Goal: Task Accomplishment & Management: Use online tool/utility

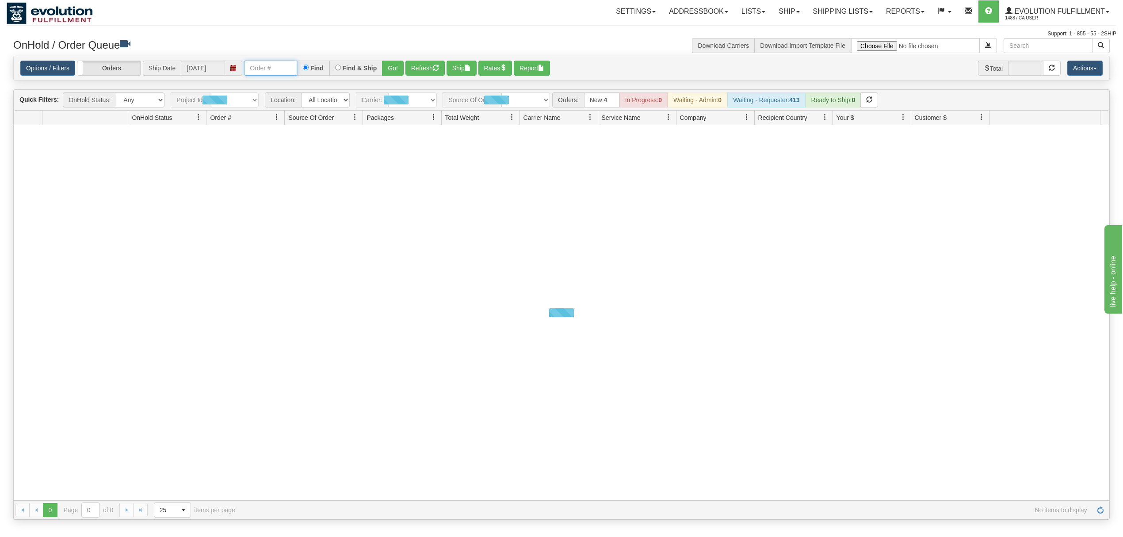
click at [294, 71] on input "text" at bounding box center [270, 68] width 53 height 15
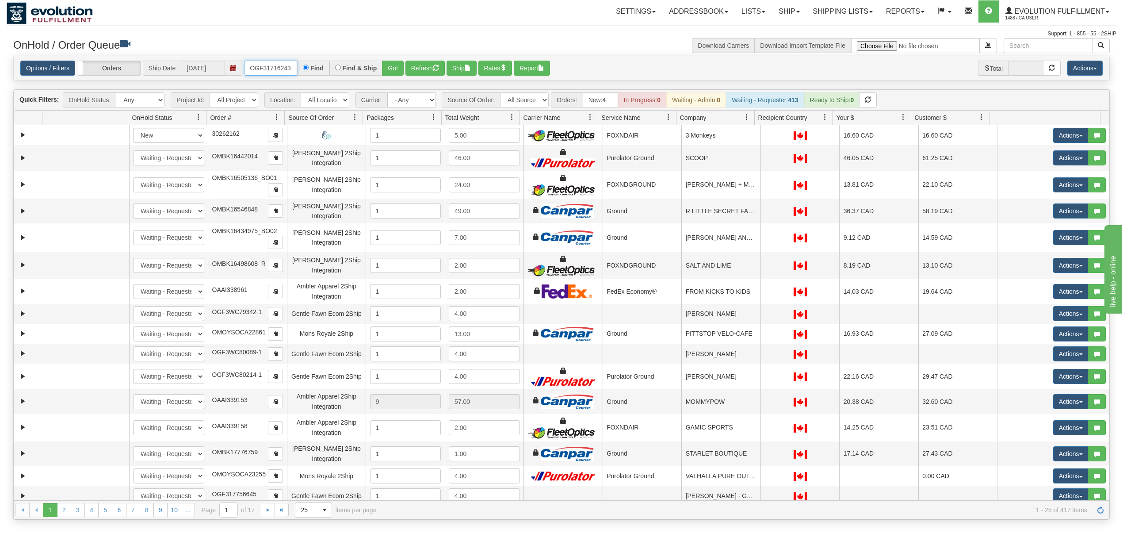
type input "OGF317162430"
click at [392, 69] on button "Go!" at bounding box center [393, 68] width 22 height 15
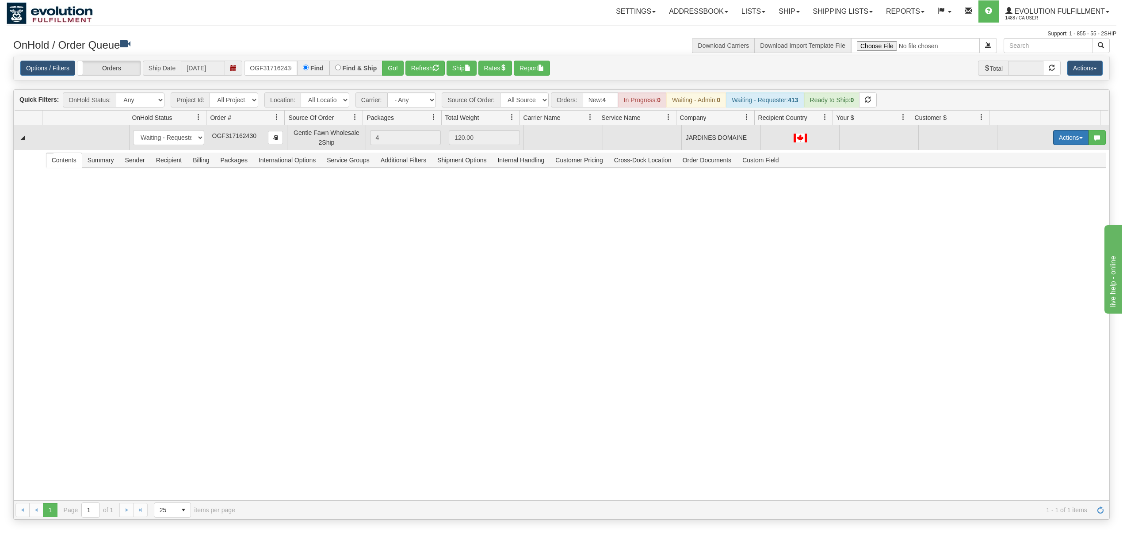
click at [1055, 136] on button "Actions" at bounding box center [1071, 137] width 35 height 15
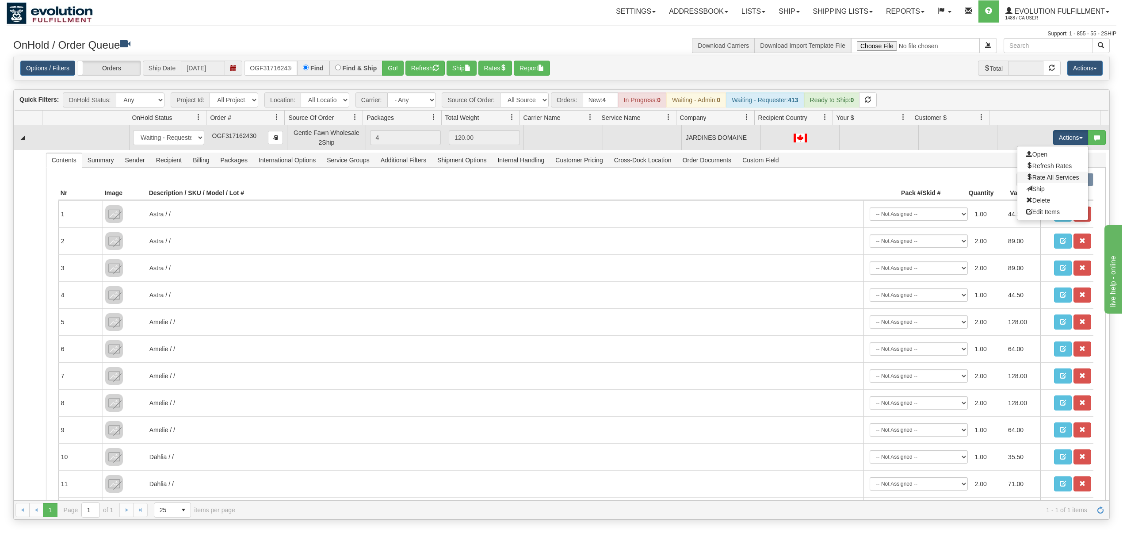
click at [1033, 175] on link "Rate All Services" at bounding box center [1053, 178] width 71 height 12
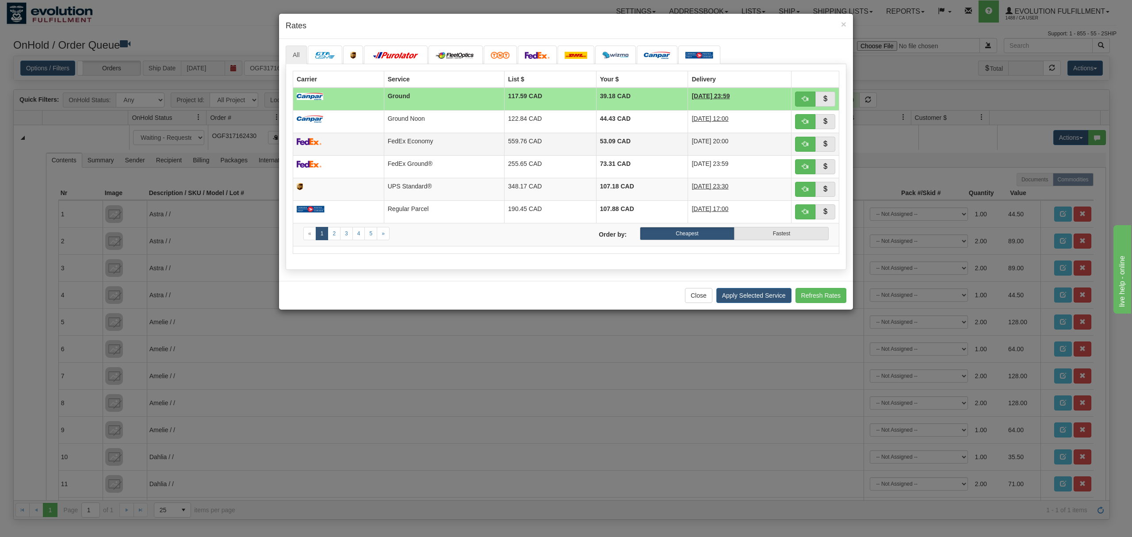
click at [604, 147] on td "53.09 CAD" at bounding box center [642, 144] width 92 height 23
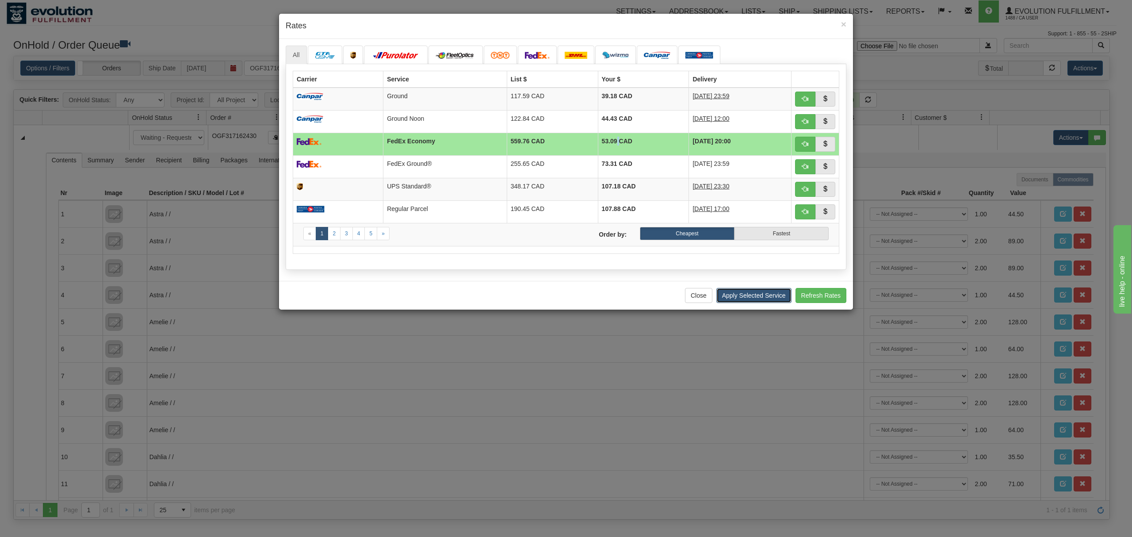
click at [744, 301] on button "Apply Selected Service" at bounding box center [754, 295] width 75 height 15
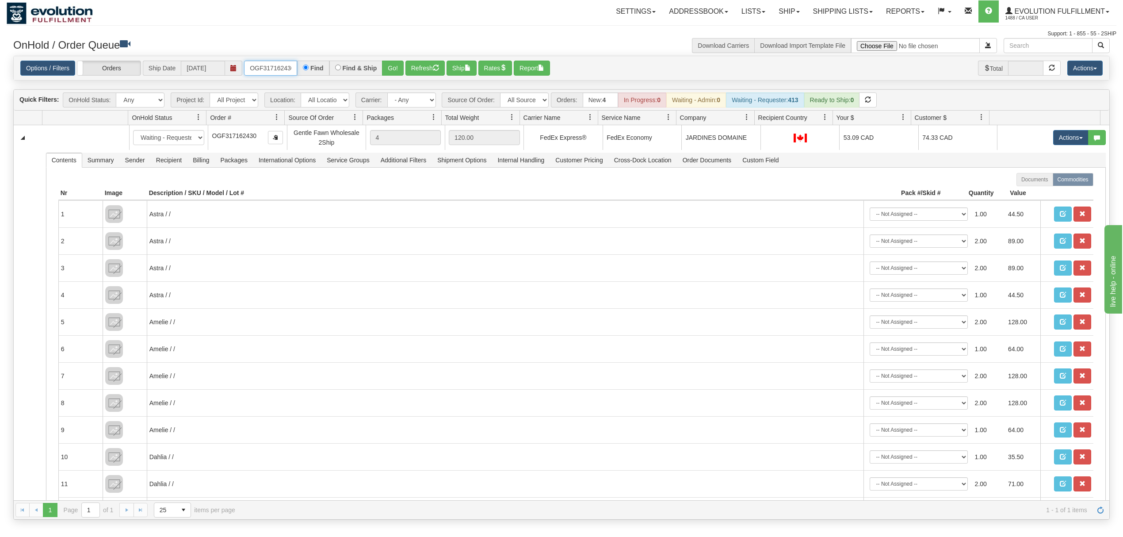
click at [258, 65] on input "OGF317162430" at bounding box center [270, 68] width 53 height 15
click at [400, 65] on button "Go!" at bounding box center [393, 68] width 22 height 15
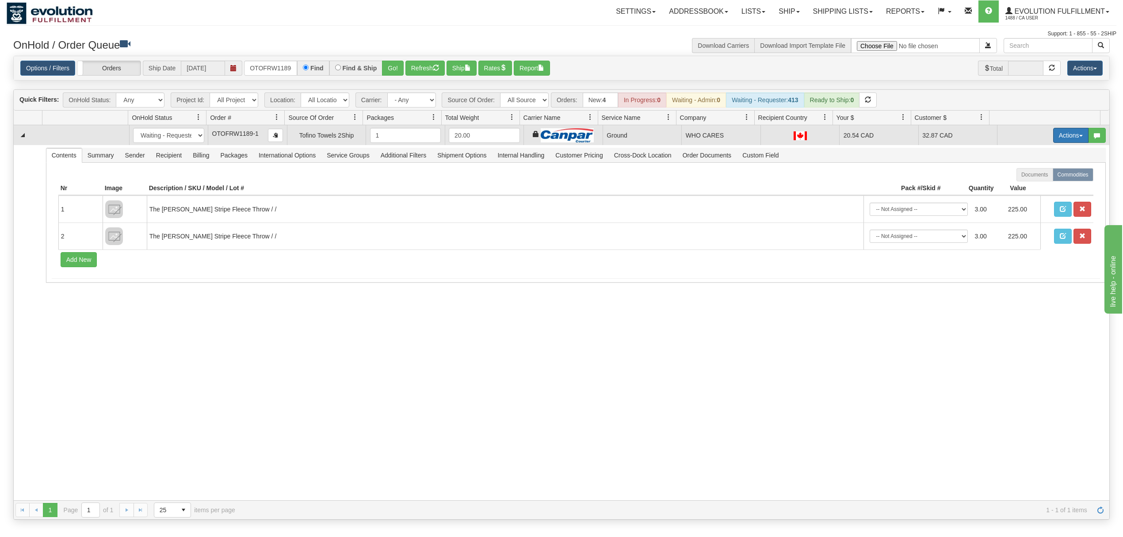
click at [1056, 135] on button "Actions" at bounding box center [1071, 135] width 35 height 15
click at [1027, 188] on span "Ship" at bounding box center [1036, 186] width 19 height 7
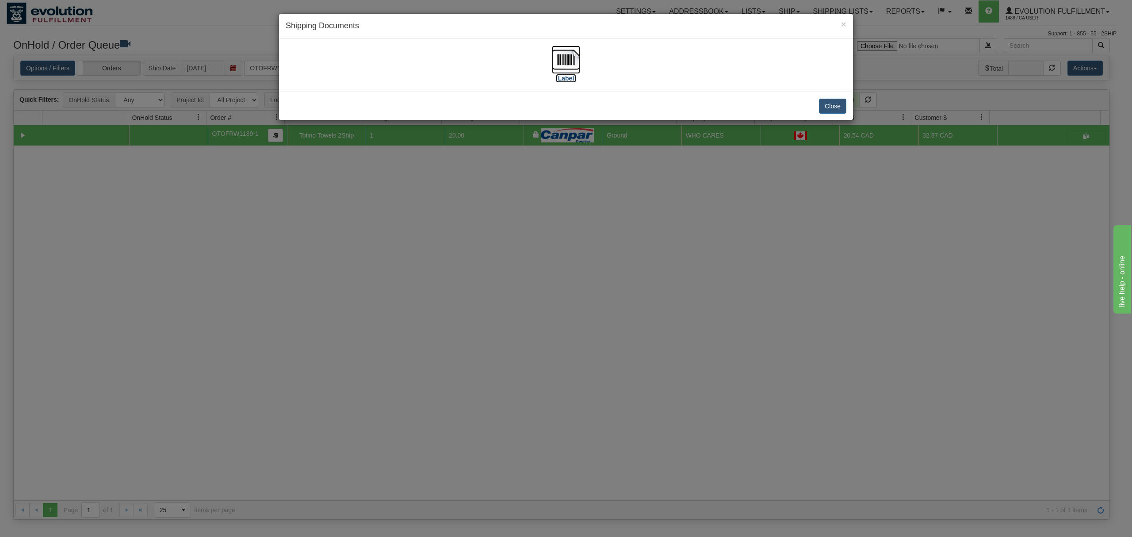
click at [565, 58] on img at bounding box center [566, 60] width 28 height 28
click at [828, 111] on button "Close" at bounding box center [832, 106] width 27 height 15
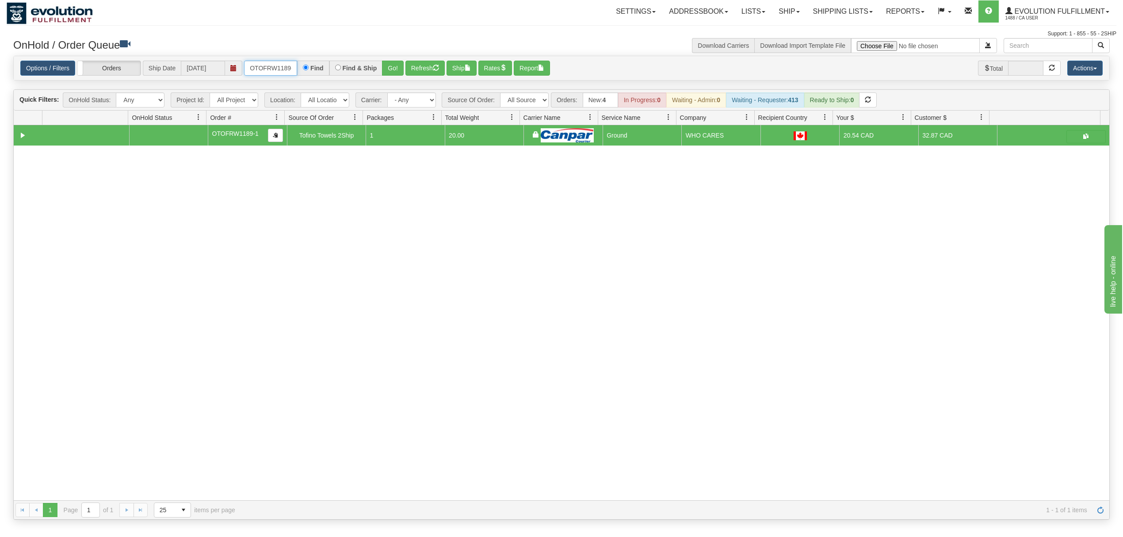
click at [277, 64] on input "OTOFRW1189-1" at bounding box center [270, 68] width 53 height 15
click at [393, 73] on button "Go!" at bounding box center [393, 68] width 22 height 15
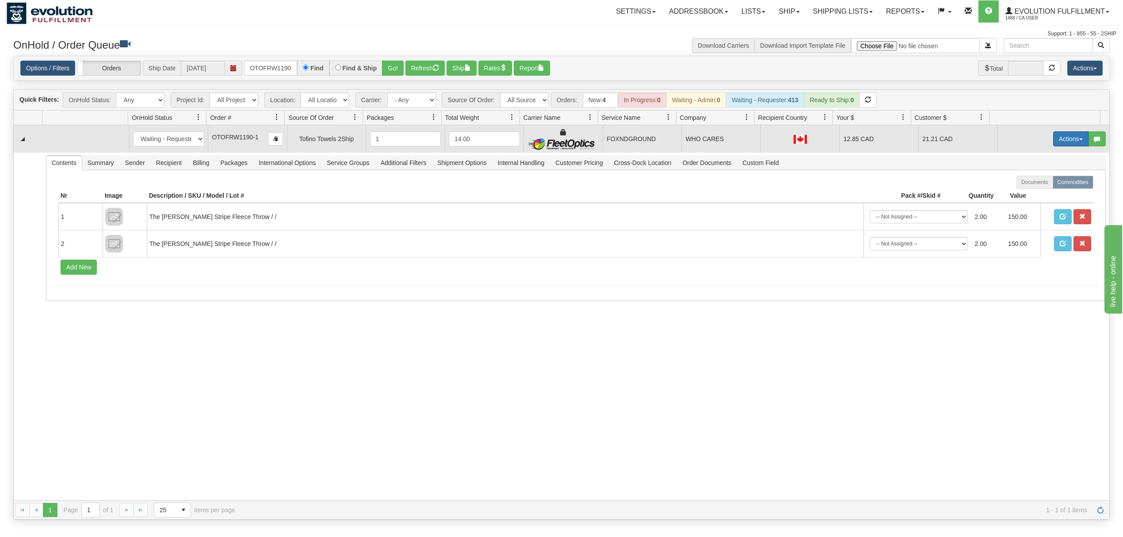
click at [1054, 142] on button "Actions" at bounding box center [1071, 138] width 35 height 15
click at [1033, 193] on span "Ship" at bounding box center [1036, 190] width 19 height 7
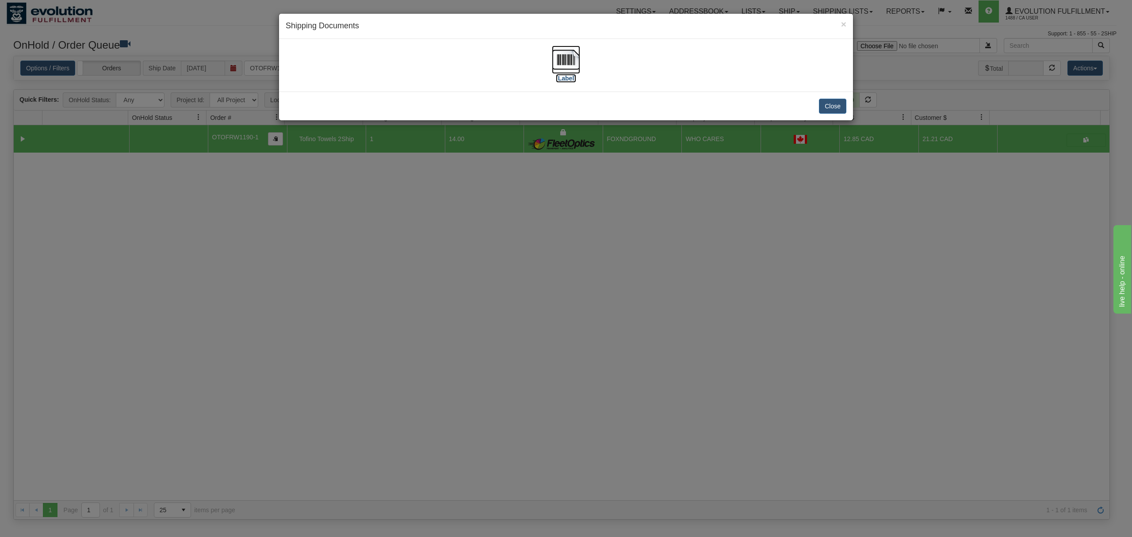
click at [577, 56] on img at bounding box center [566, 60] width 28 height 28
drag, startPoint x: 819, startPoint y: 107, endPoint x: 828, endPoint y: 107, distance: 8.8
click at [826, 107] on button "Close" at bounding box center [832, 106] width 27 height 15
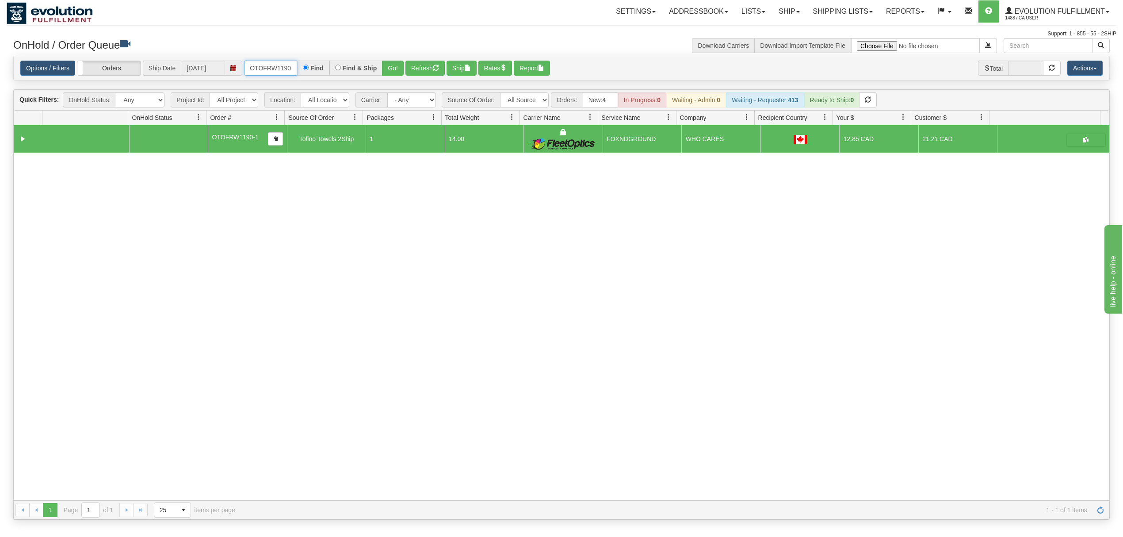
click at [276, 72] on input "OTOFRW1190-1" at bounding box center [270, 68] width 53 height 15
type input "OTOFRW1188-1"
click at [397, 66] on button "Go!" at bounding box center [393, 68] width 22 height 15
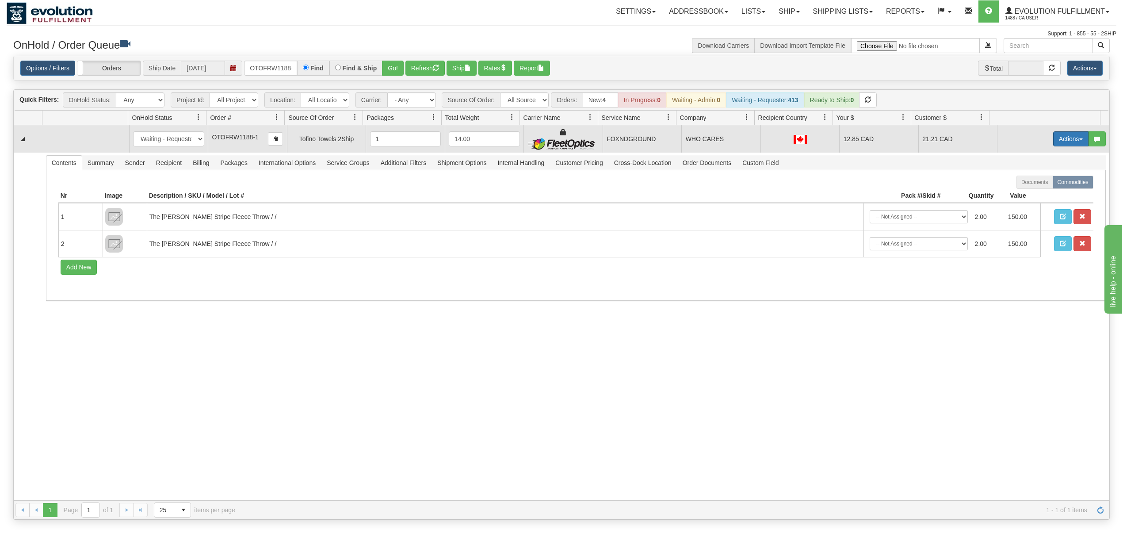
click at [1061, 137] on button "Actions" at bounding box center [1071, 138] width 35 height 15
click at [1027, 191] on span at bounding box center [1030, 190] width 6 height 6
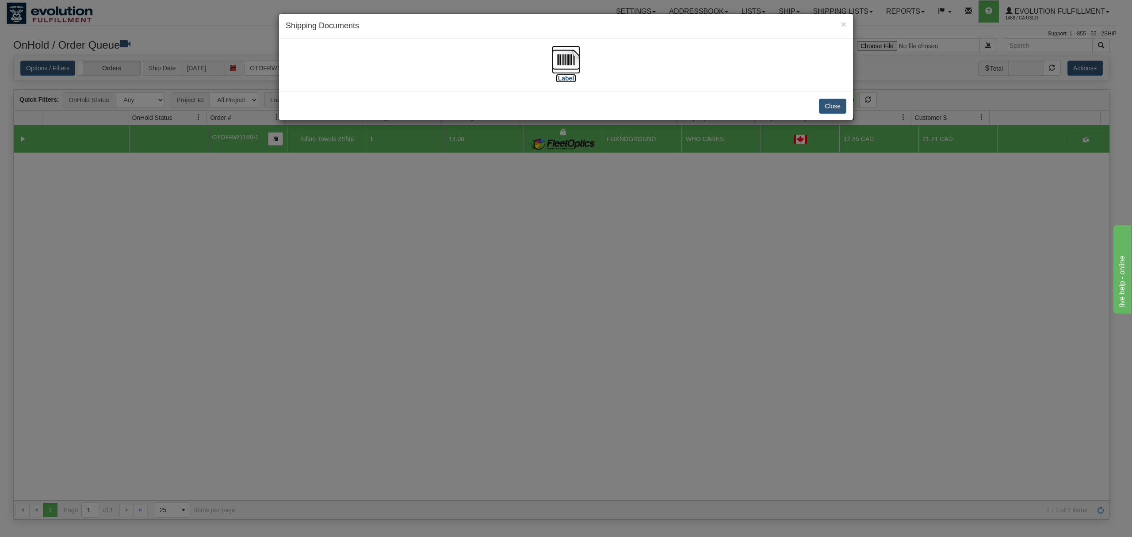
click at [562, 59] on img at bounding box center [566, 60] width 28 height 28
click at [836, 109] on button "Close" at bounding box center [832, 106] width 27 height 15
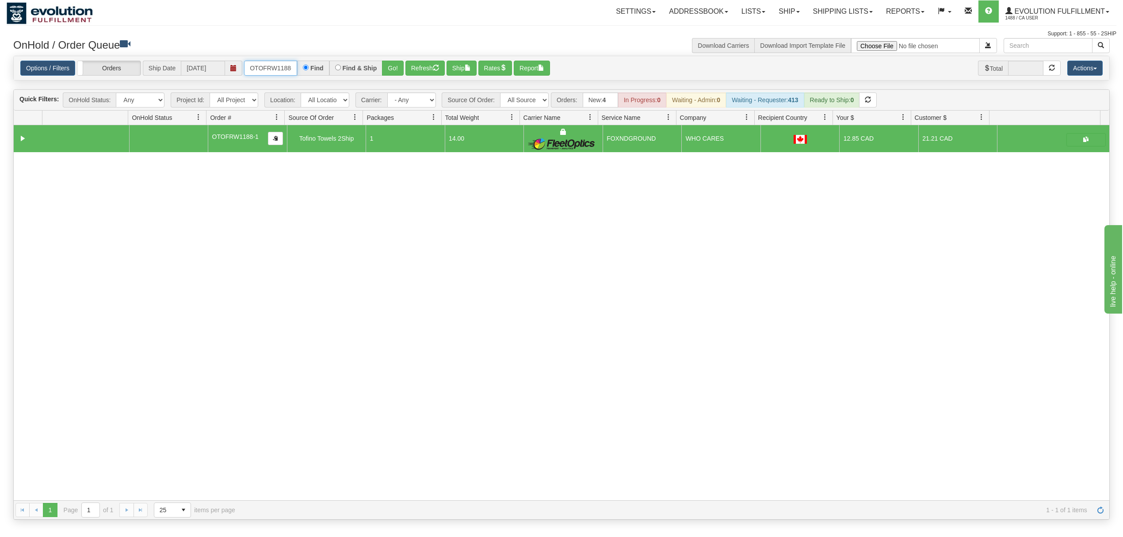
click at [276, 61] on input "OTOFRW1188-1" at bounding box center [270, 68] width 53 height 15
click at [521, 103] on select "All Sources AirBlaster 2Ship Integration Ambler Apparel 2Ship Integration BC [M…" at bounding box center [524, 99] width 49 height 15
select select "Blastramp - [GEOGRAPHIC_DATA]"
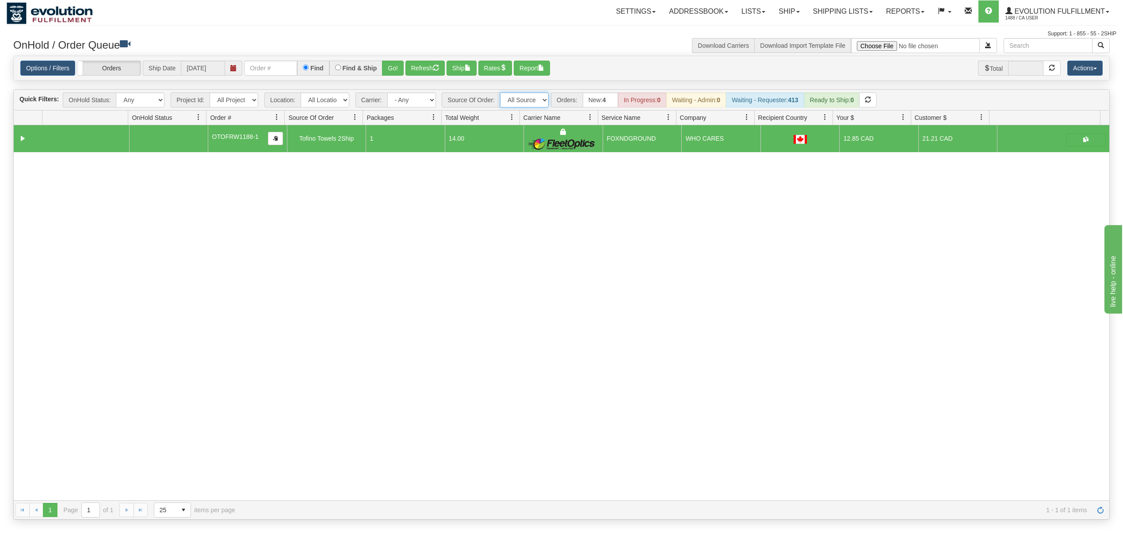
click at [501, 93] on select "All Sources AirBlaster 2Ship Integration Ambler Apparel 2Ship Integration BC [M…" at bounding box center [524, 99] width 49 height 15
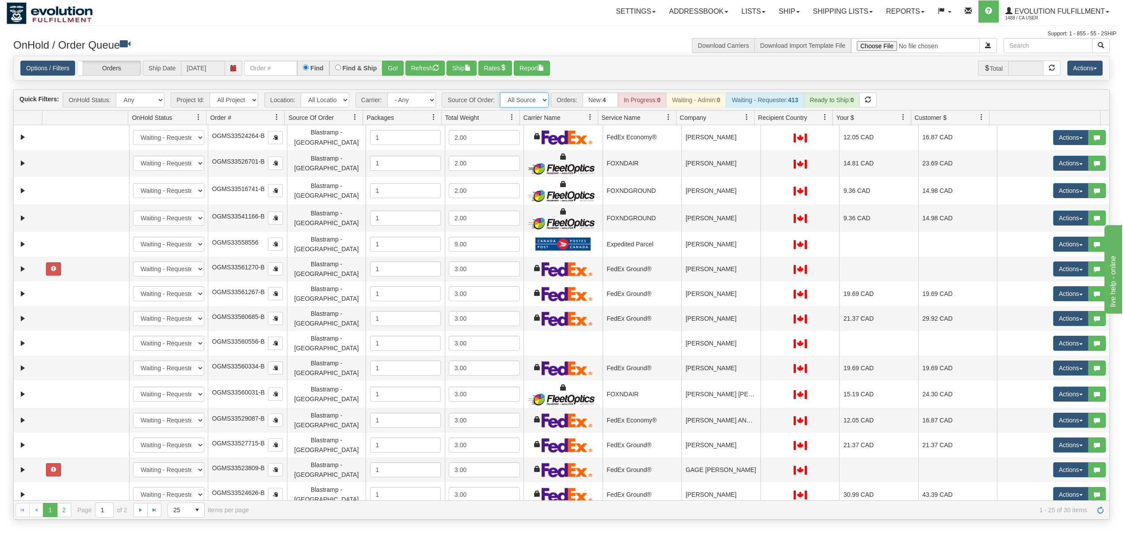
click at [670, 119] on span at bounding box center [668, 117] width 7 height 7
click at [671, 138] on span at bounding box center [672, 138] width 7 height 7
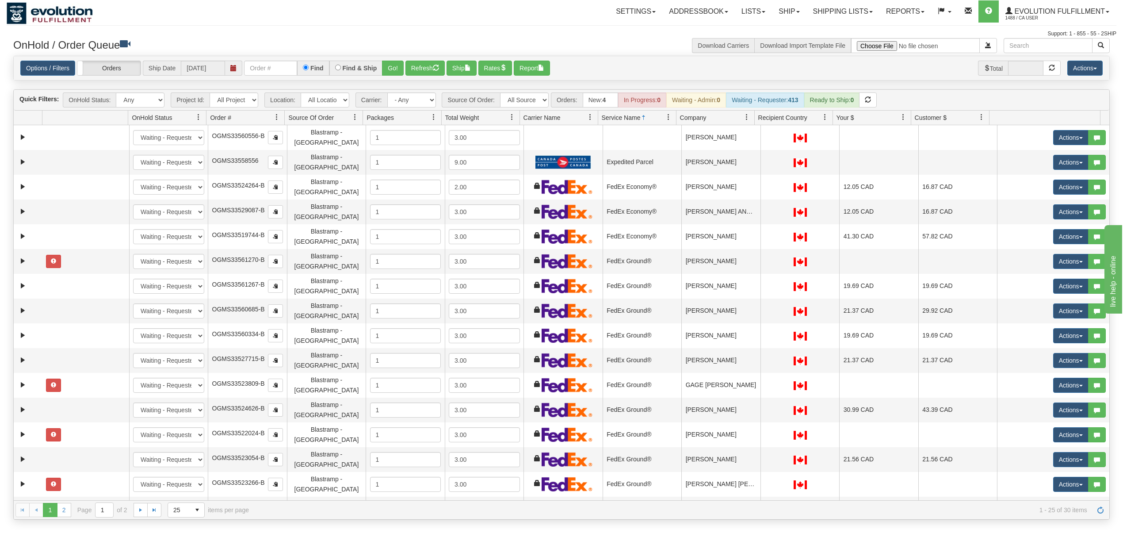
click at [750, 121] on span at bounding box center [747, 117] width 7 height 7
click at [757, 144] on span "Sort Ascending" at bounding box center [775, 139] width 70 height 24
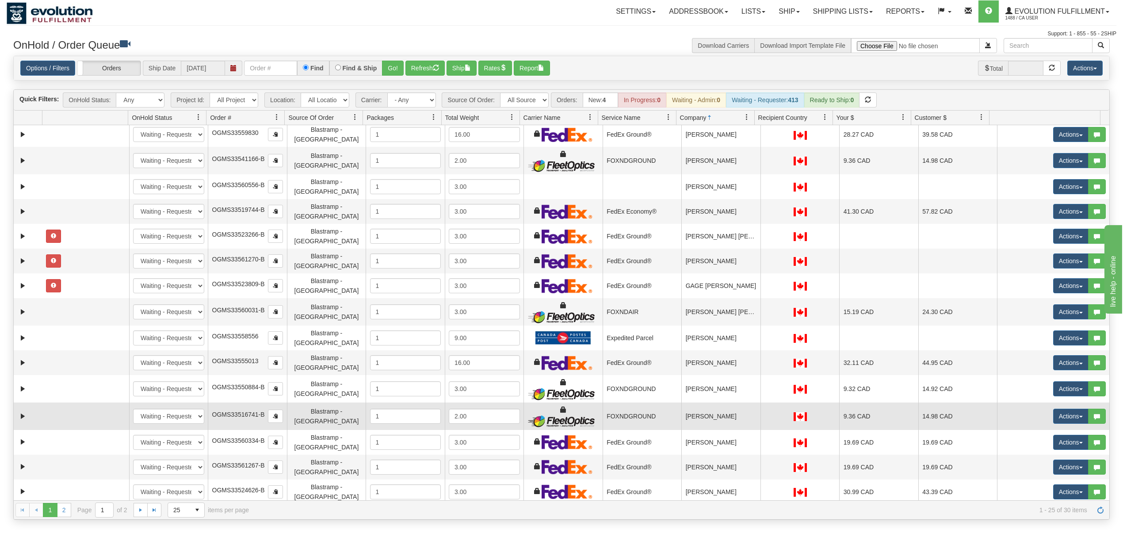
scroll to position [173, 0]
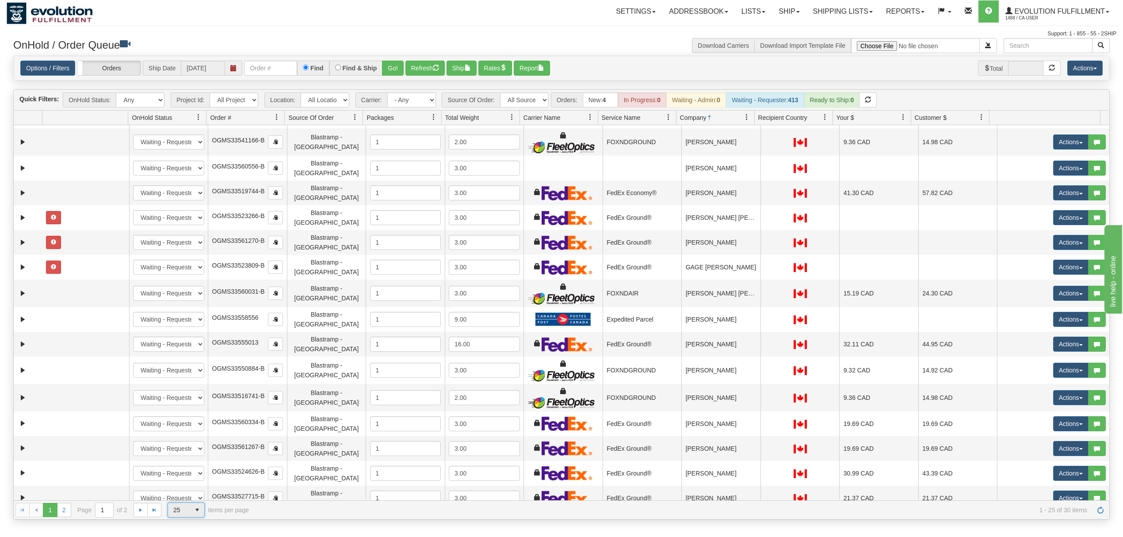
click at [182, 514] on span "25" at bounding box center [179, 510] width 12 height 9
click at [188, 499] on li "100" at bounding box center [186, 497] width 36 height 12
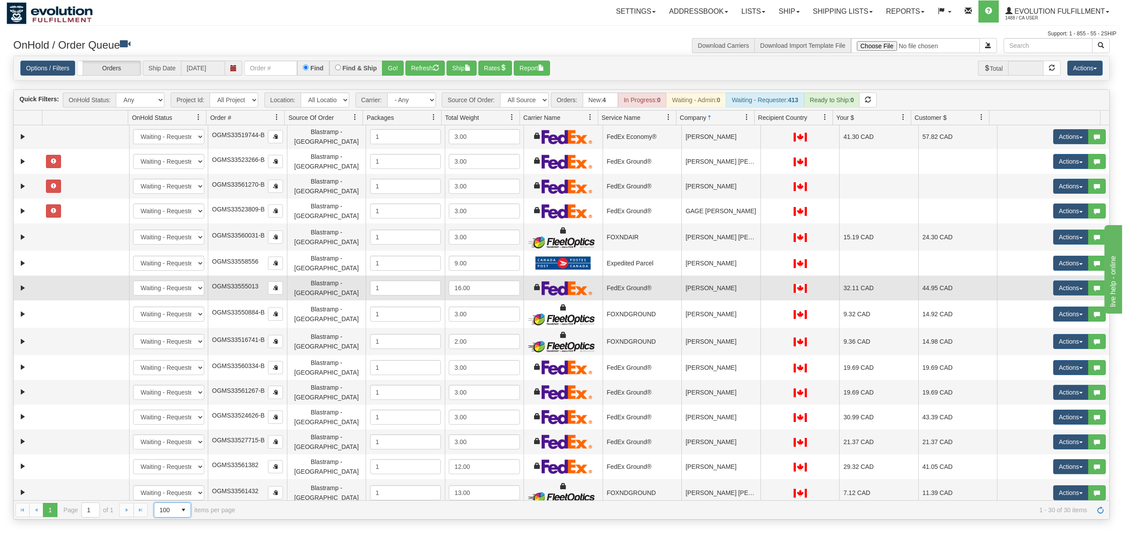
scroll to position [281, 0]
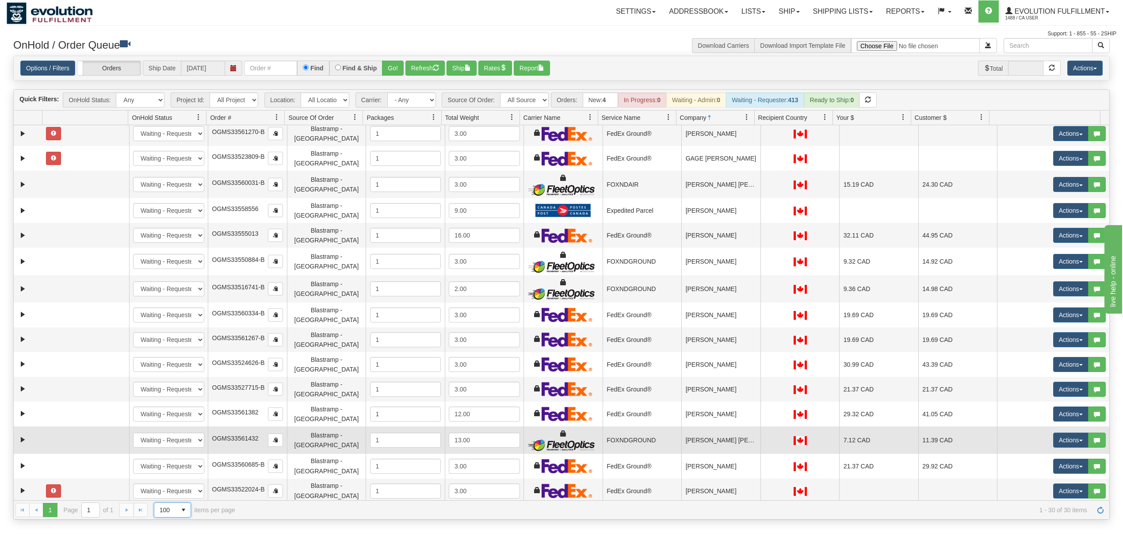
click at [707, 426] on td "[PERSON_NAME] [PERSON_NAME]" at bounding box center [721, 439] width 79 height 27
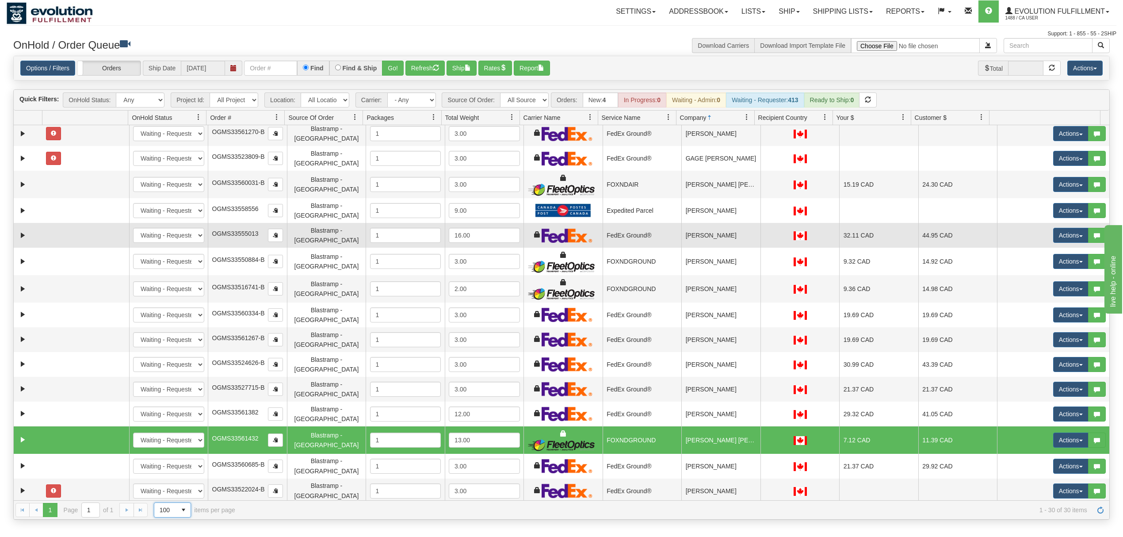
click at [724, 223] on td "[PERSON_NAME]" at bounding box center [721, 235] width 79 height 25
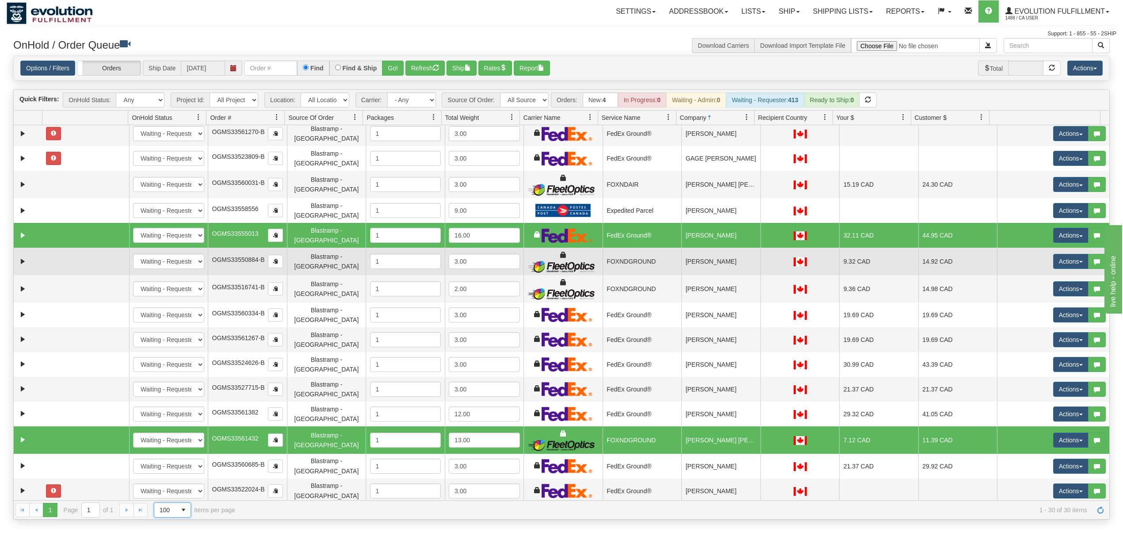
click at [732, 248] on td "[PERSON_NAME]" at bounding box center [721, 261] width 79 height 27
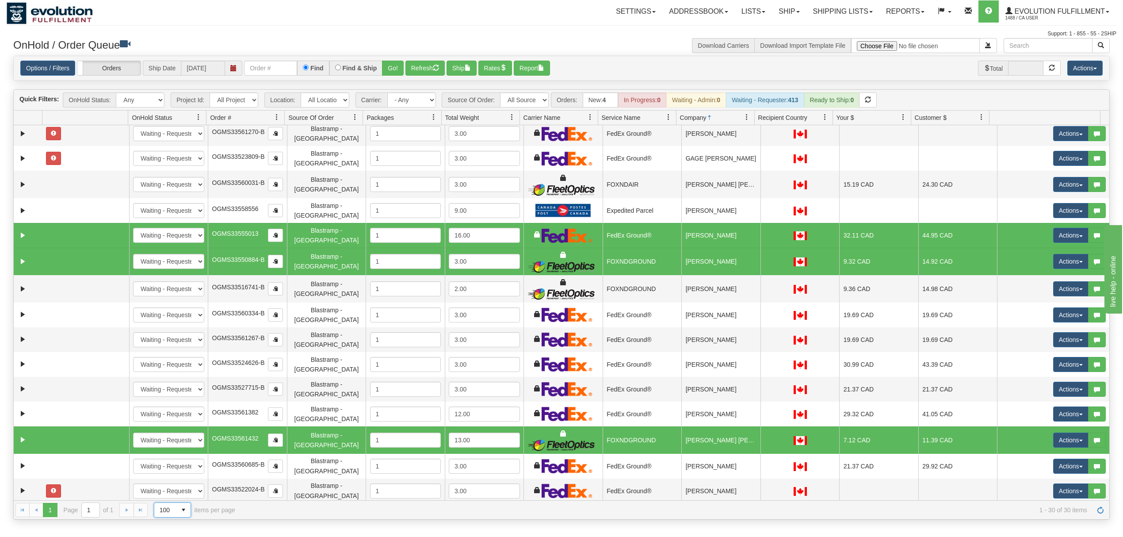
click at [714, 528] on td "[PERSON_NAME]" at bounding box center [721, 540] width 79 height 25
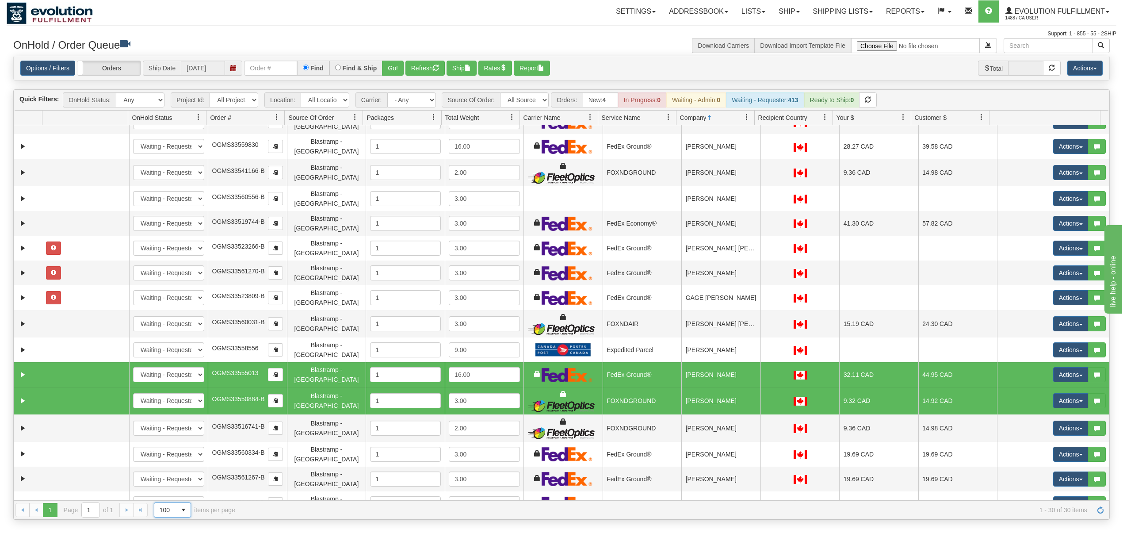
scroll to position [104, 0]
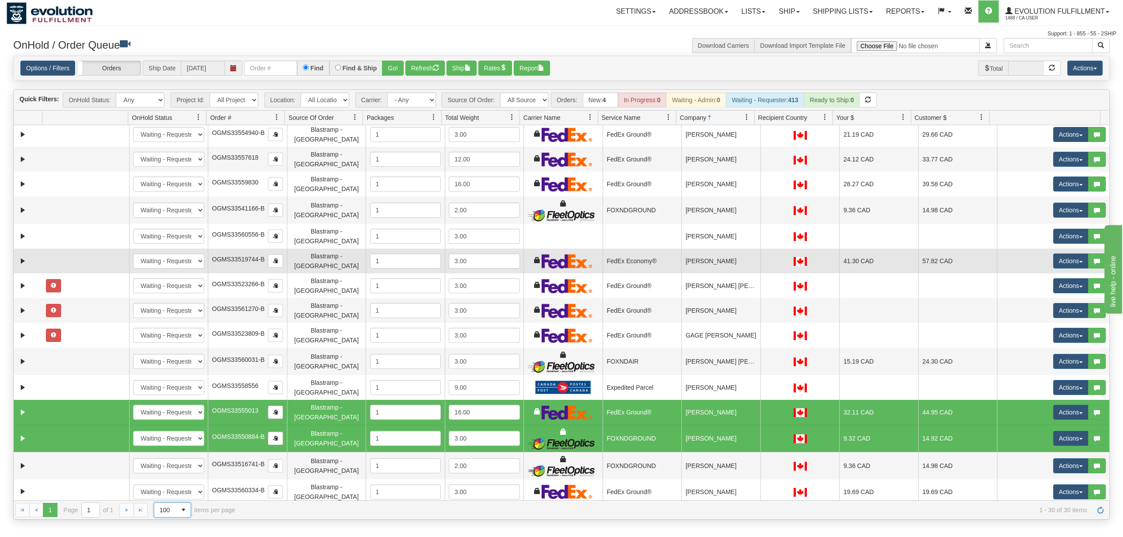
click at [699, 249] on td "[PERSON_NAME]" at bounding box center [721, 261] width 79 height 25
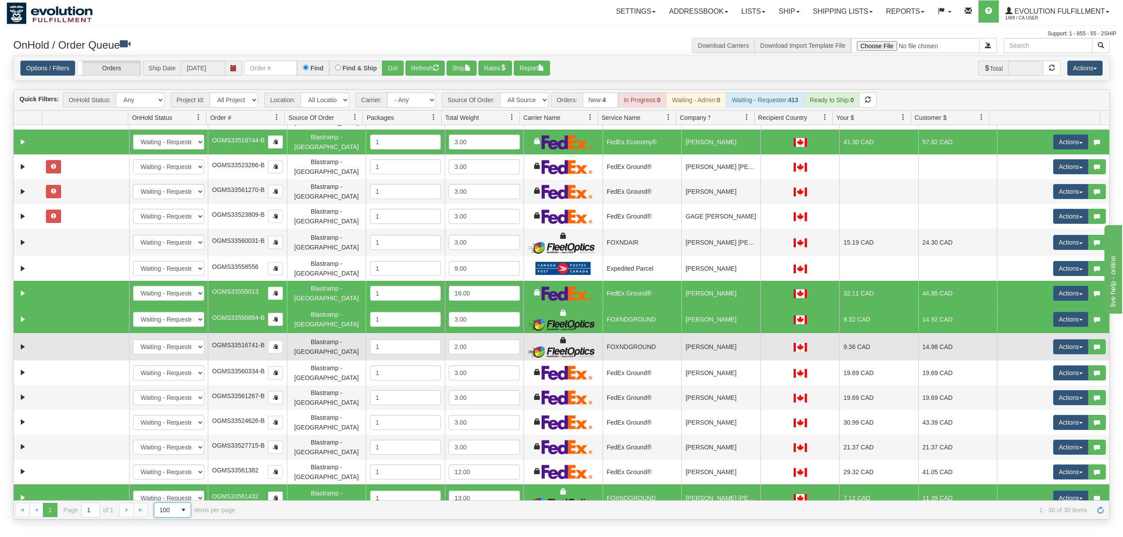
scroll to position [281, 0]
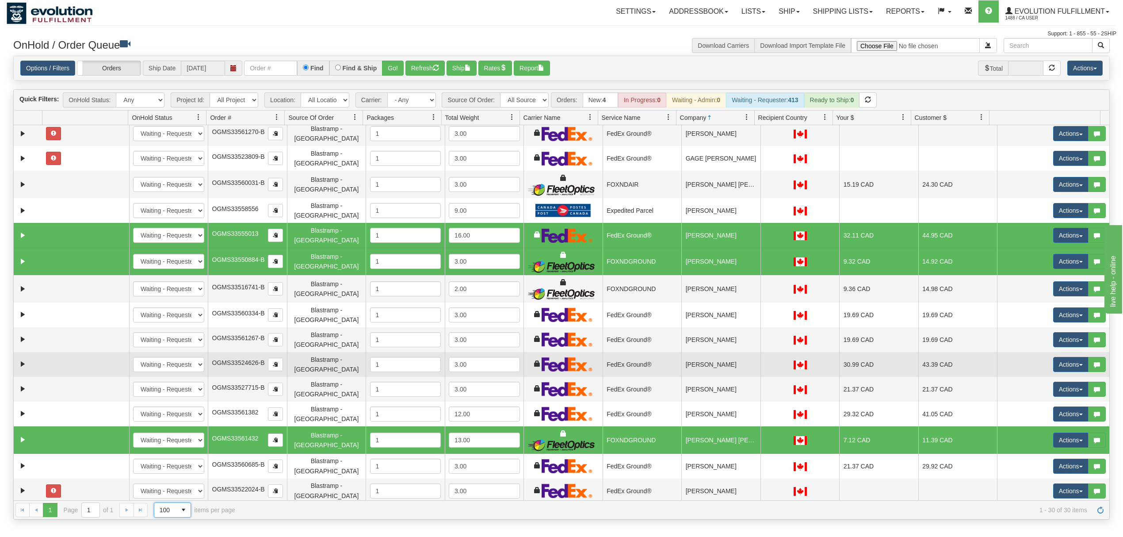
click at [722, 352] on td "[PERSON_NAME]" at bounding box center [721, 364] width 79 height 25
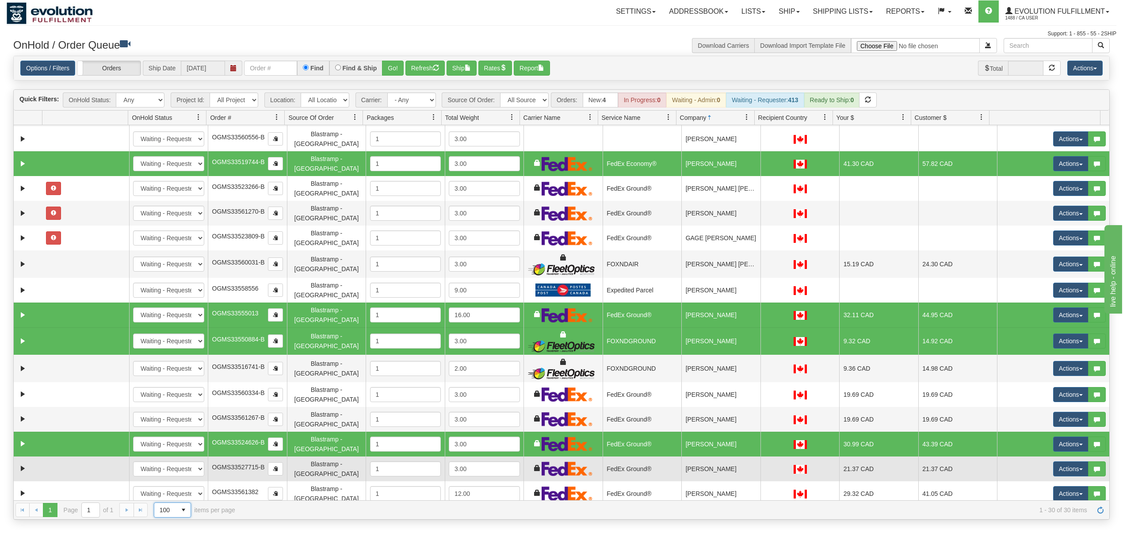
scroll to position [222, 0]
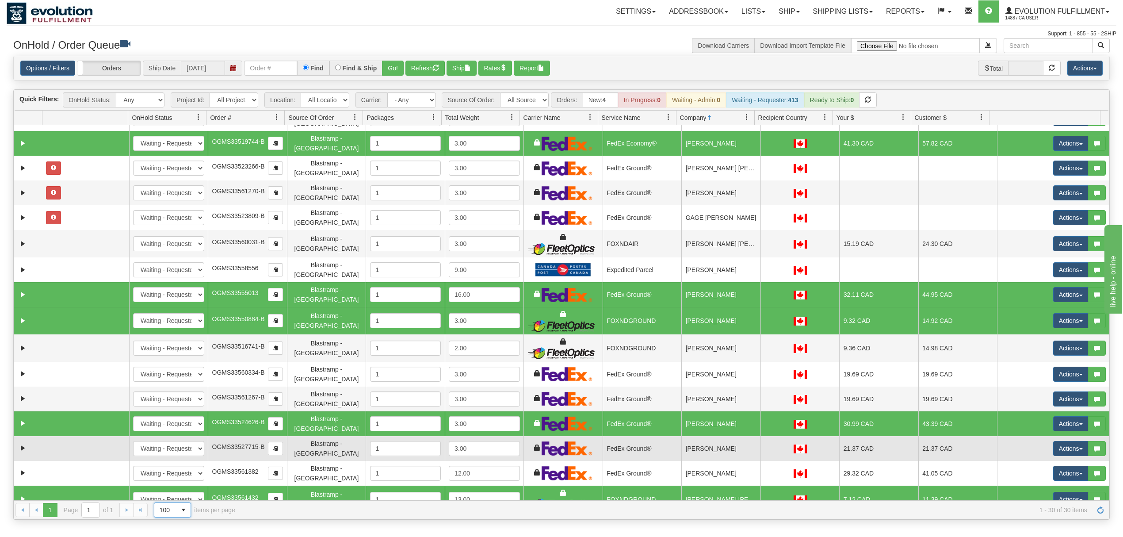
click at [728, 436] on td "[PERSON_NAME]" at bounding box center [721, 448] width 79 height 25
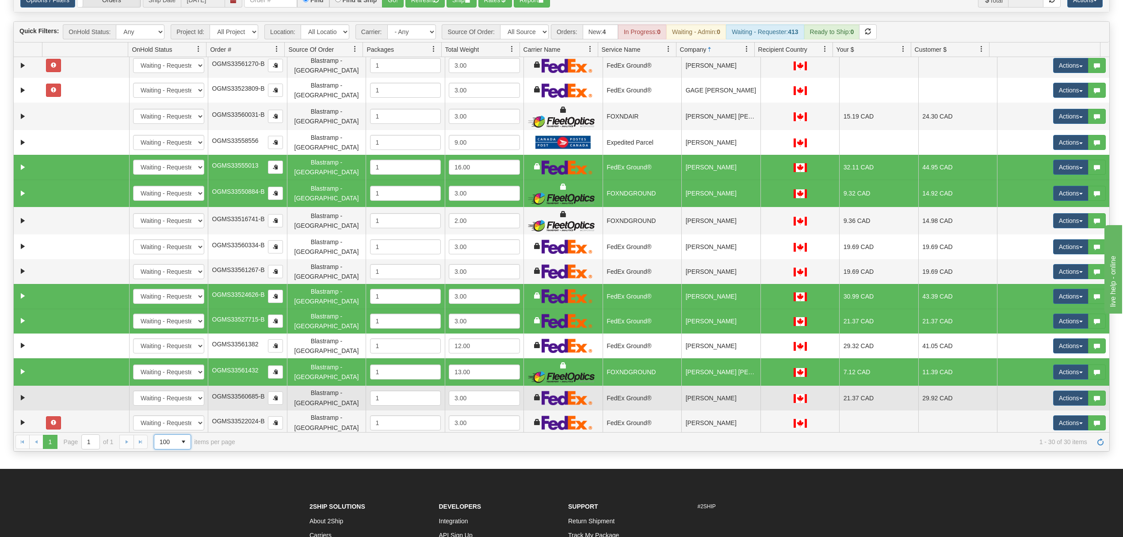
scroll to position [177, 0]
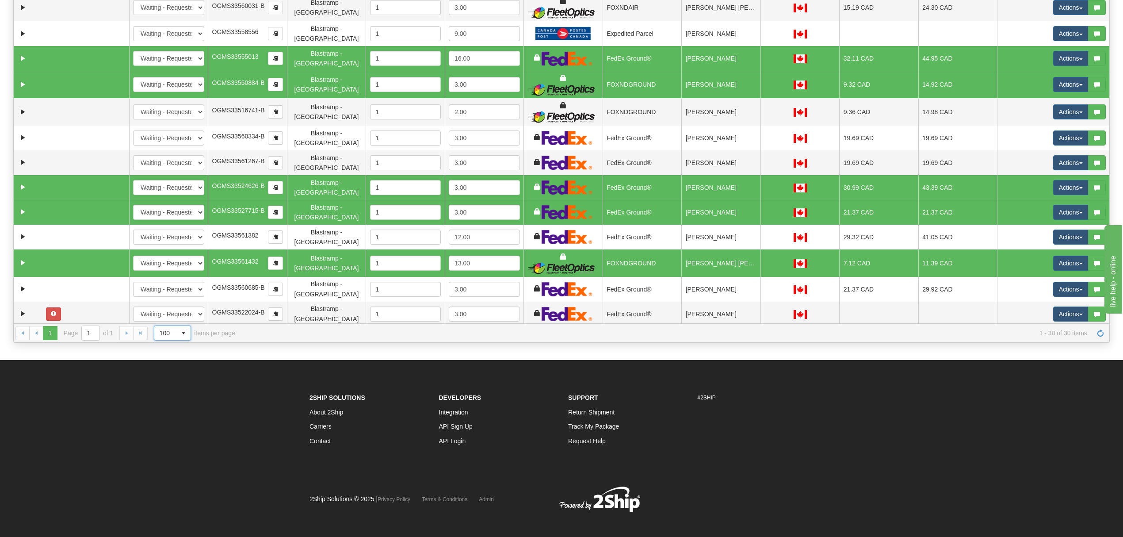
click at [722, 403] on td "[PERSON_NAME] AND [PERSON_NAME]" at bounding box center [721, 415] width 79 height 25
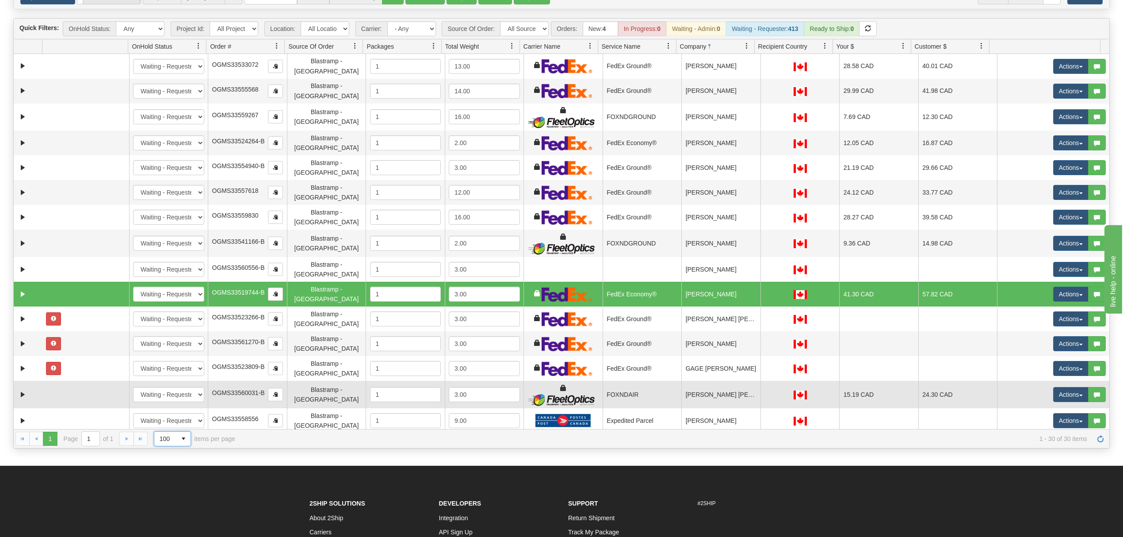
scroll to position [59, 0]
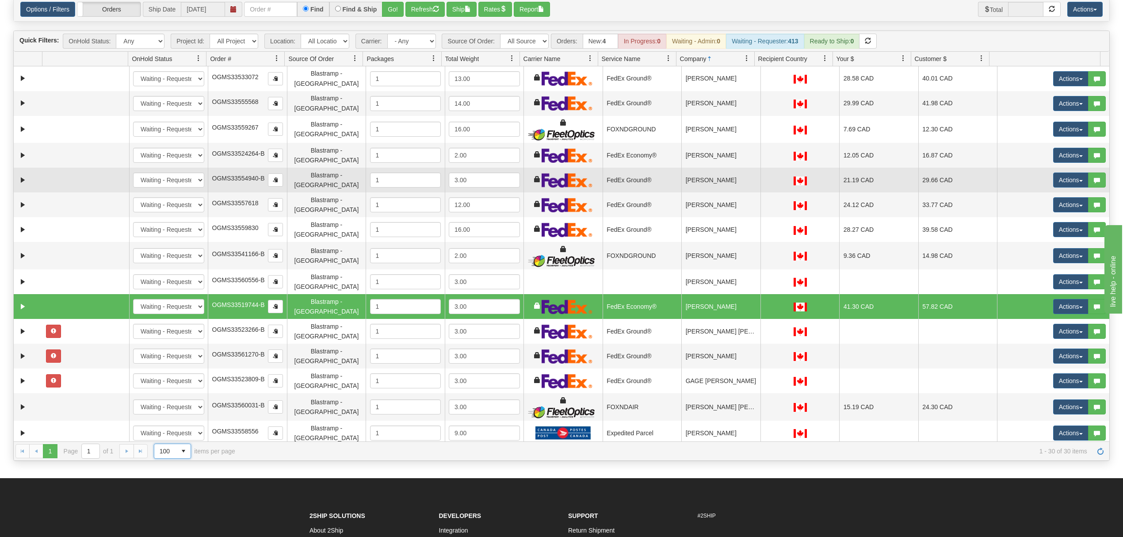
click at [728, 170] on td "[PERSON_NAME]" at bounding box center [721, 180] width 79 height 25
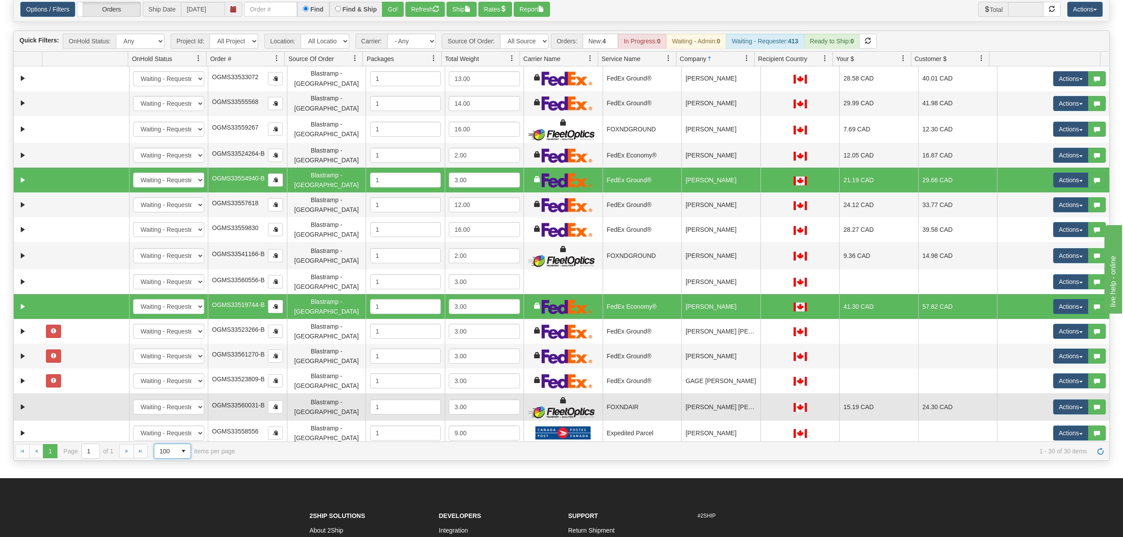
click at [720, 393] on td "[PERSON_NAME] [PERSON_NAME] [PERSON_NAME]" at bounding box center [721, 406] width 79 height 27
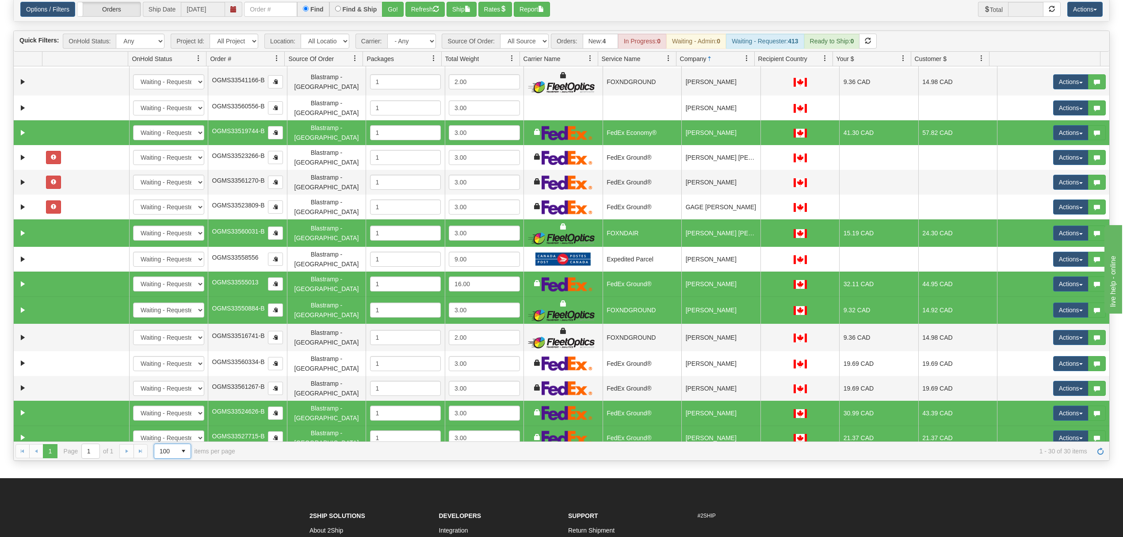
scroll to position [177, 0]
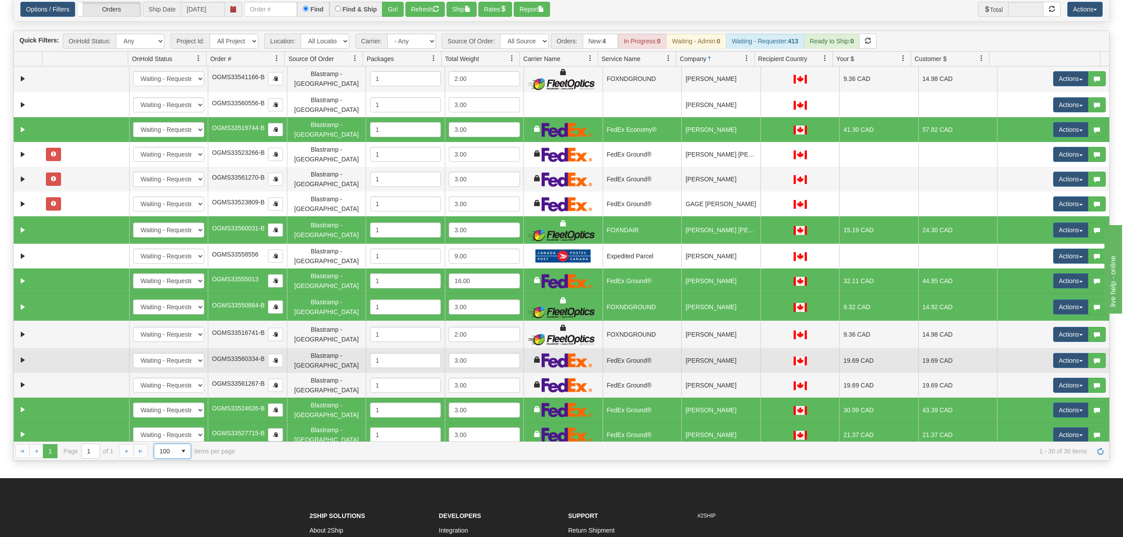
click at [723, 348] on td "[PERSON_NAME]" at bounding box center [721, 360] width 79 height 25
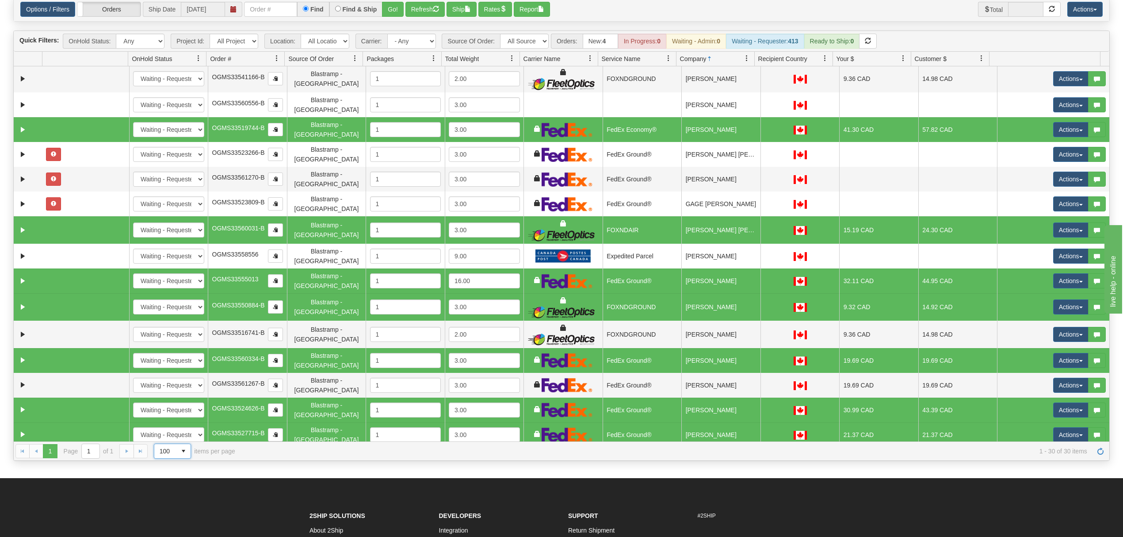
click at [736, 499] on td "[PERSON_NAME]" at bounding box center [721, 511] width 79 height 25
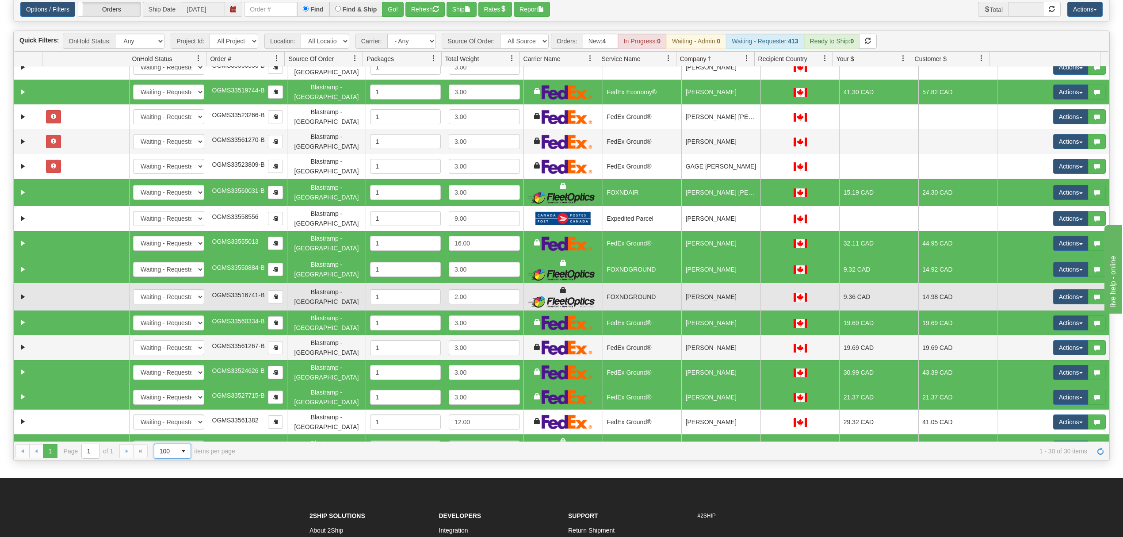
scroll to position [236, 0]
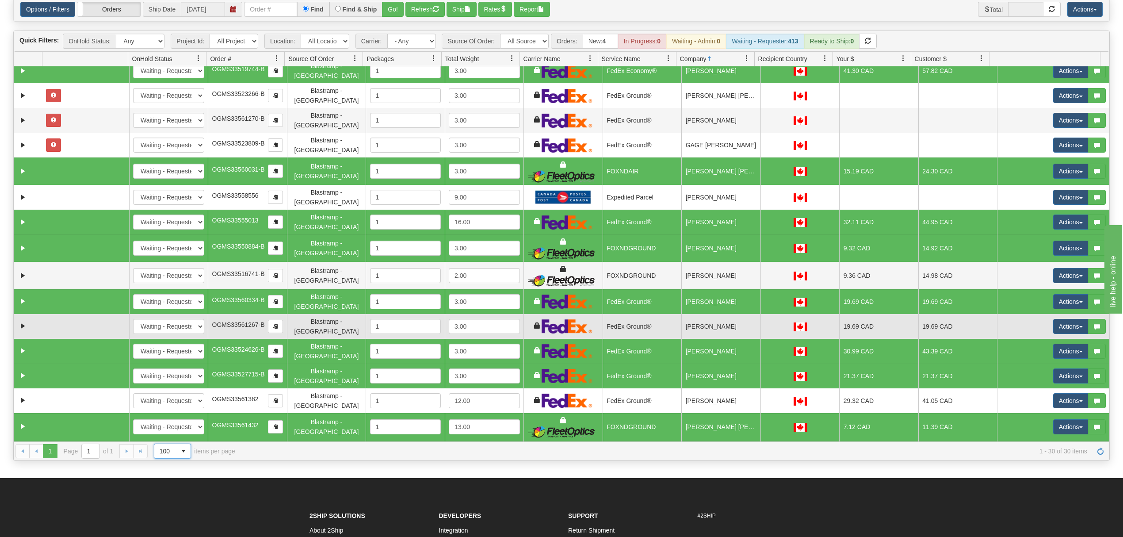
click at [741, 314] on td "[PERSON_NAME]" at bounding box center [721, 326] width 79 height 25
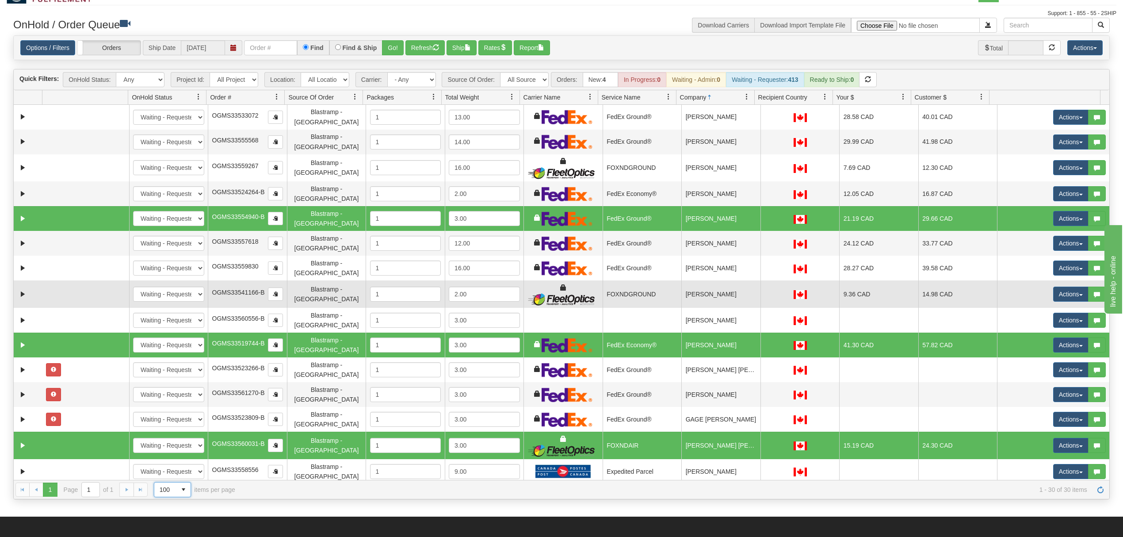
scroll to position [0, 0]
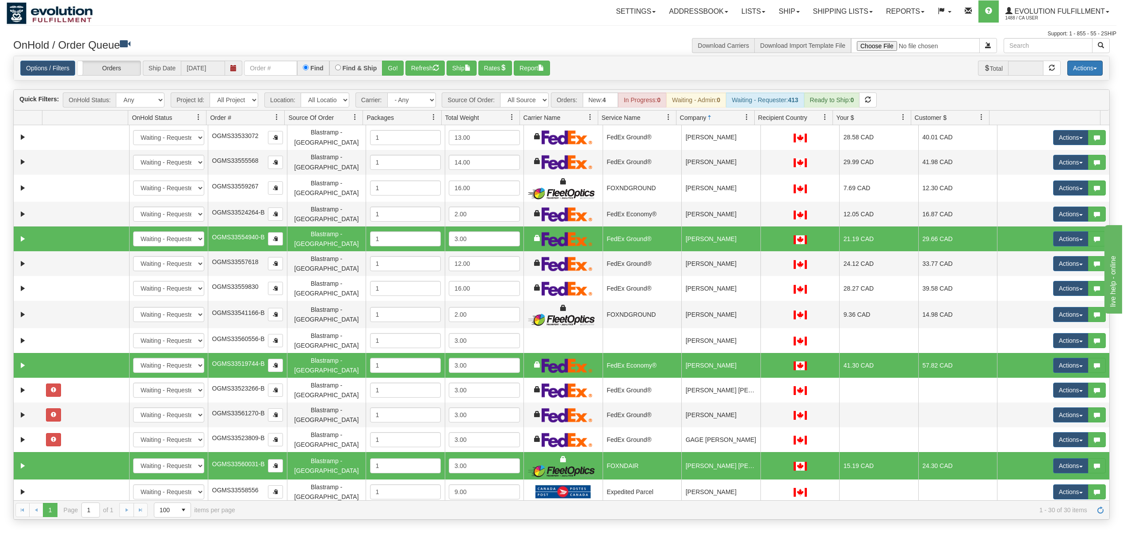
click at [1080, 73] on button "Actions" at bounding box center [1085, 68] width 35 height 15
click at [611, 50] on div "Download Carriers Download Import Template File" at bounding box center [839, 45] width 555 height 15
click at [462, 69] on button "Ship" at bounding box center [462, 68] width 30 height 15
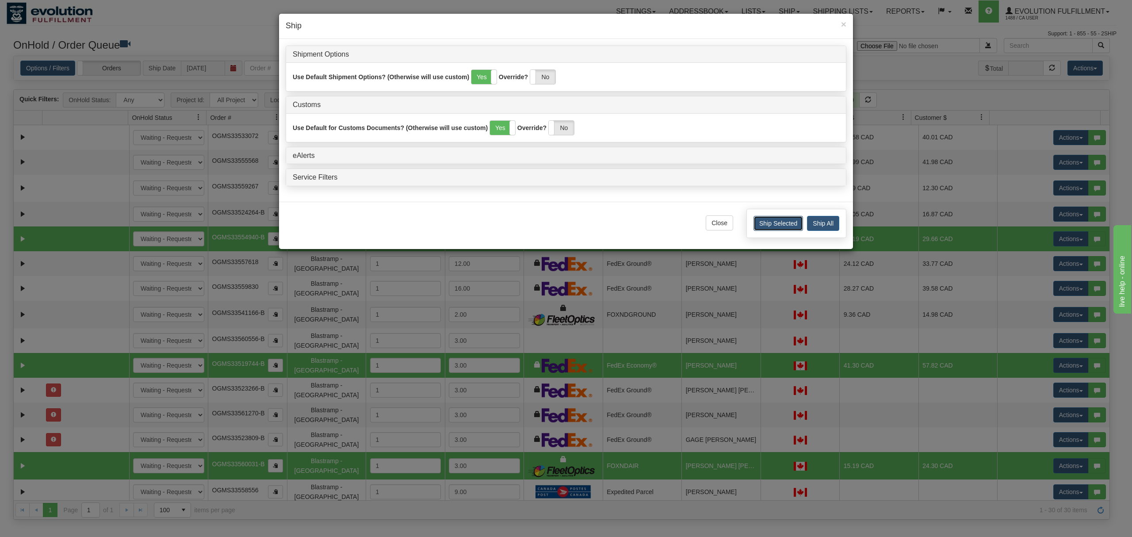
click at [761, 227] on button "Ship Selected" at bounding box center [779, 223] width 50 height 15
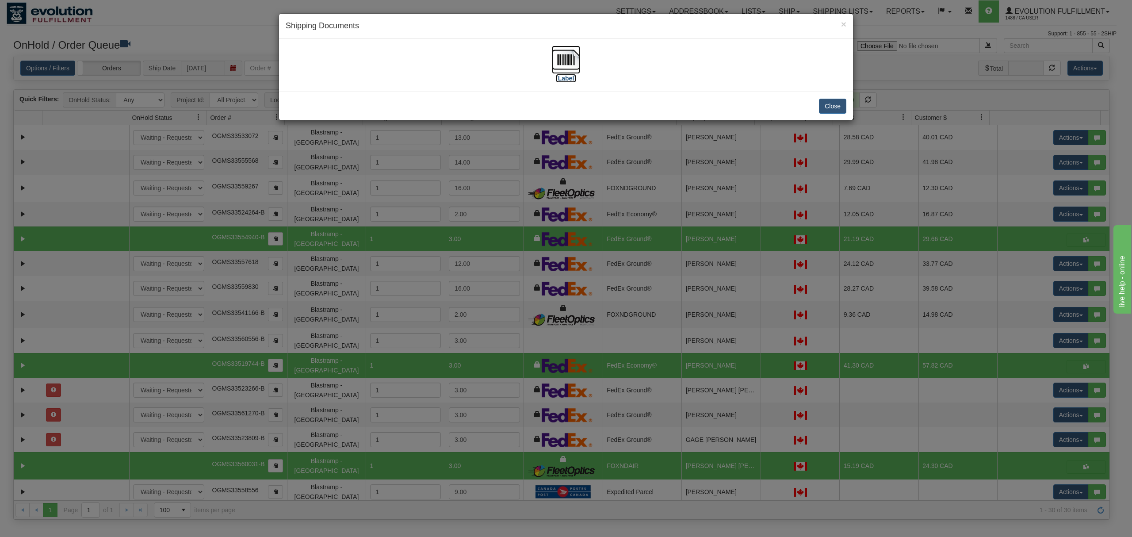
click at [565, 51] on img at bounding box center [566, 60] width 28 height 28
click at [828, 107] on button "Close" at bounding box center [832, 106] width 27 height 15
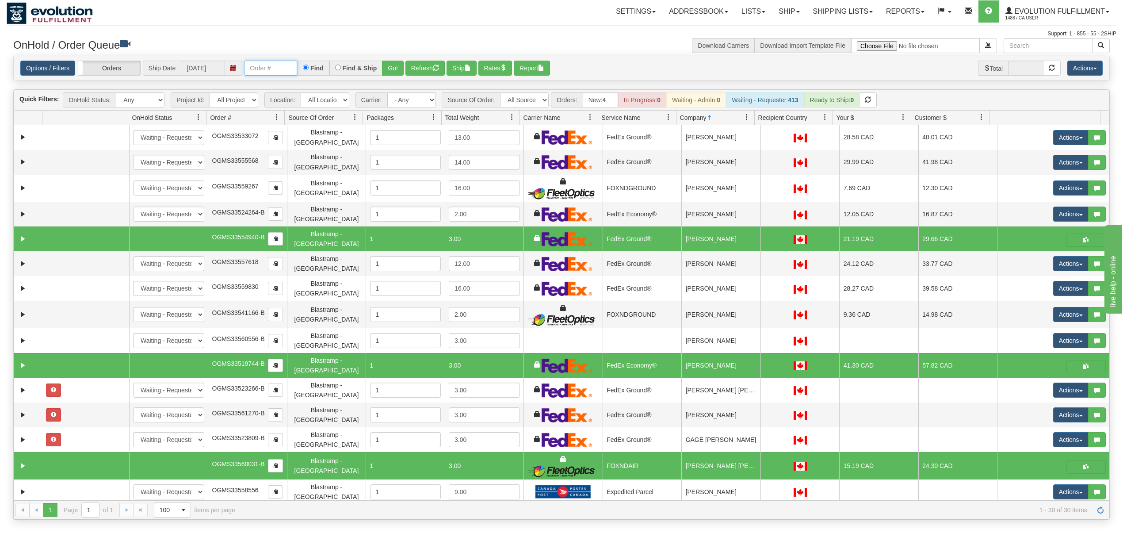
click at [290, 62] on input "text" at bounding box center [270, 68] width 53 height 15
click at [391, 67] on button "Go!" at bounding box center [393, 68] width 22 height 15
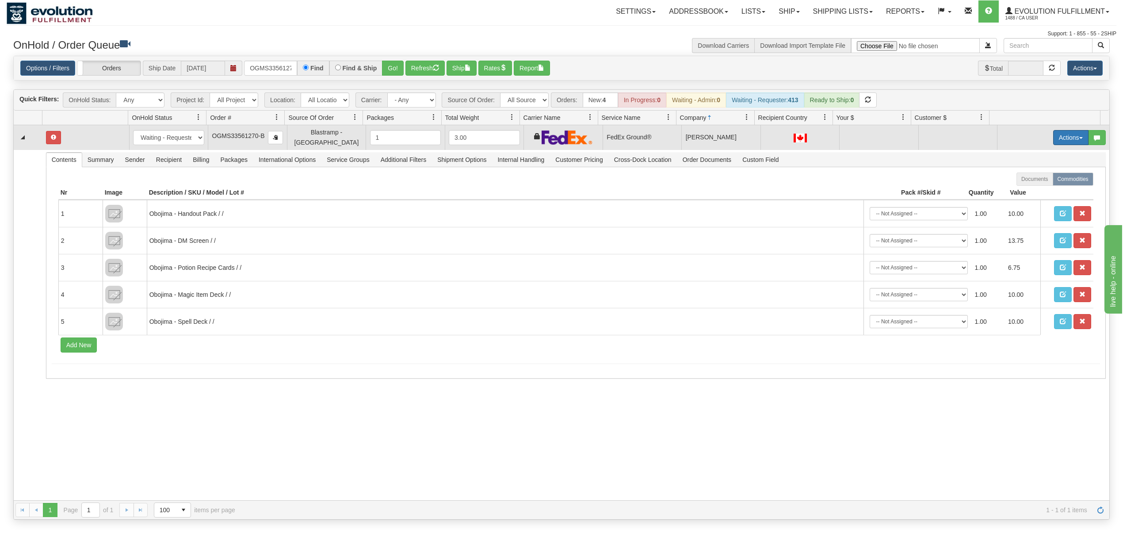
click at [1054, 135] on button "Actions" at bounding box center [1071, 137] width 35 height 15
click at [1035, 179] on span "Rate All Services" at bounding box center [1053, 177] width 53 height 7
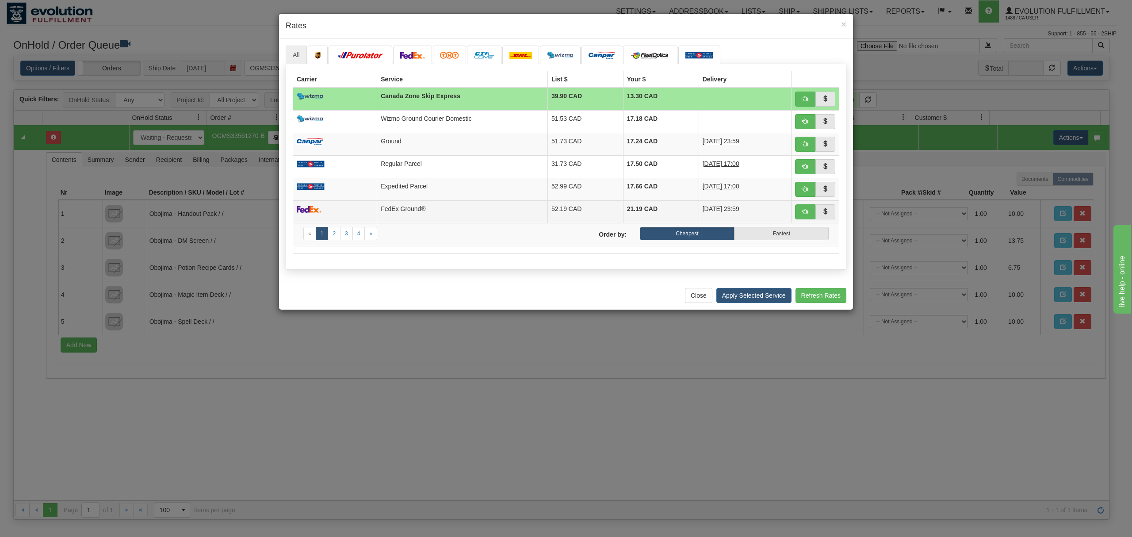
click at [445, 213] on td "FedEx Ground®" at bounding box center [462, 211] width 171 height 23
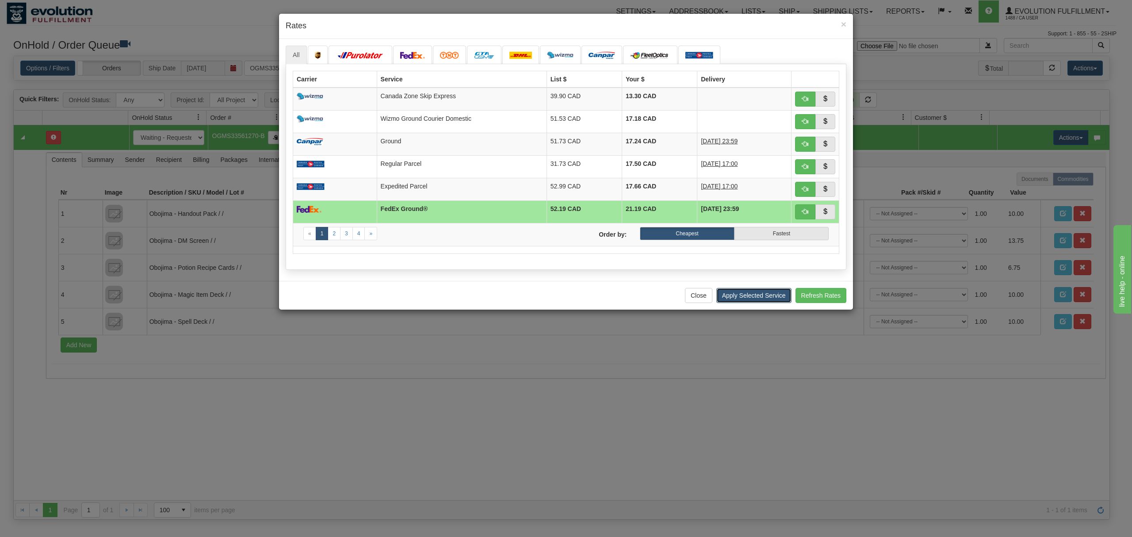
click at [763, 299] on button "Apply Selected Service" at bounding box center [754, 295] width 75 height 15
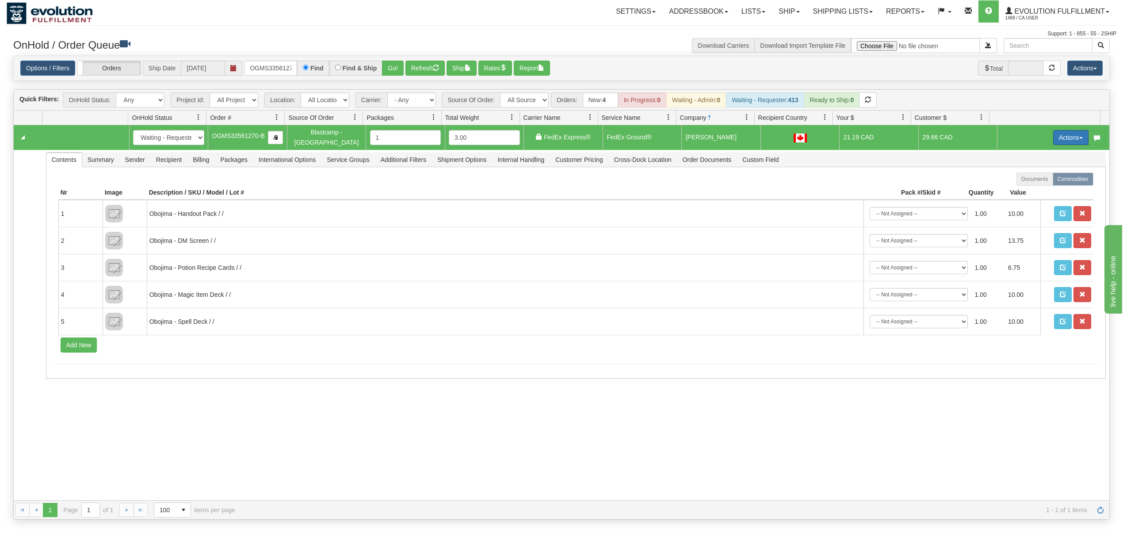
click at [1062, 136] on button "Actions" at bounding box center [1071, 137] width 35 height 15
click at [1034, 188] on link "Ship" at bounding box center [1053, 189] width 71 height 12
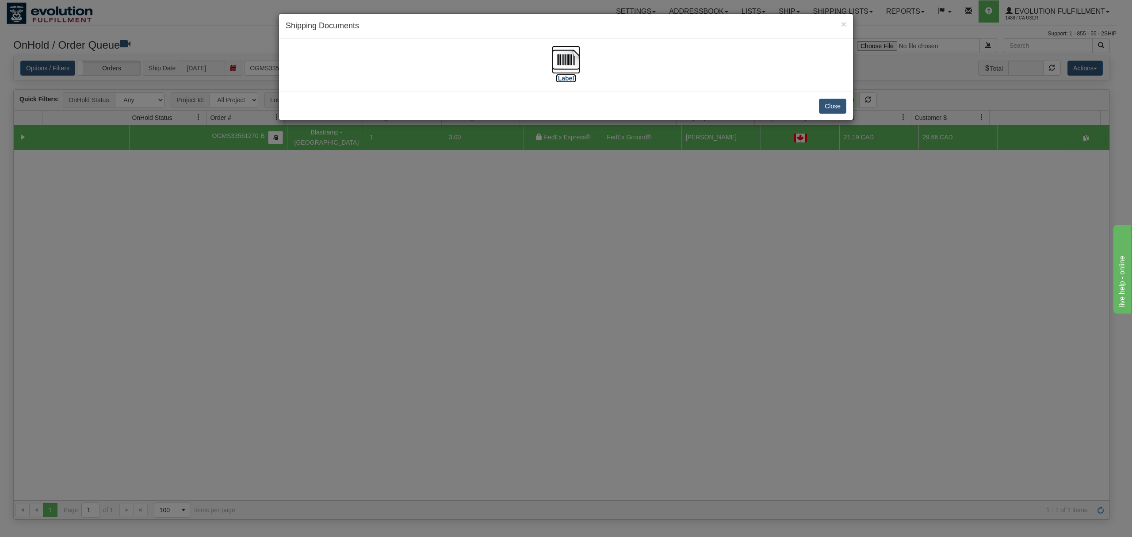
click at [562, 62] on img at bounding box center [566, 60] width 28 height 28
click at [837, 103] on button "Close" at bounding box center [832, 106] width 27 height 15
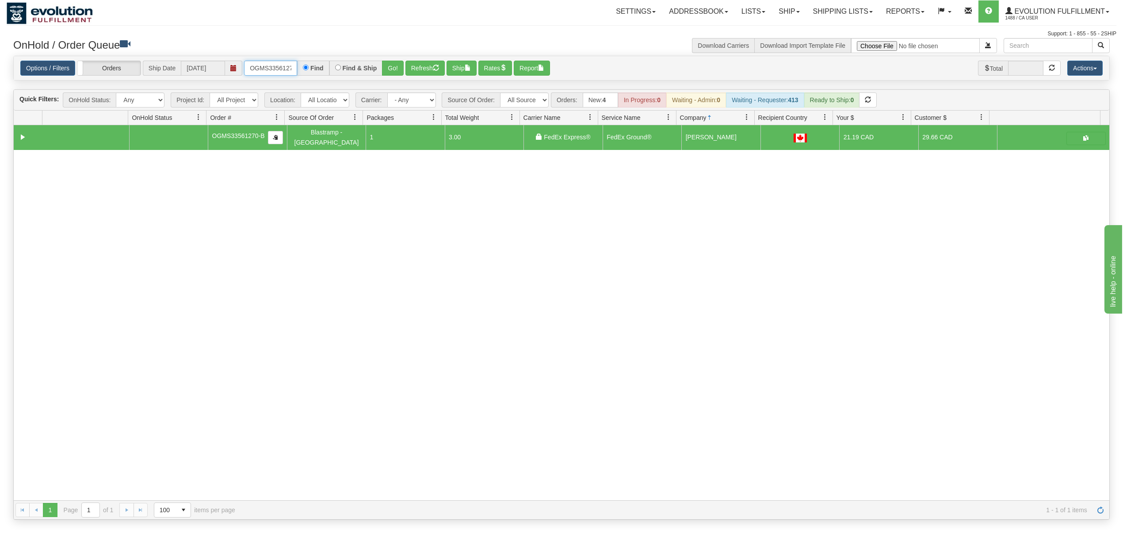
click at [284, 65] on input "OGMS33561270-B" at bounding box center [270, 68] width 53 height 15
click at [392, 75] on button "Go!" at bounding box center [393, 68] width 22 height 15
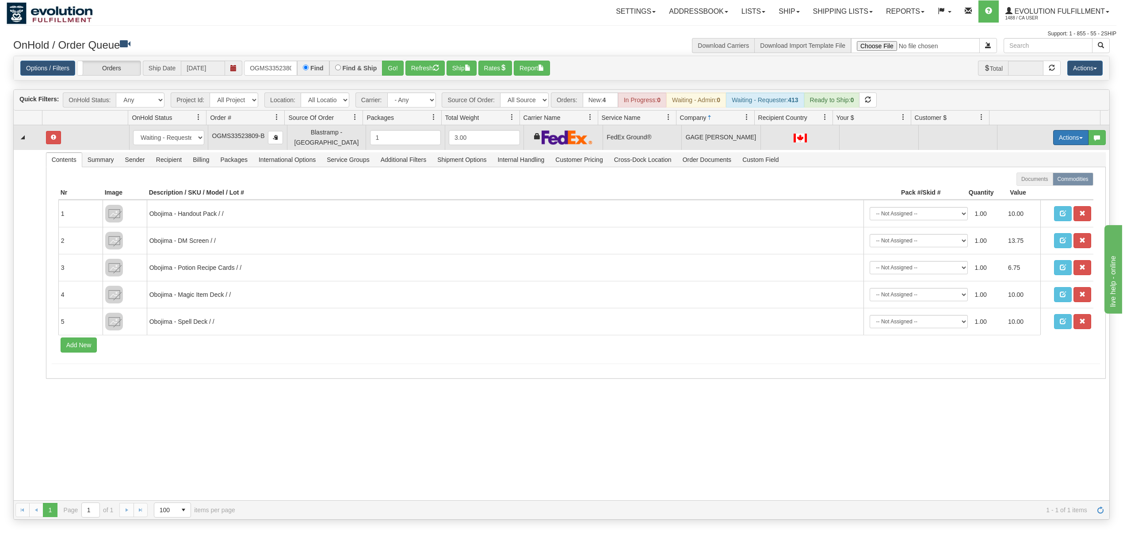
click at [1054, 138] on button "Actions" at bounding box center [1071, 137] width 35 height 15
click at [1032, 175] on span "Rate All Services" at bounding box center [1053, 177] width 53 height 7
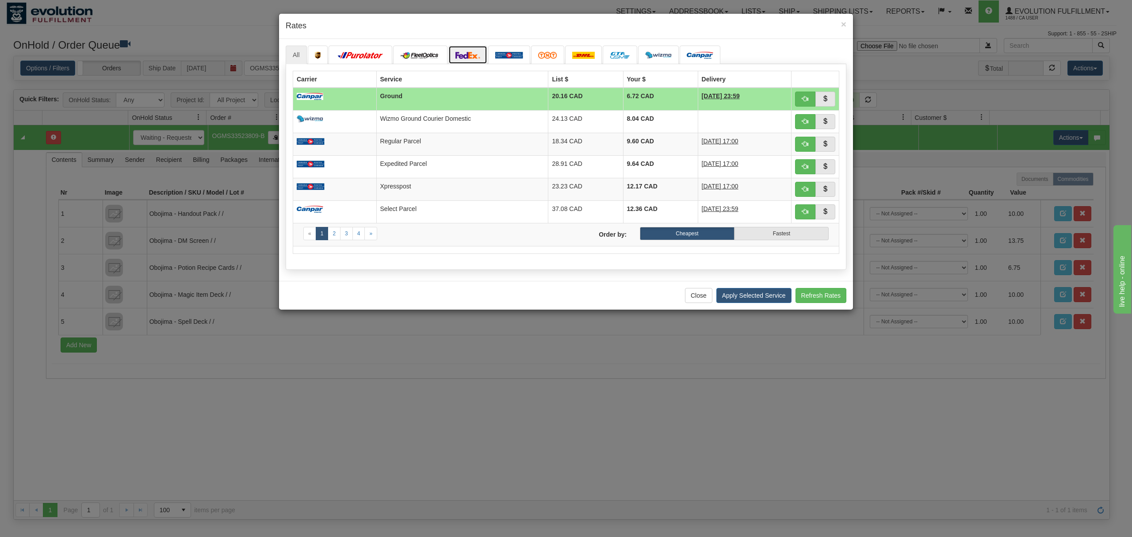
click at [467, 50] on link at bounding box center [468, 55] width 39 height 19
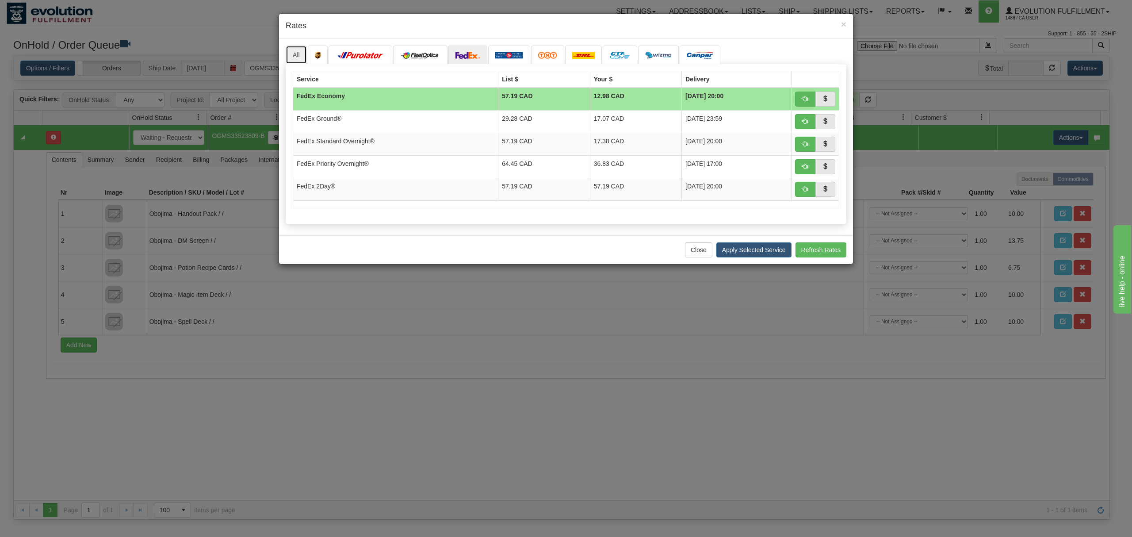
click at [302, 56] on link "All" at bounding box center [296, 55] width 21 height 19
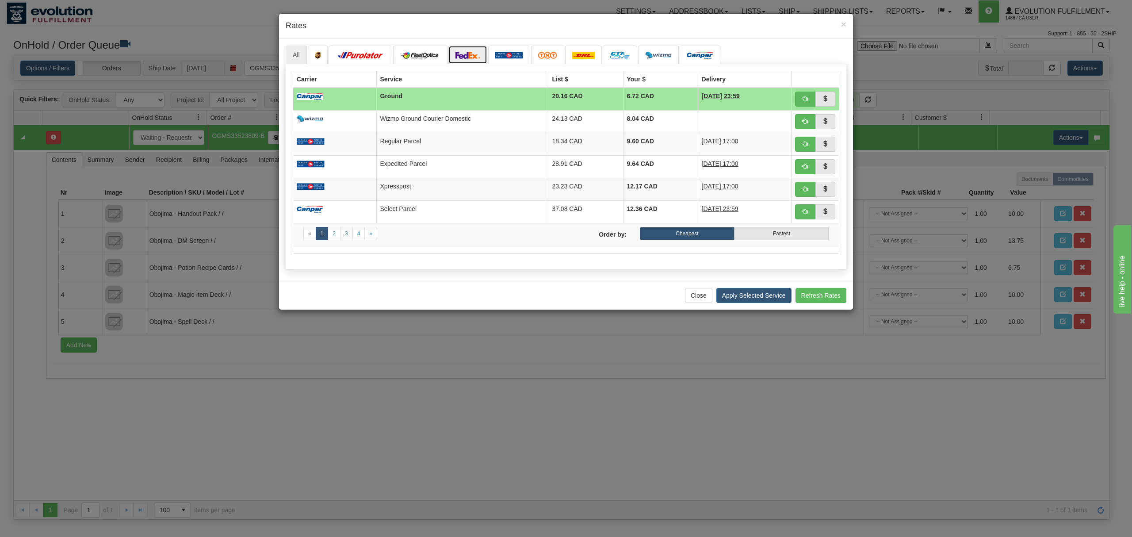
click at [472, 52] on img at bounding box center [468, 55] width 25 height 7
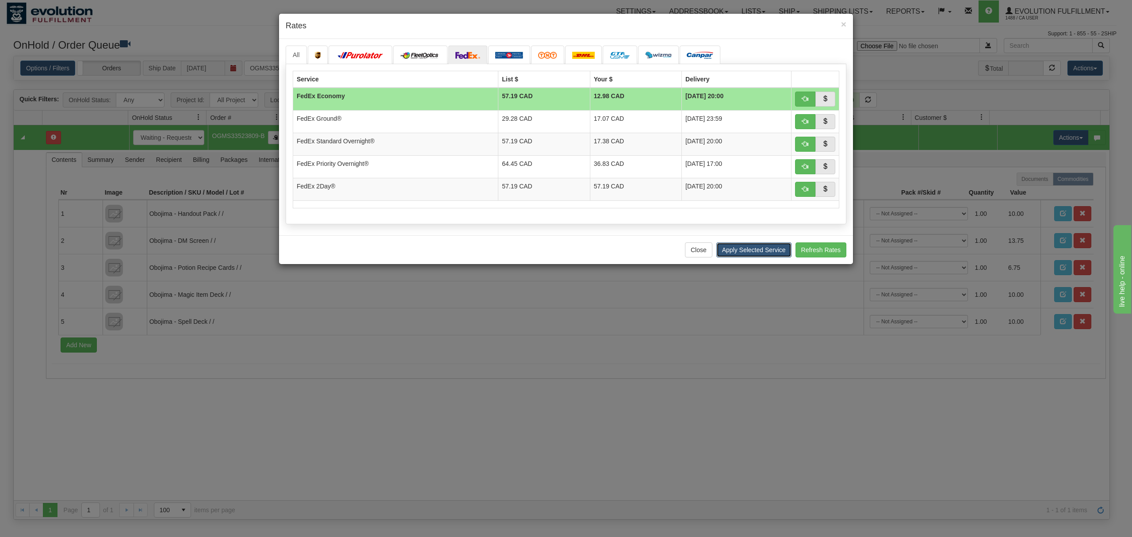
click at [763, 250] on button "Apply Selected Service" at bounding box center [754, 249] width 75 height 15
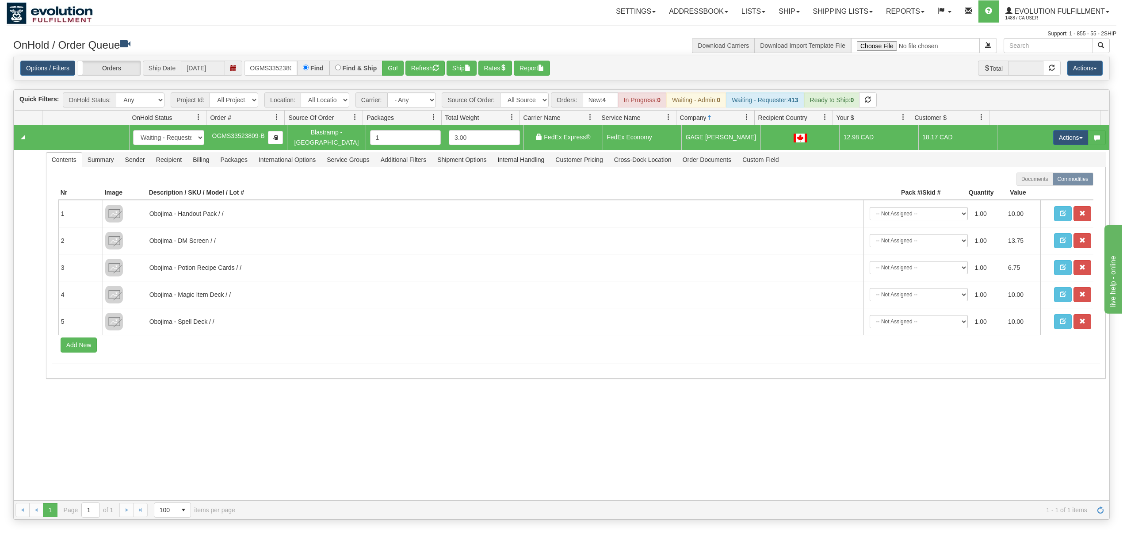
click at [1062, 145] on td "Actions Open Refresh Rates Rate All Services Ship Delete Edit Items" at bounding box center [1053, 137] width 112 height 25
click at [1062, 143] on button "Actions" at bounding box center [1071, 137] width 35 height 15
click at [1028, 190] on span "Ship" at bounding box center [1036, 188] width 19 height 7
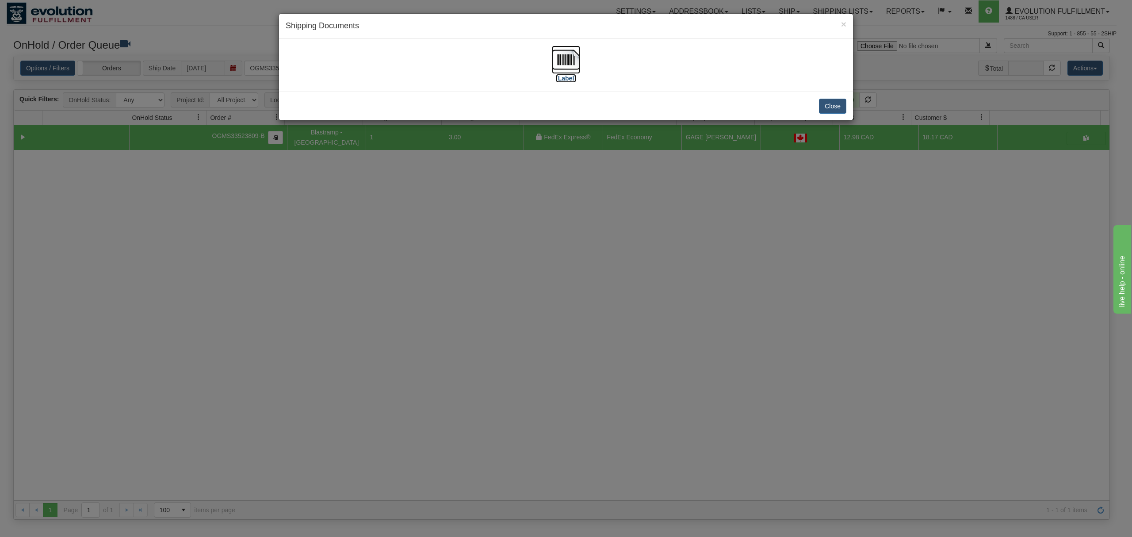
click at [572, 59] on img at bounding box center [566, 60] width 28 height 28
click at [831, 111] on button "Close" at bounding box center [832, 106] width 27 height 15
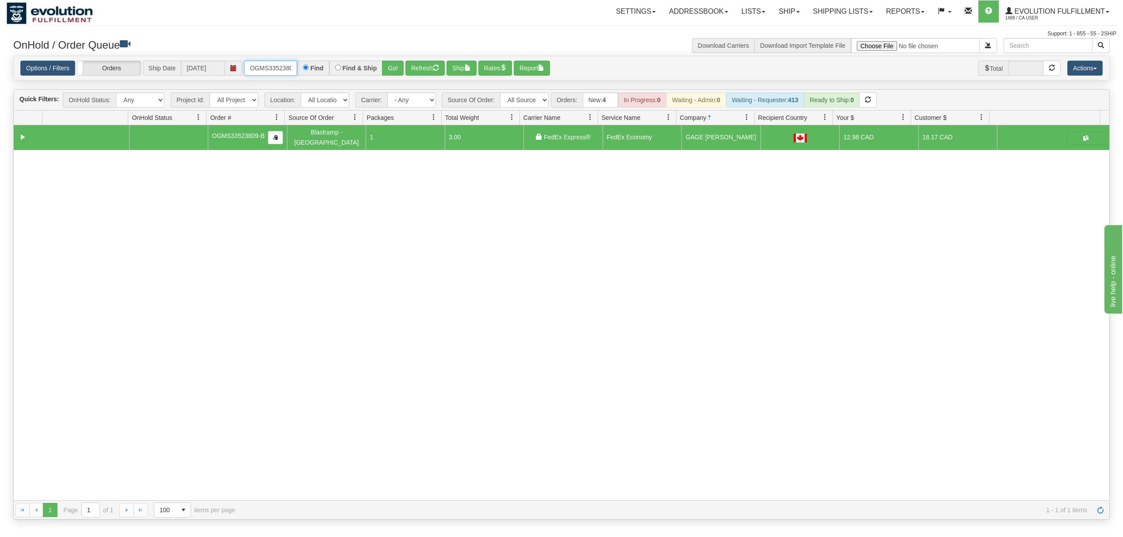
click at [272, 67] on input "OGMS33523809-B" at bounding box center [270, 68] width 53 height 15
click at [391, 71] on button "Go!" at bounding box center [393, 68] width 22 height 15
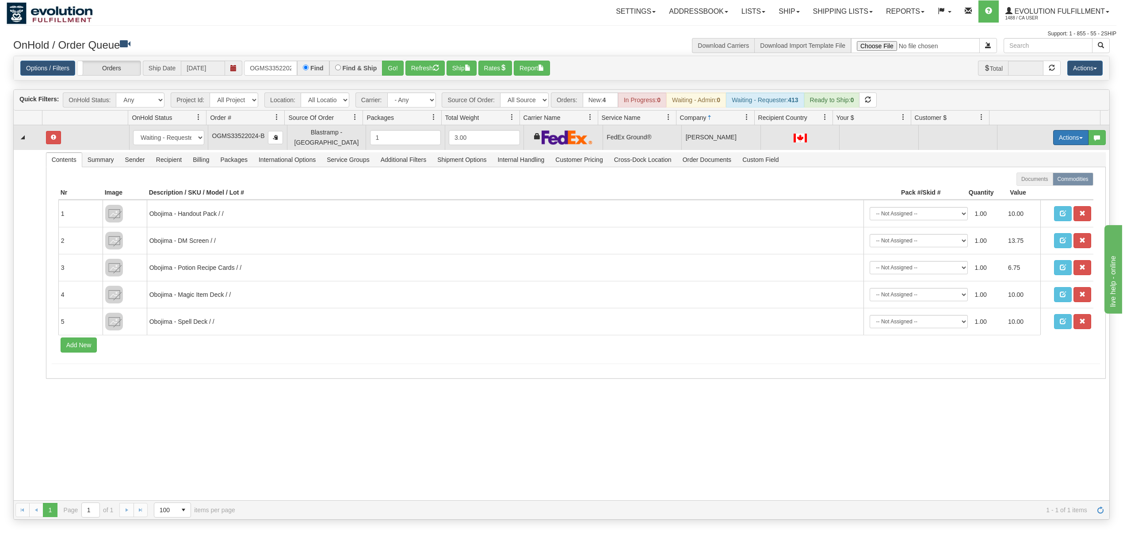
click at [1064, 138] on button "Actions" at bounding box center [1071, 137] width 35 height 15
click at [1039, 180] on link "Rate All Services" at bounding box center [1053, 178] width 71 height 12
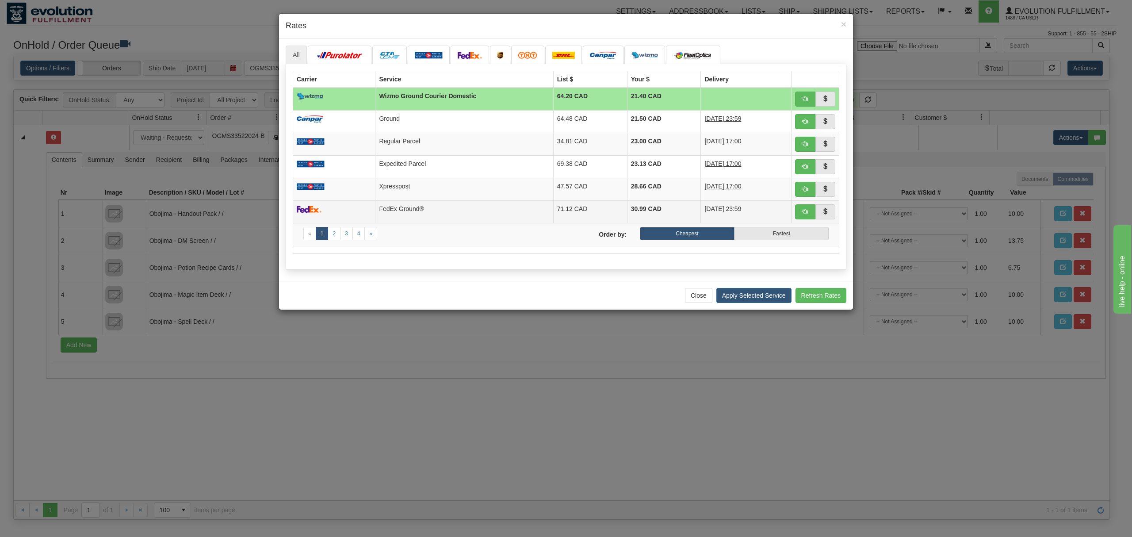
drag, startPoint x: 430, startPoint y: 209, endPoint x: 443, endPoint y: 210, distance: 12.8
click at [430, 209] on td "FedEx Ground®" at bounding box center [465, 211] width 178 height 23
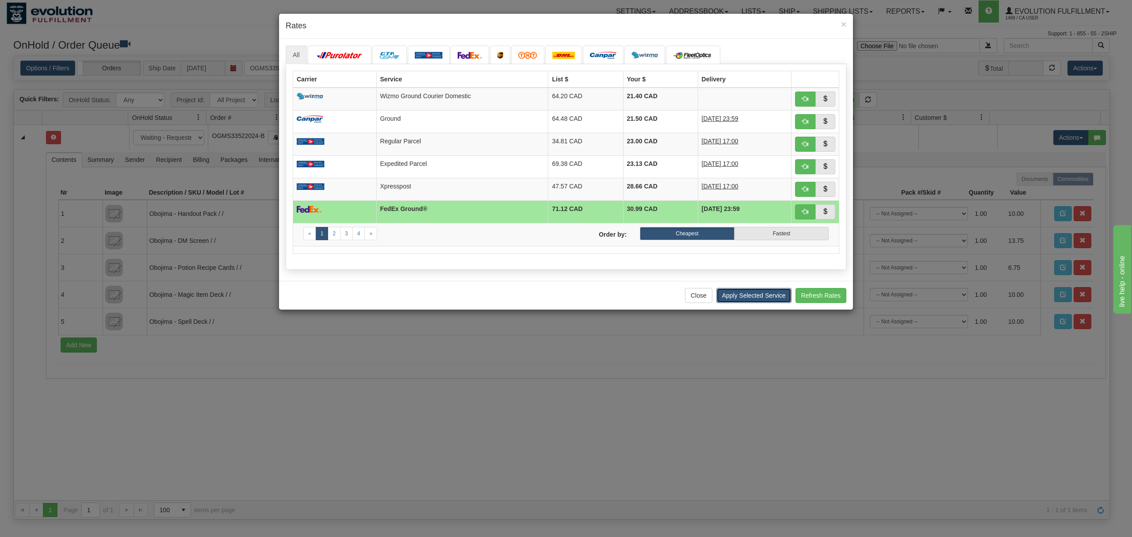
click at [752, 297] on button "Apply Selected Service" at bounding box center [754, 295] width 75 height 15
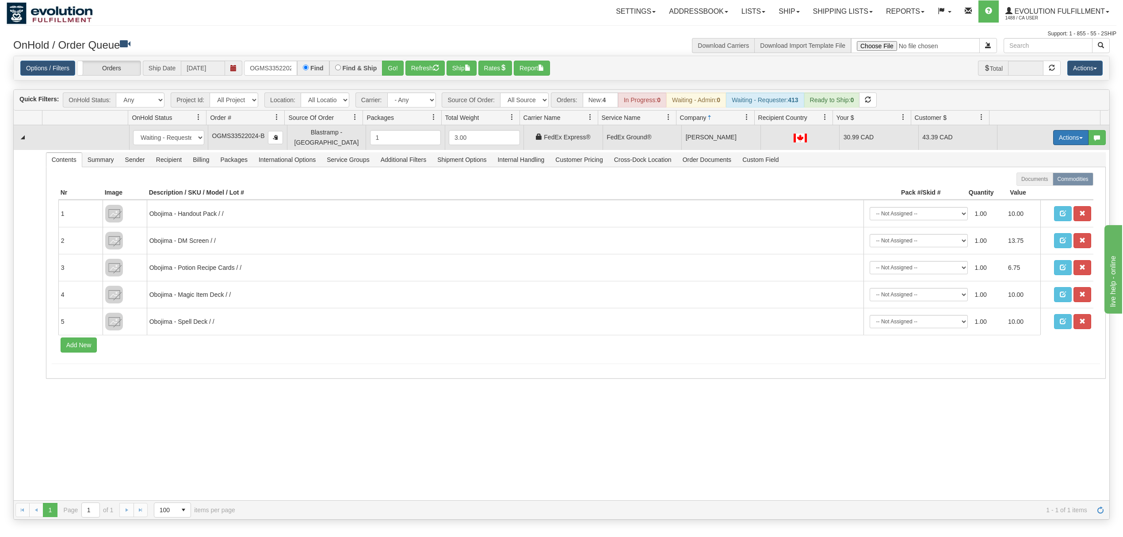
click at [1054, 133] on button "Actions" at bounding box center [1071, 137] width 35 height 15
click at [1027, 192] on link "Ship" at bounding box center [1053, 189] width 71 height 12
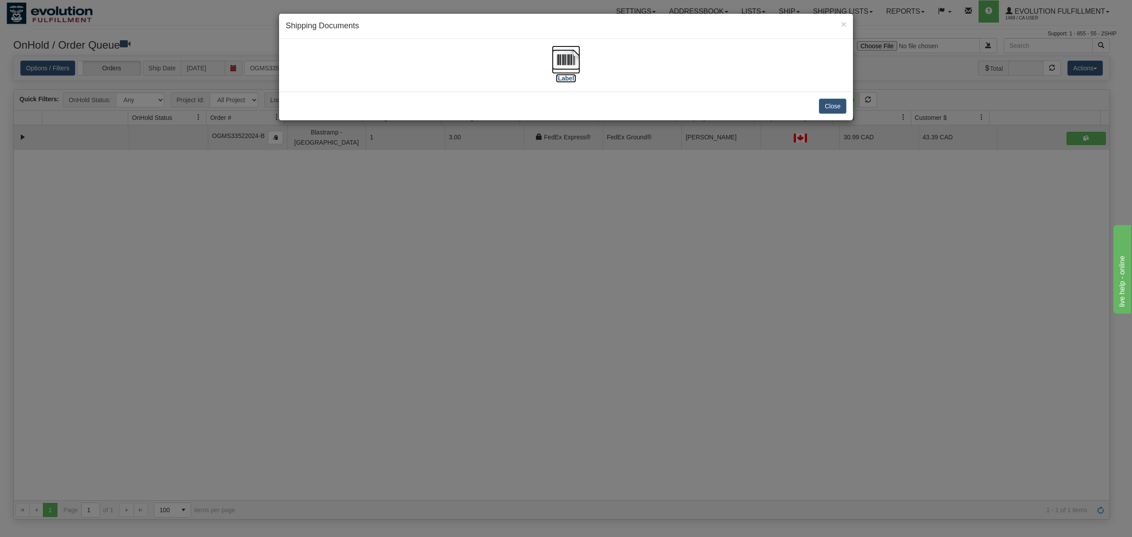
click at [574, 64] on img at bounding box center [566, 60] width 28 height 28
click at [832, 100] on button "Close" at bounding box center [832, 106] width 27 height 15
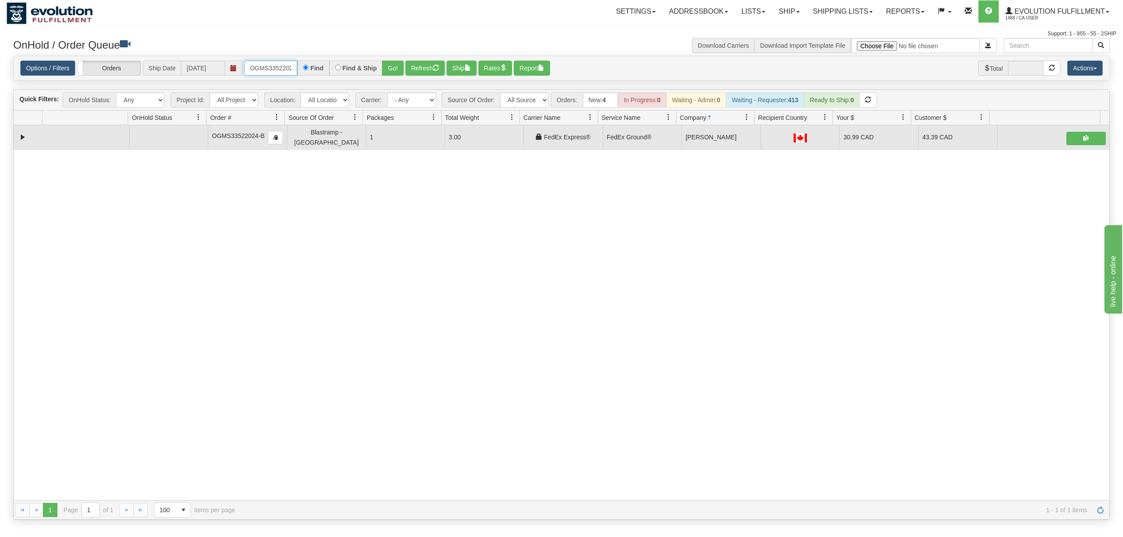
click at [268, 65] on input "OGMS33522024-B" at bounding box center [270, 68] width 53 height 15
click at [396, 77] on div "Options / Filters Group Shipments Orders Ship Date [DATE] OGMS33523266-B Find F…" at bounding box center [562, 68] width 1096 height 24
click at [399, 75] on button "Go!" at bounding box center [393, 68] width 22 height 15
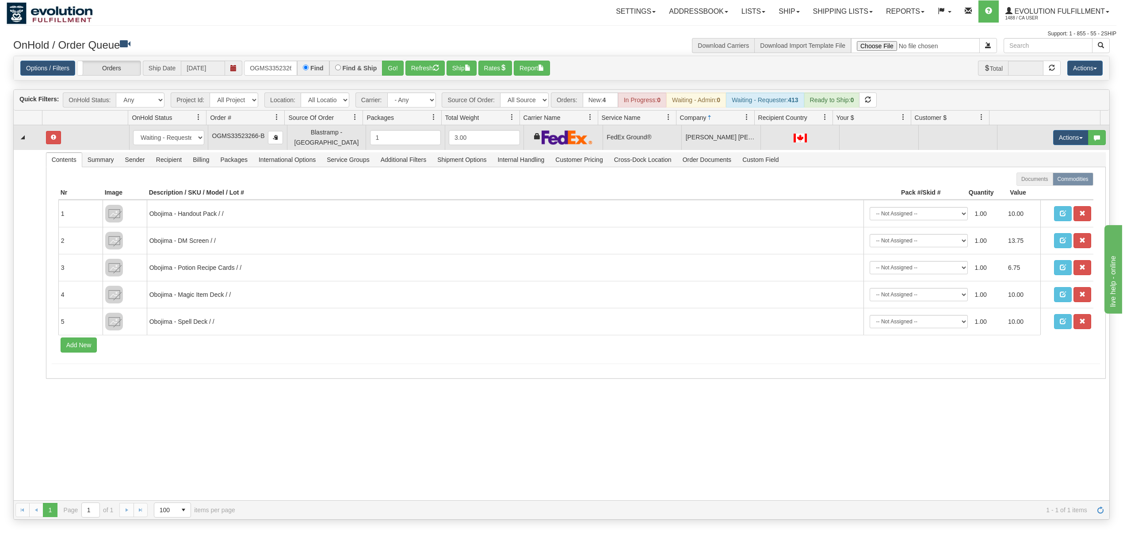
click at [1060, 145] on td "Actions Open Refresh Rates Rate All Services Ship Delete Edit Items" at bounding box center [1053, 137] width 112 height 25
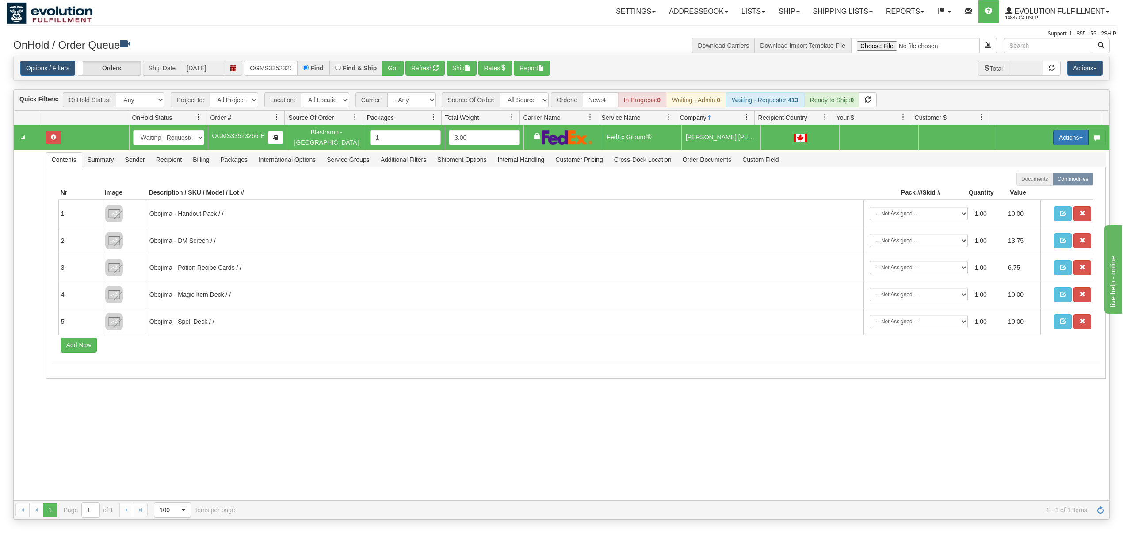
click at [1064, 137] on button "Actions" at bounding box center [1071, 137] width 35 height 15
click at [1048, 175] on span "Rate All Services" at bounding box center [1053, 177] width 53 height 7
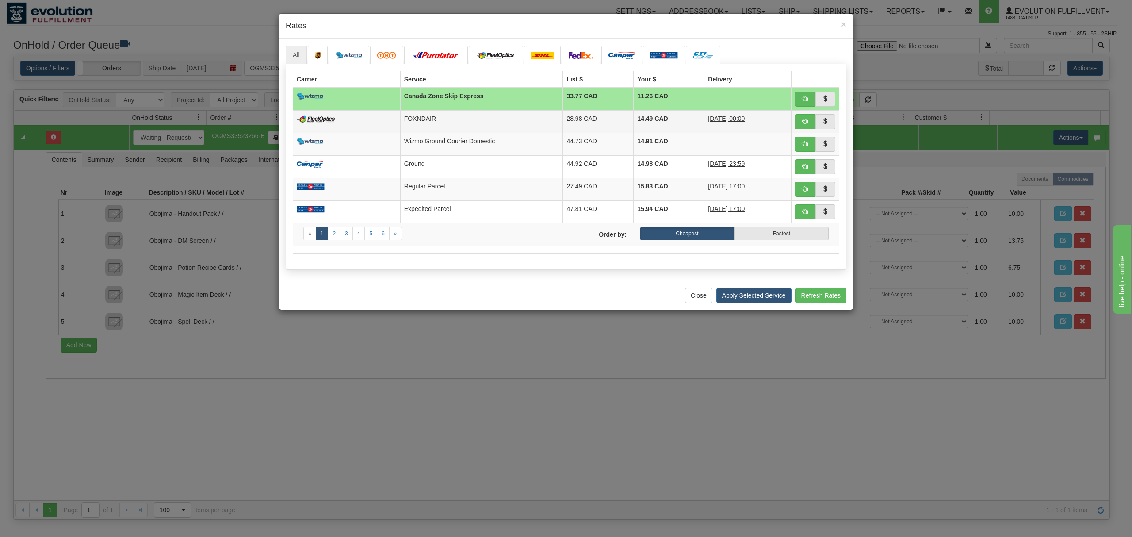
click at [508, 111] on td "FOXNDAIR" at bounding box center [481, 121] width 163 height 23
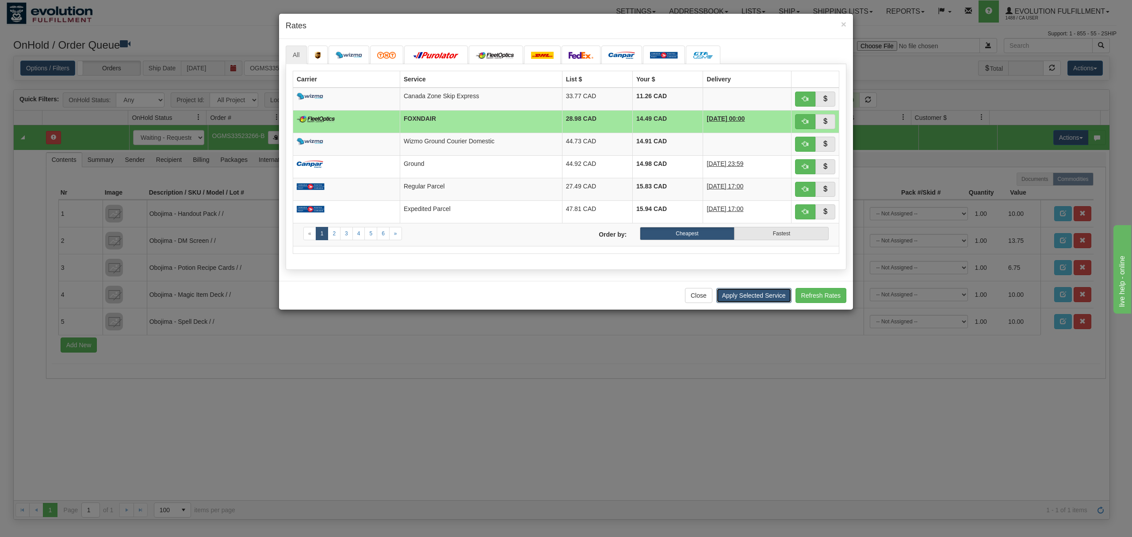
click at [740, 293] on button "Apply Selected Service" at bounding box center [754, 295] width 75 height 15
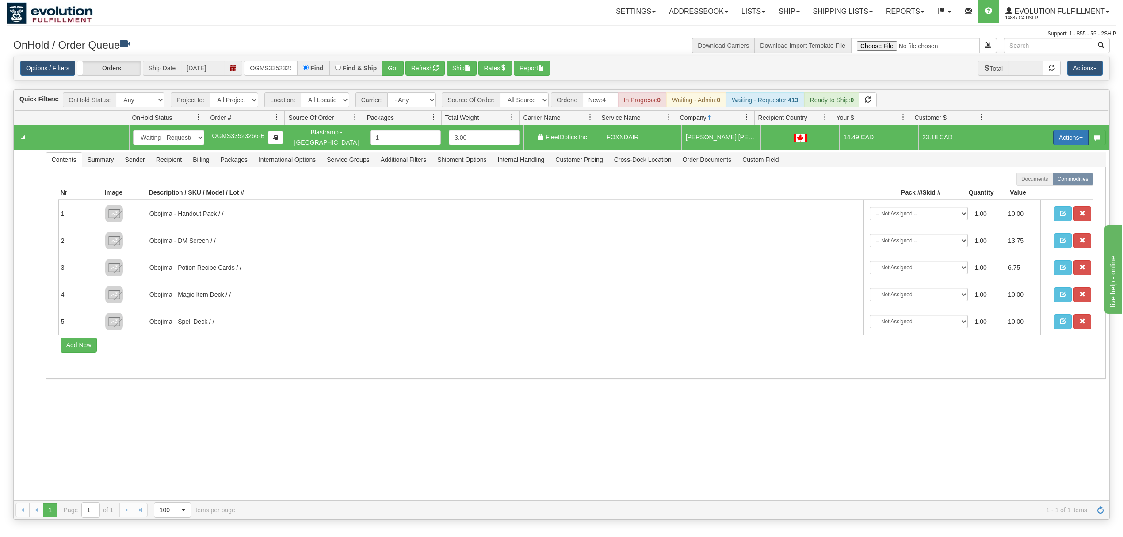
click at [1060, 138] on button "Actions" at bounding box center [1071, 137] width 35 height 15
click at [1027, 187] on span "Ship" at bounding box center [1036, 188] width 19 height 7
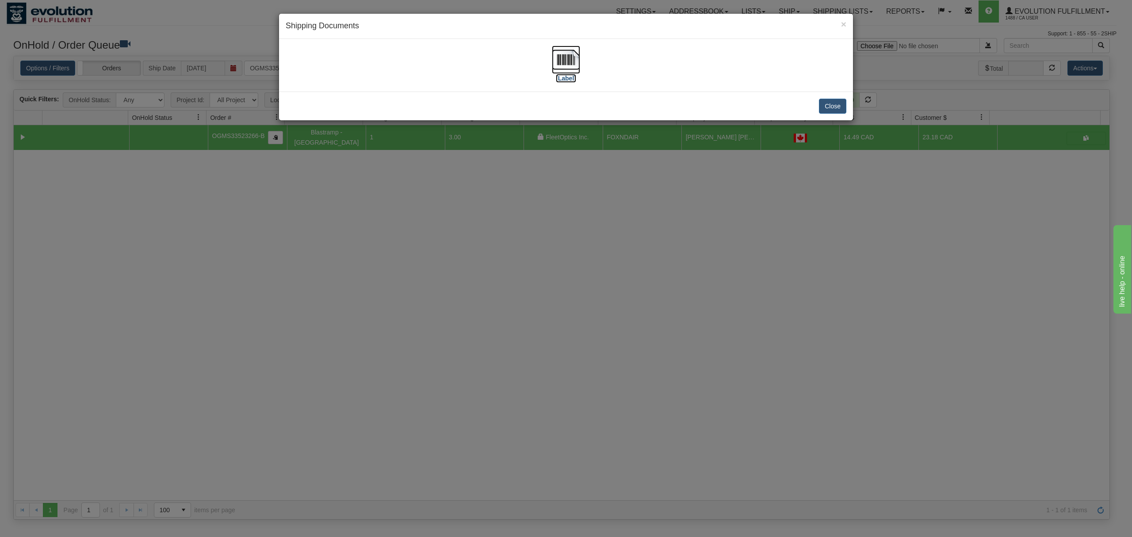
click at [569, 55] on img at bounding box center [566, 60] width 28 height 28
click at [837, 108] on button "Close" at bounding box center [832, 106] width 27 height 15
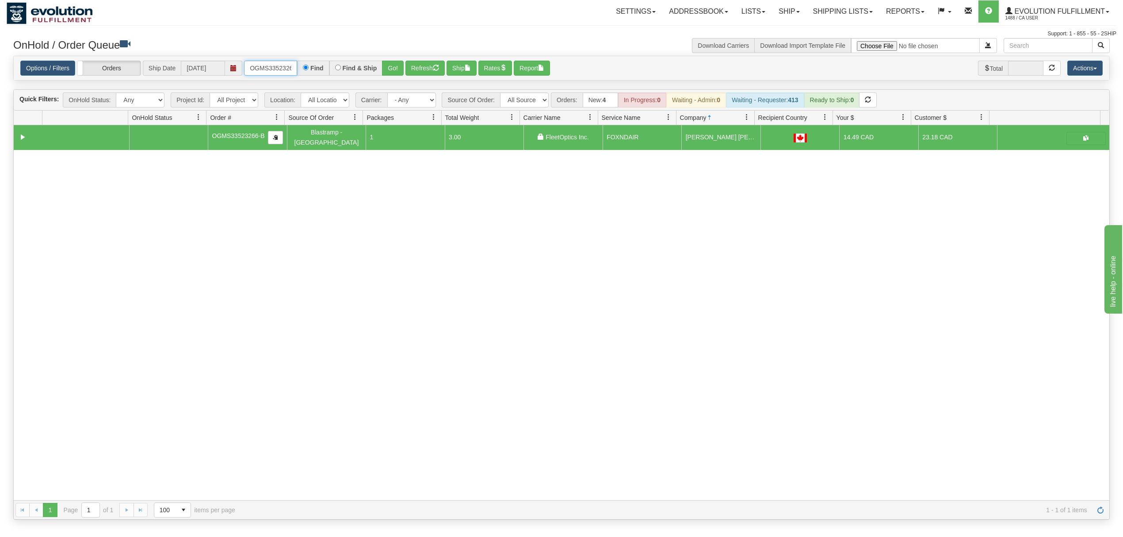
click at [280, 62] on input "OGMS33523266-B" at bounding box center [270, 68] width 53 height 15
type input "-B"
drag, startPoint x: 257, startPoint y: 70, endPoint x: 147, endPoint y: 90, distance: 112.4
click at [147, 90] on div "Is equal to Is not equal to Contains Does not contains CAD USD EUR ZAR [PERSON_…" at bounding box center [562, 288] width 1110 height 464
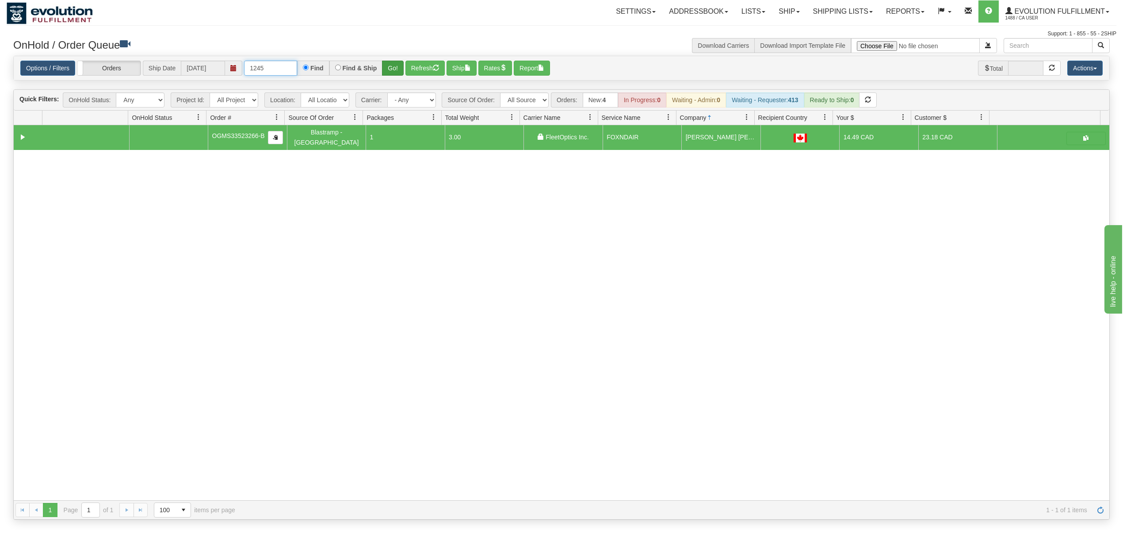
type input "1245"
click at [397, 67] on button "Go!" at bounding box center [393, 68] width 22 height 15
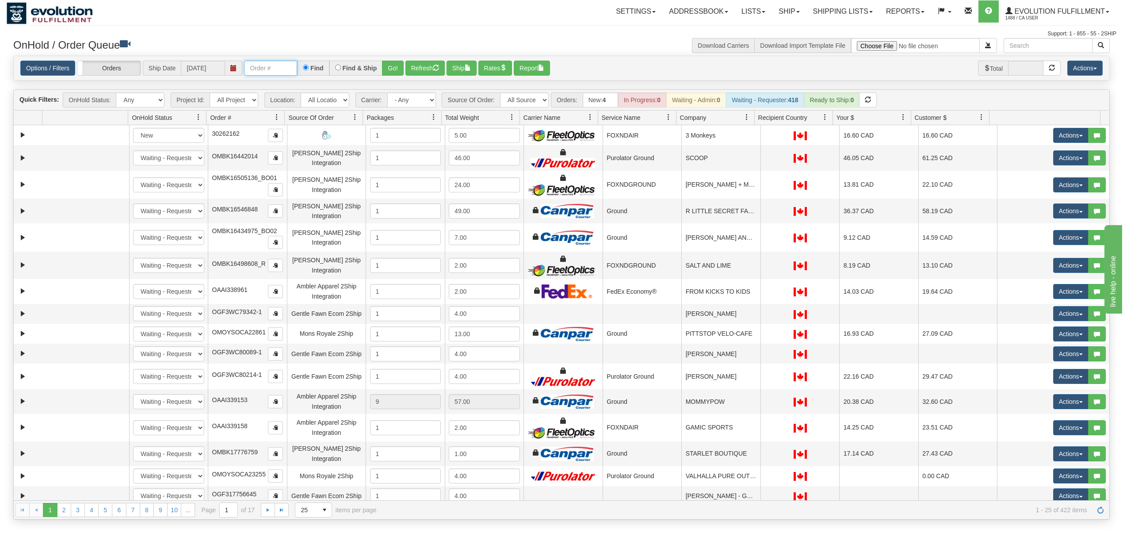
click at [266, 67] on input "text" at bounding box center [270, 68] width 53 height 15
click at [390, 67] on button "Go!" at bounding box center [393, 68] width 22 height 15
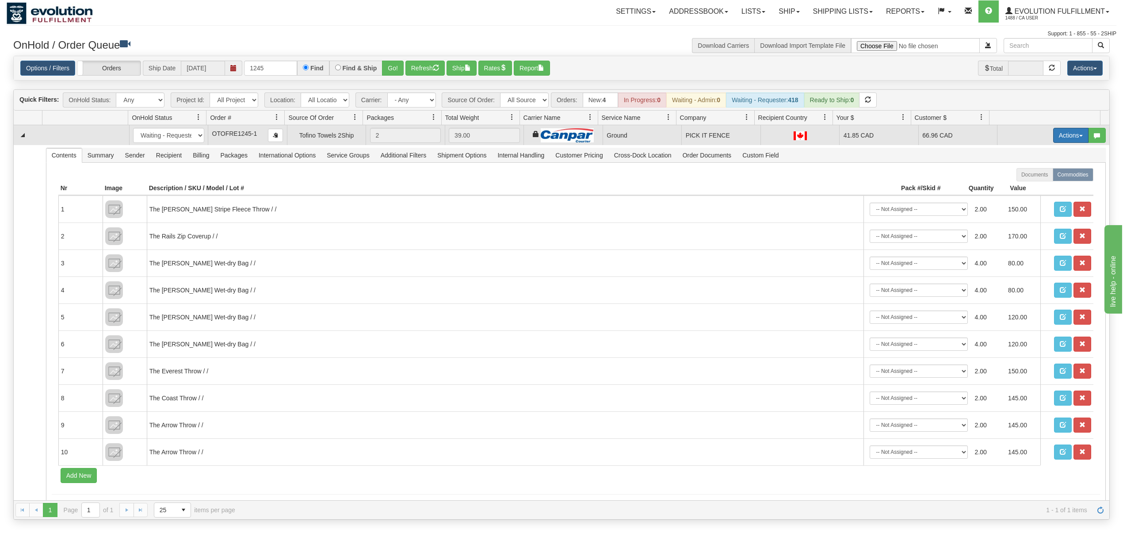
click at [1065, 142] on button "Actions" at bounding box center [1071, 135] width 35 height 15
click at [1027, 186] on span at bounding box center [1030, 186] width 6 height 6
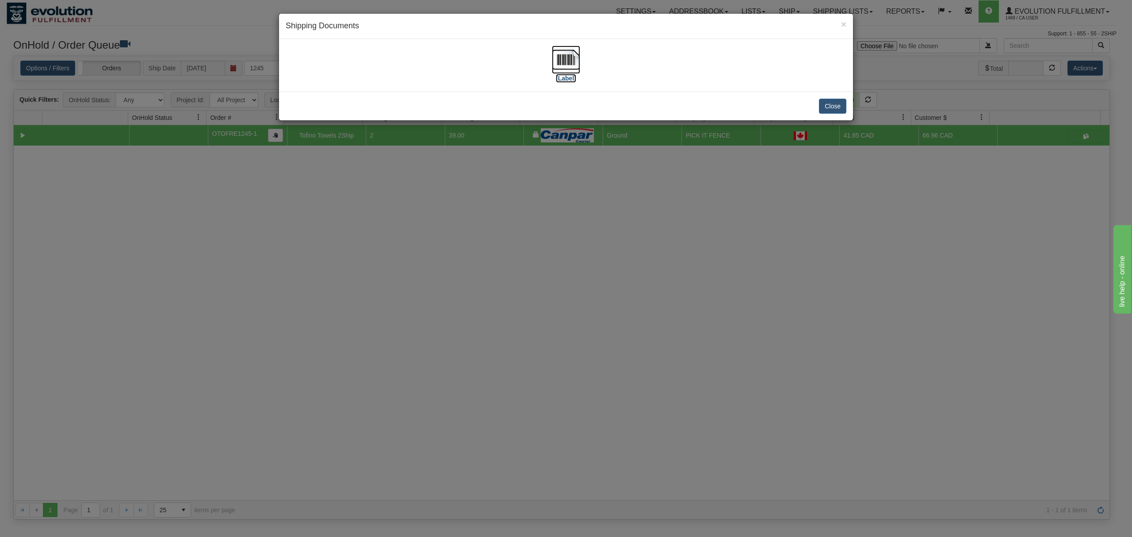
click at [557, 58] on img at bounding box center [566, 60] width 28 height 28
drag, startPoint x: 830, startPoint y: 106, endPoint x: 828, endPoint y: 16, distance: 90.3
click at [831, 99] on button "Close" at bounding box center [832, 106] width 27 height 15
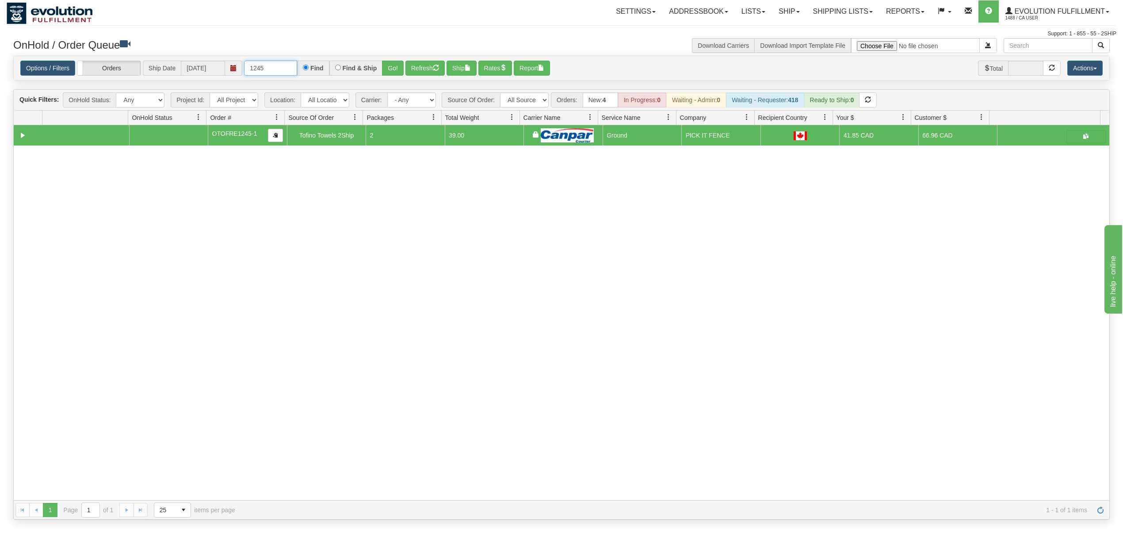
drag, startPoint x: 278, startPoint y: 63, endPoint x: 201, endPoint y: 70, distance: 77.3
click at [201, 70] on div "Options / Filters Group Shipments Orders Ship Date 09/29/2025 1245 Find Find & …" at bounding box center [561, 68] width 1083 height 15
click at [401, 65] on button "Go!" at bounding box center [393, 68] width 22 height 15
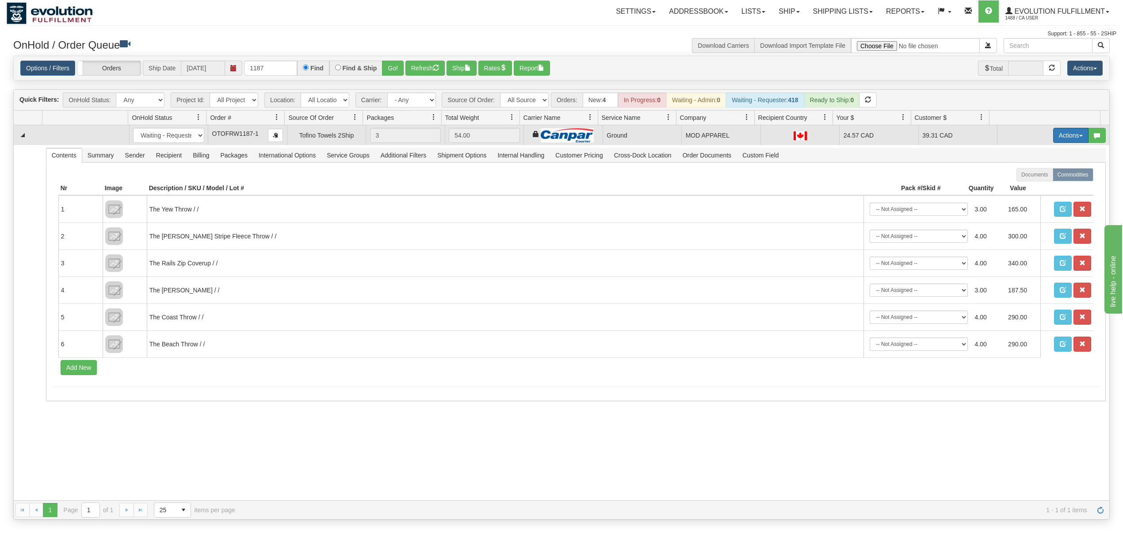
click at [1065, 138] on button "Actions" at bounding box center [1071, 135] width 35 height 15
click at [1027, 188] on span "Ship" at bounding box center [1036, 186] width 19 height 7
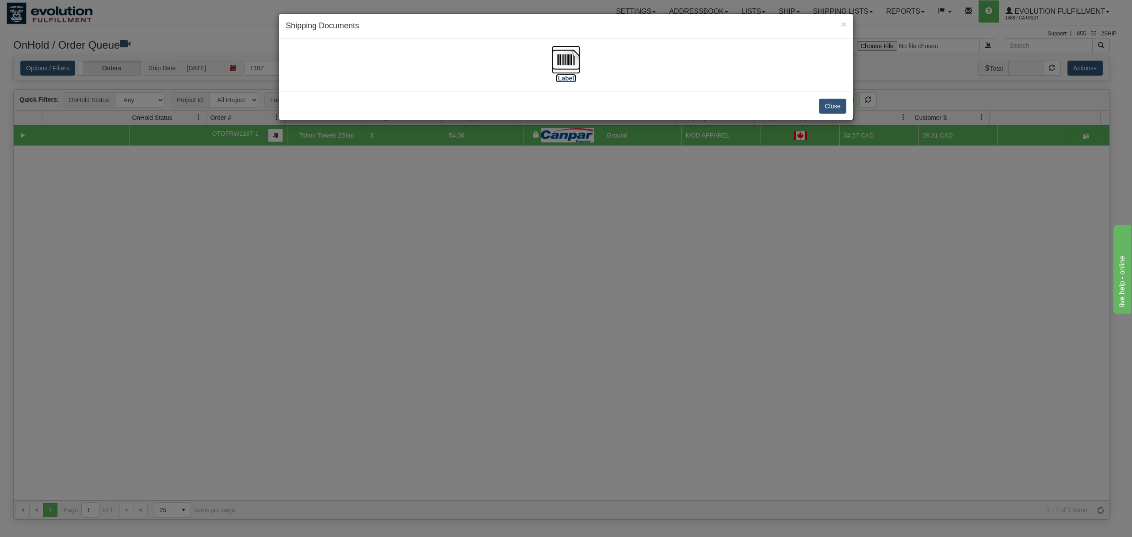
click at [565, 55] on img at bounding box center [566, 60] width 28 height 28
click at [828, 106] on button "Close" at bounding box center [832, 106] width 27 height 15
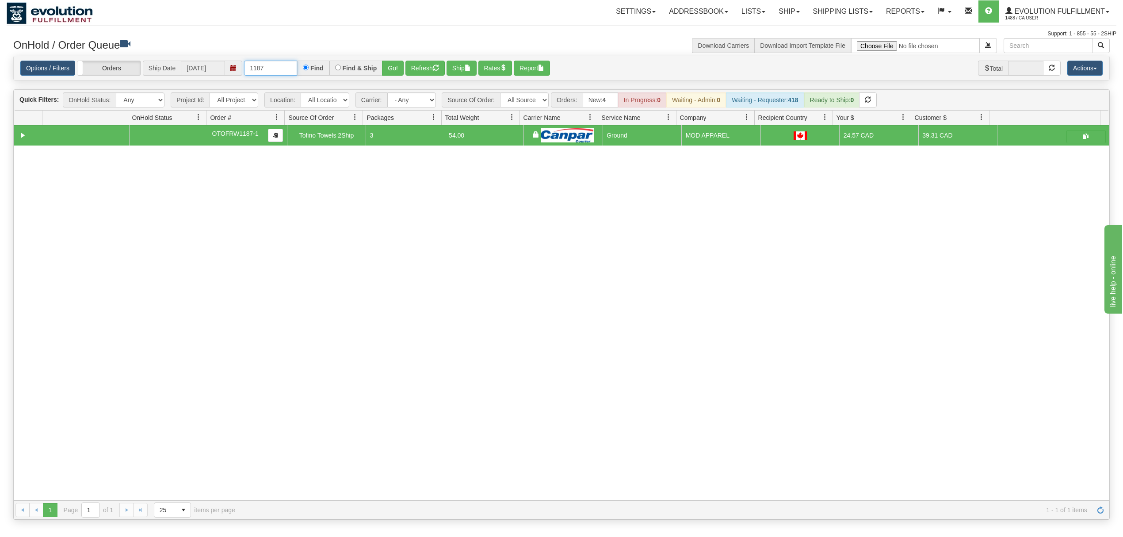
click at [287, 71] on input "1187" at bounding box center [270, 68] width 53 height 15
click at [399, 66] on button "Go!" at bounding box center [393, 68] width 22 height 15
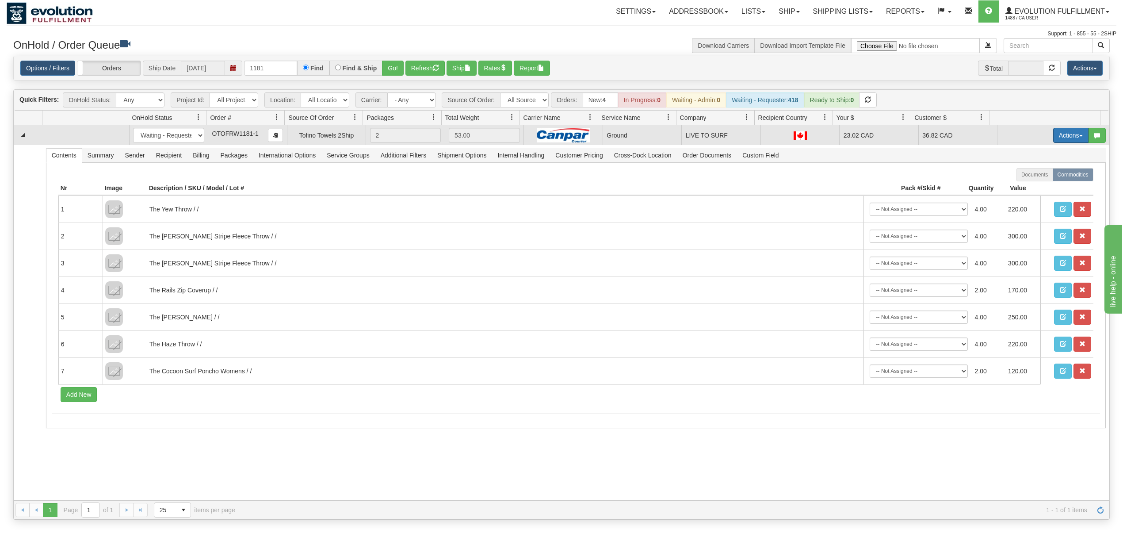
click at [1054, 140] on button "Actions" at bounding box center [1071, 135] width 35 height 15
click at [1027, 187] on span "Ship" at bounding box center [1036, 186] width 19 height 7
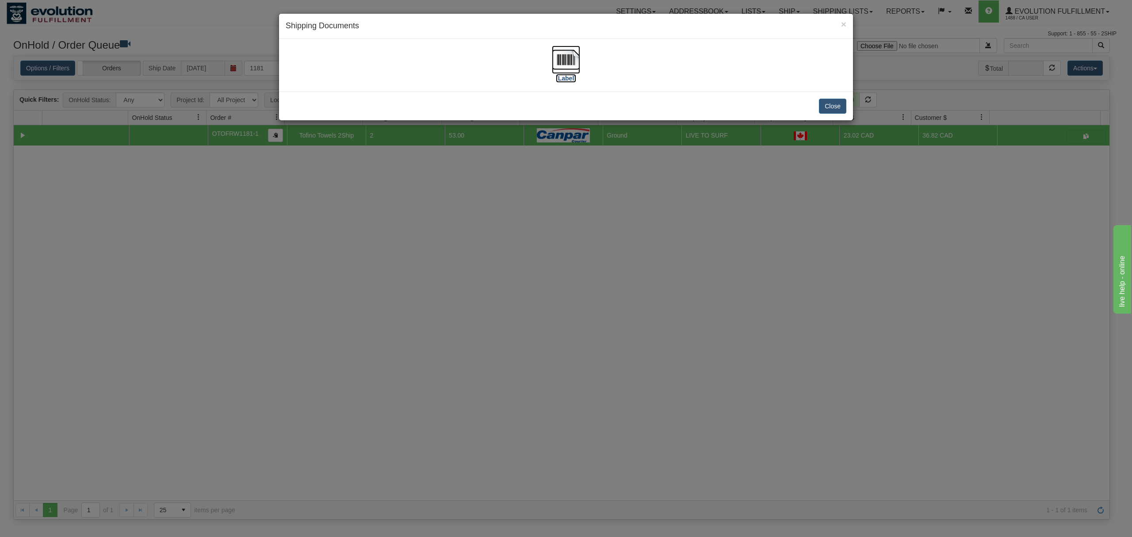
click at [564, 57] on img at bounding box center [566, 60] width 28 height 28
click at [832, 112] on button "Close" at bounding box center [832, 106] width 27 height 15
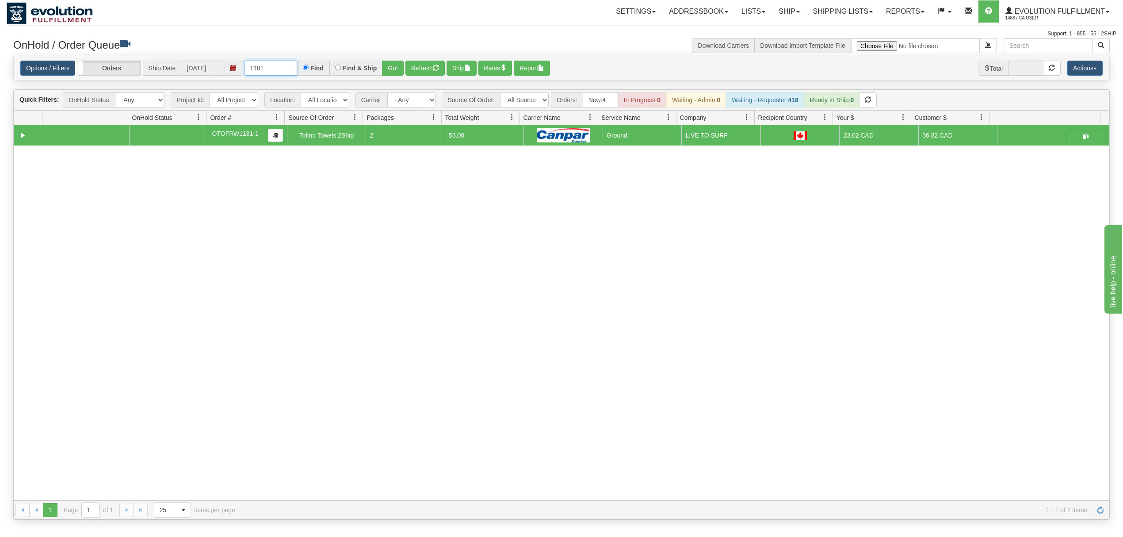
click at [289, 70] on input "1181" at bounding box center [270, 68] width 53 height 15
drag, startPoint x: 278, startPoint y: 70, endPoint x: 228, endPoint y: 78, distance: 50.7
click at [228, 78] on div "Options / Filters Group Shipments Orders Ship Date 09/29/2025 1181 Find Find & …" at bounding box center [562, 68] width 1096 height 24
click at [388, 68] on button "Go!" at bounding box center [393, 68] width 22 height 15
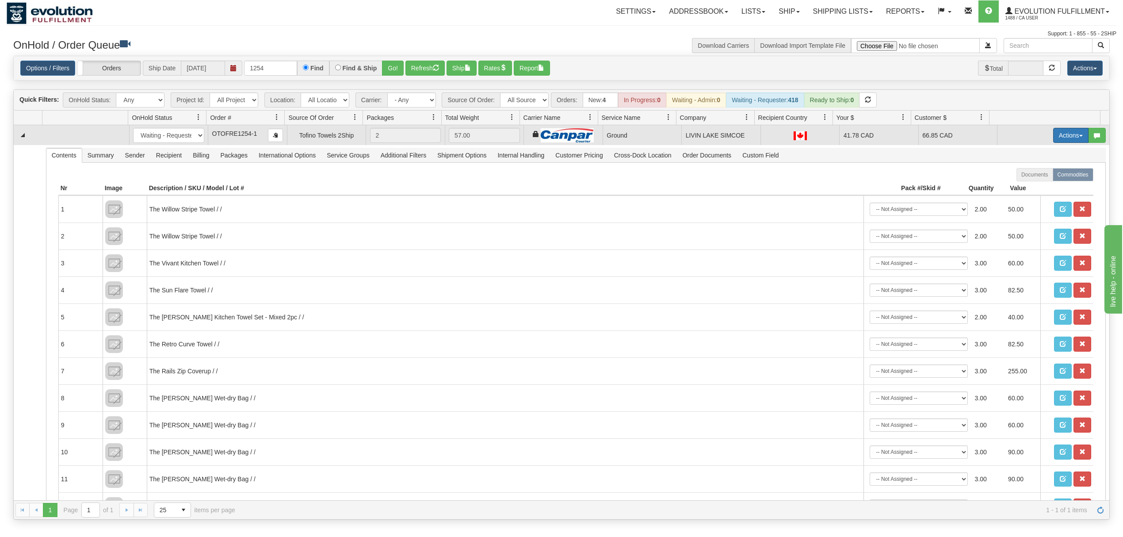
click at [1054, 142] on button "Actions" at bounding box center [1071, 135] width 35 height 15
click at [1027, 190] on span "Ship" at bounding box center [1036, 186] width 19 height 7
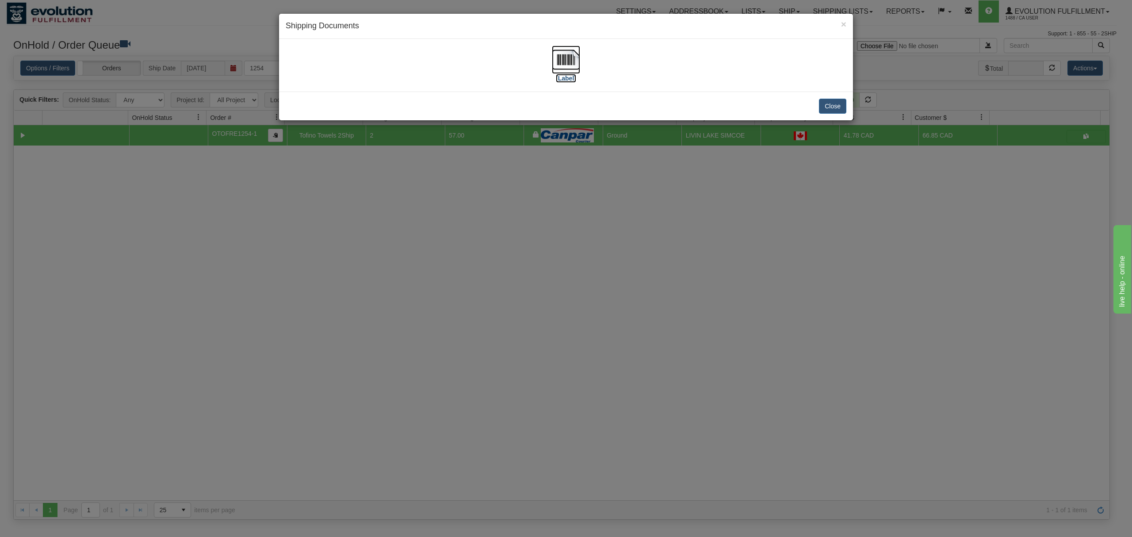
click at [561, 62] on img at bounding box center [566, 60] width 28 height 28
click at [832, 106] on button "Close" at bounding box center [832, 106] width 27 height 15
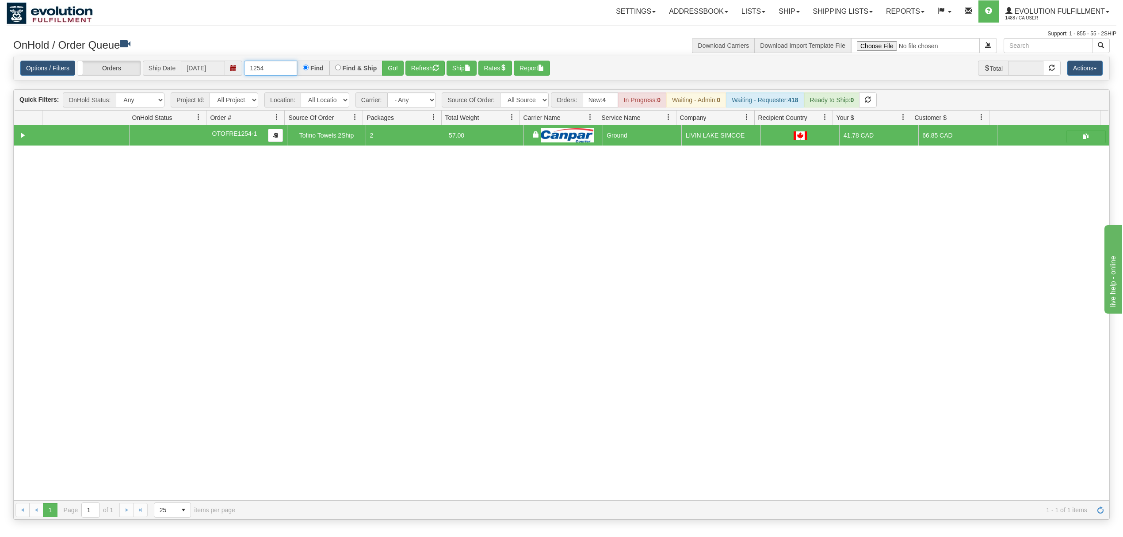
drag, startPoint x: 266, startPoint y: 71, endPoint x: 211, endPoint y: 77, distance: 55.1
click at [211, 77] on div "Options / Filters Group Shipments Orders Ship Date 09/29/2025 1254 Find Find & …" at bounding box center [562, 68] width 1096 height 24
type input "OEMU0031844001"
click at [384, 66] on button "Go!" at bounding box center [393, 68] width 22 height 15
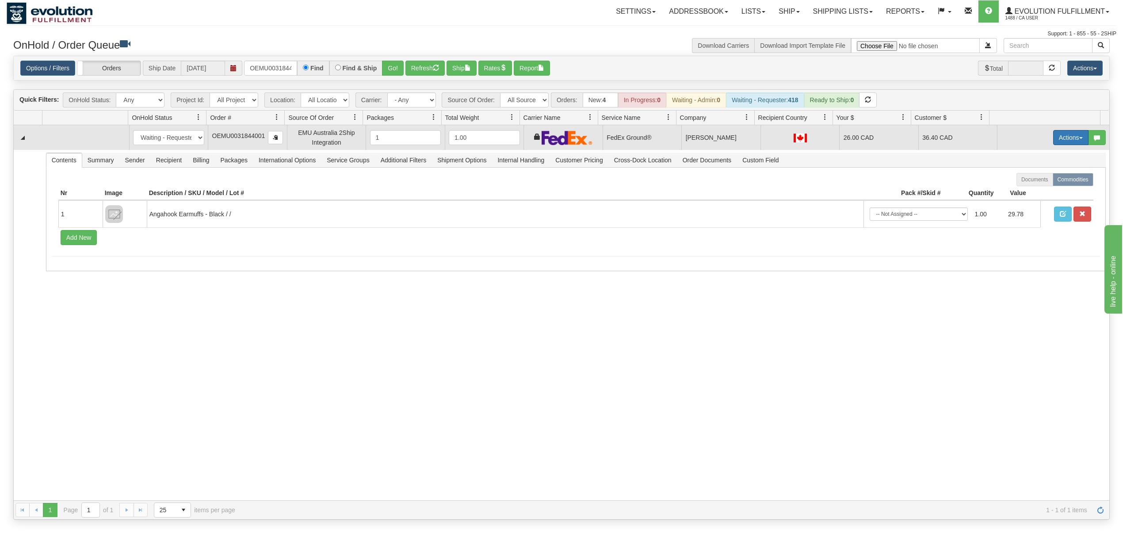
click at [1059, 136] on button "Actions" at bounding box center [1071, 137] width 35 height 15
click at [1027, 191] on span "Ship" at bounding box center [1036, 188] width 19 height 7
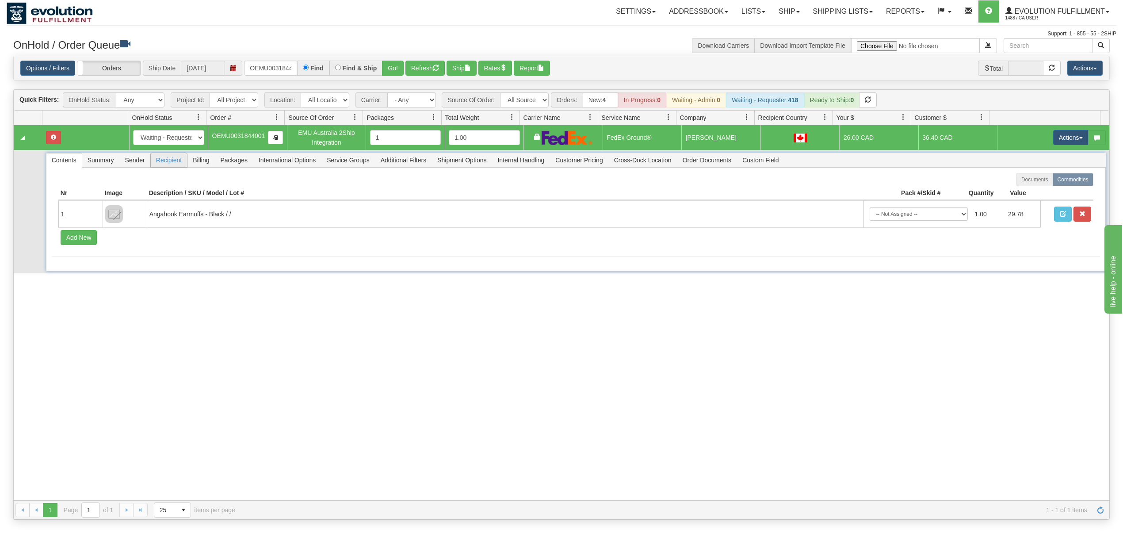
click at [166, 160] on span "Recipient" at bounding box center [169, 160] width 36 height 14
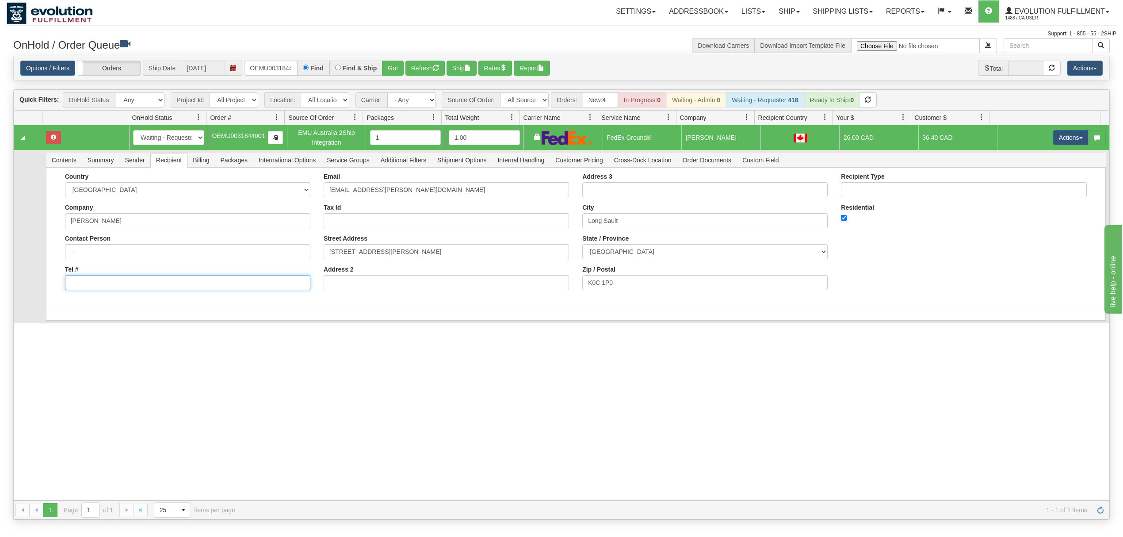
click at [103, 287] on input "Tel #" at bounding box center [187, 282] width 245 height 15
type input "18886562228"
click at [58, 335] on div "Country AFGHANISTAN ALAND ISLANDS ALBANIA ALGERIA AMERICAN SAMOA ANDORRA ANGOLA…" at bounding box center [576, 252] width 1060 height 168
click at [58, 329] on button "Save" at bounding box center [65, 322] width 26 height 15
click at [1080, 139] on span "button" at bounding box center [1082, 138] width 4 height 2
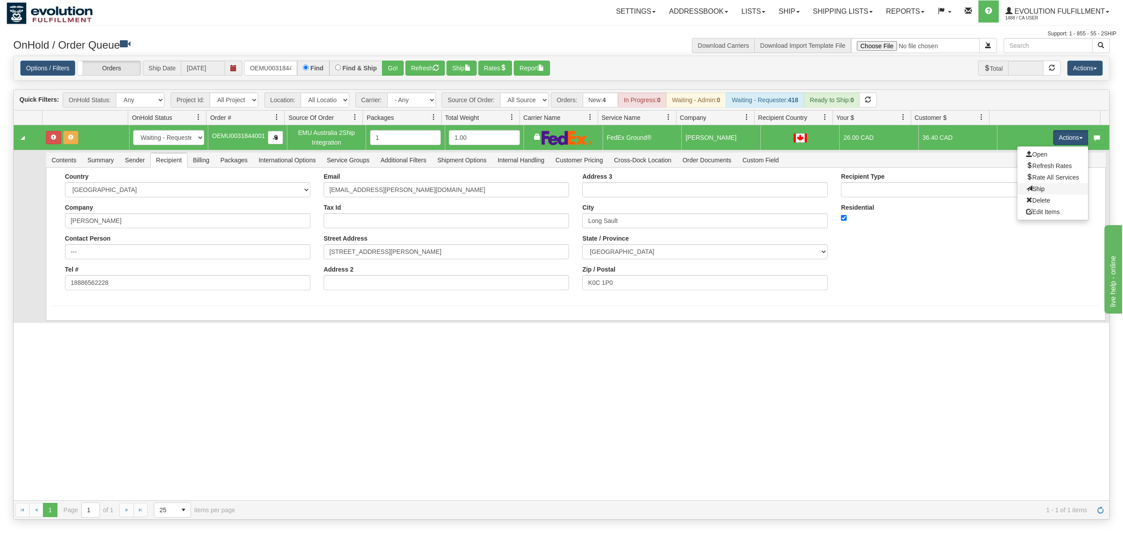
click at [1035, 190] on link "Ship" at bounding box center [1053, 189] width 71 height 12
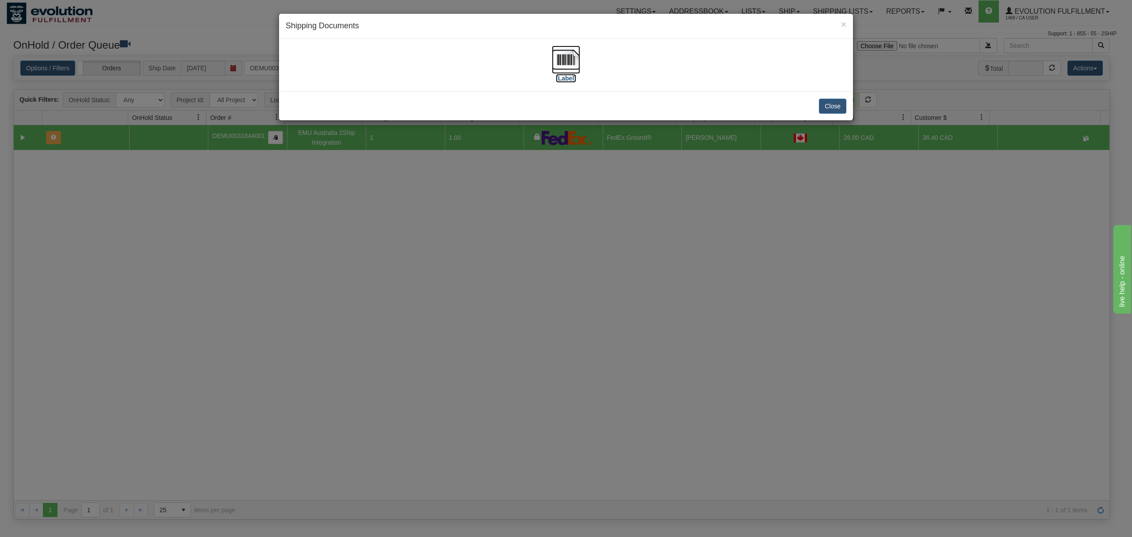
click at [575, 58] on img at bounding box center [566, 60] width 28 height 28
click at [830, 107] on button "Close" at bounding box center [832, 106] width 27 height 15
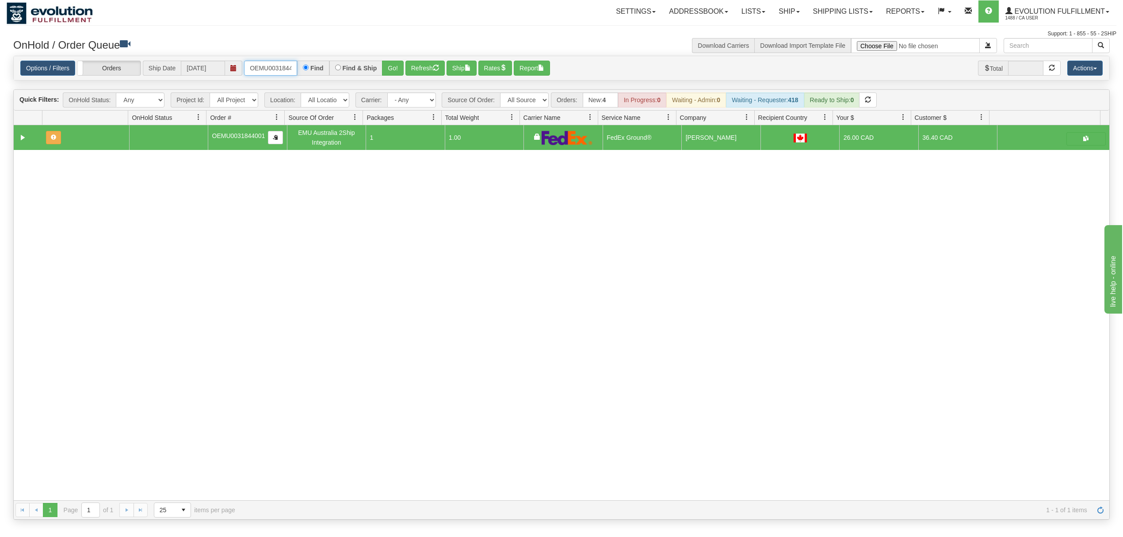
click at [252, 71] on input "OEMU0031844001" at bounding box center [270, 68] width 53 height 15
click at [390, 62] on button "Go!" at bounding box center [393, 68] width 22 height 15
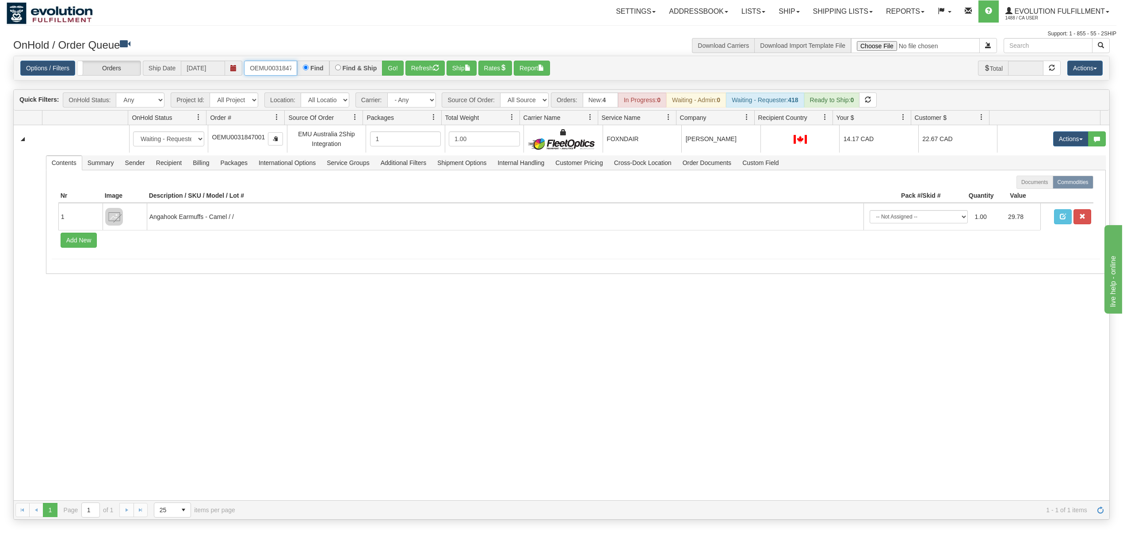
click at [257, 73] on input "OEMU0031847001" at bounding box center [270, 68] width 53 height 15
click at [258, 73] on input "OEMU0031847001" at bounding box center [270, 68] width 53 height 15
click at [390, 68] on button "Go!" at bounding box center [393, 68] width 22 height 15
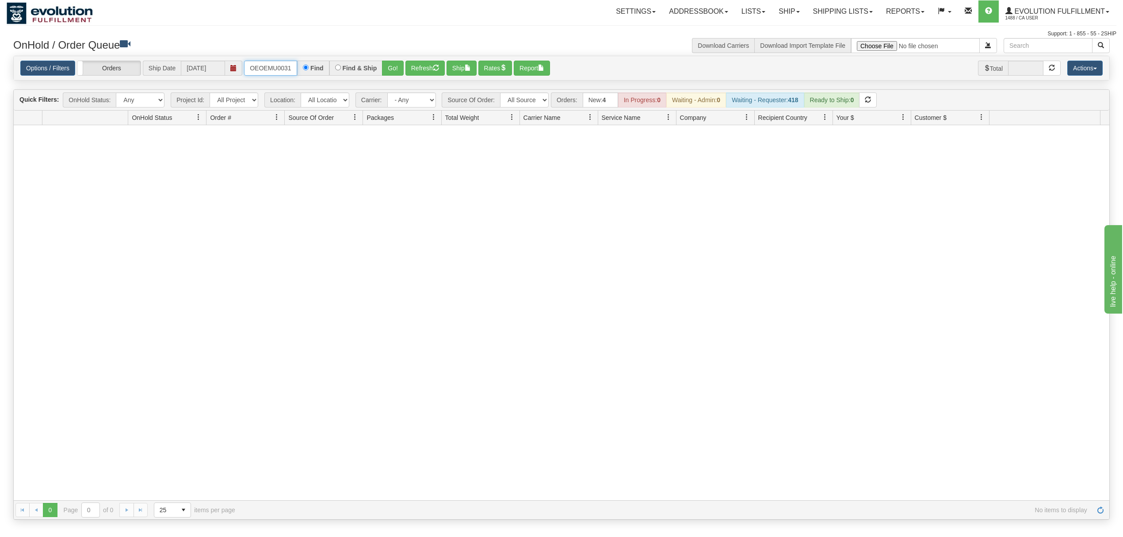
scroll to position [0, 65]
drag, startPoint x: 249, startPoint y: 70, endPoint x: 374, endPoint y: 58, distance: 125.7
click at [374, 58] on div "Options / Filters Group Shipments Orders Ship Date 09/29/2025 OEOEMU0031845001M…" at bounding box center [562, 68] width 1096 height 24
type input "OEMU0031847001"
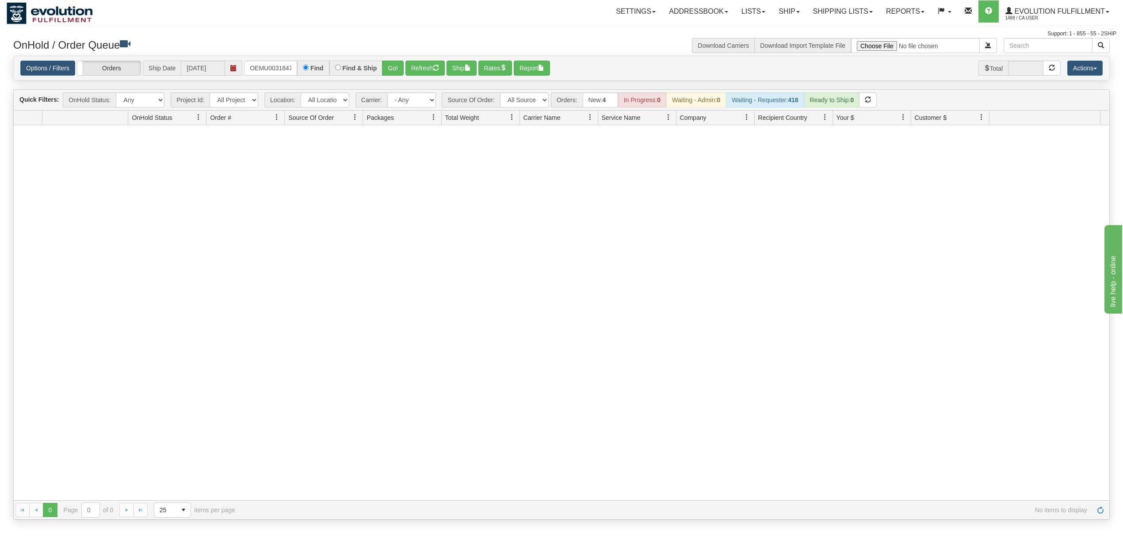
click at [397, 54] on div "OnHold / Order Queue" at bounding box center [284, 46] width 555 height 17
click at [398, 66] on button "Go!" at bounding box center [393, 68] width 22 height 15
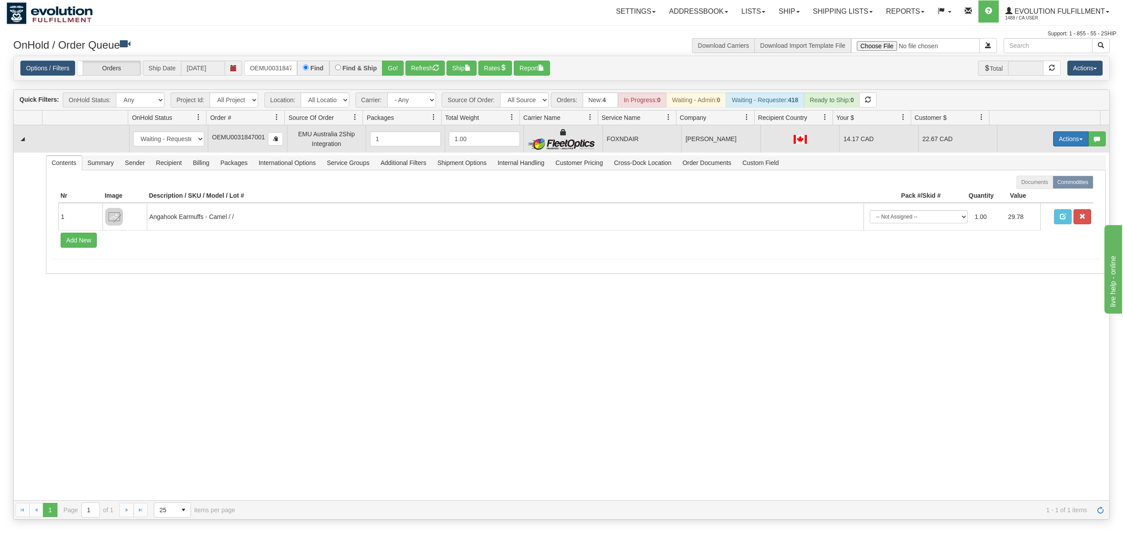
click at [1064, 140] on button "Actions" at bounding box center [1071, 138] width 35 height 15
click at [1041, 181] on span "Rate All Services" at bounding box center [1053, 178] width 53 height 7
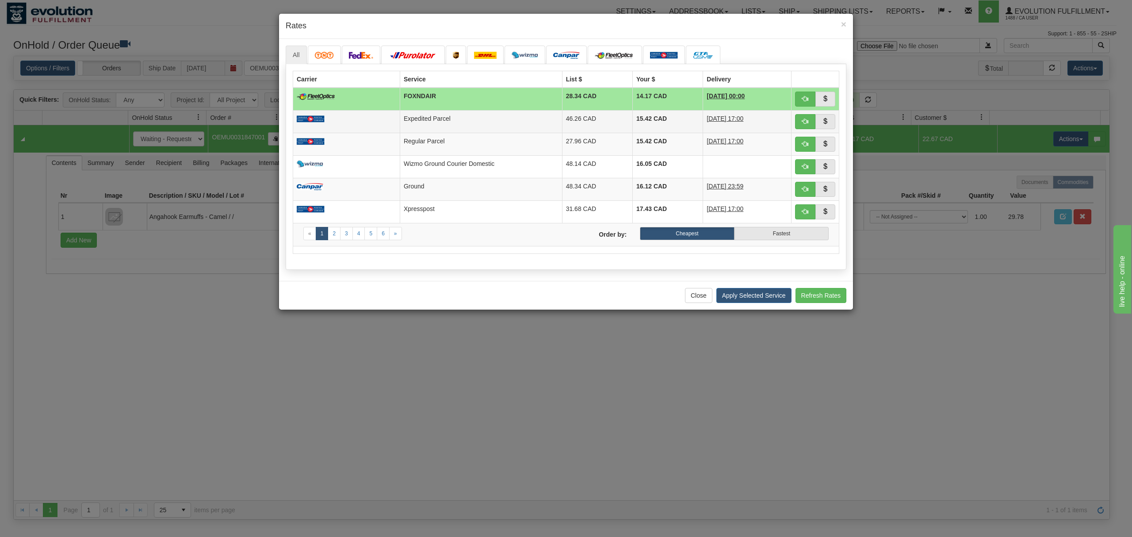
click at [514, 115] on td "Expedited Parcel" at bounding box center [481, 121] width 162 height 23
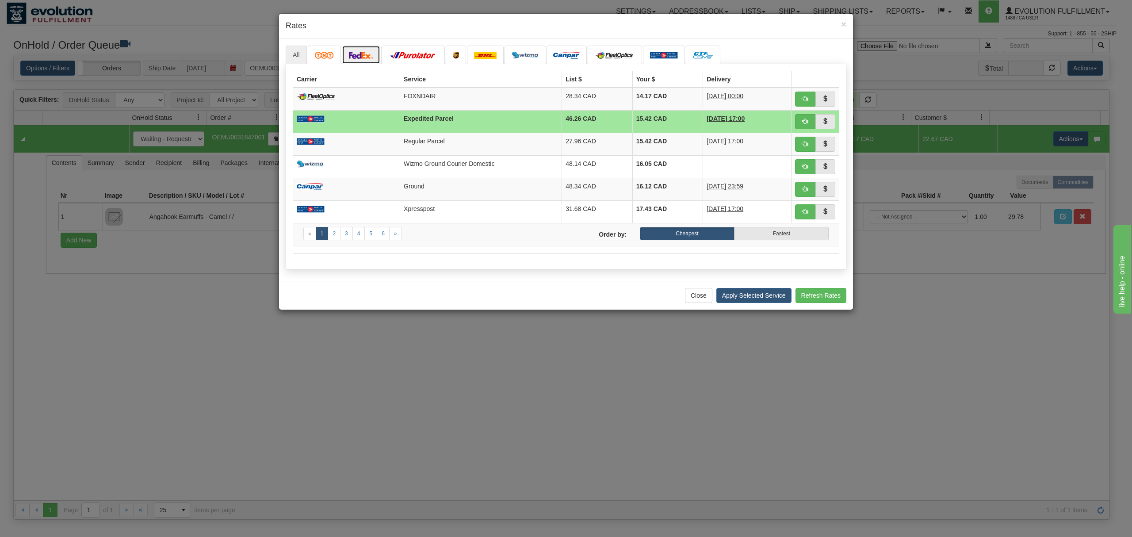
click at [372, 54] on img at bounding box center [361, 55] width 25 height 7
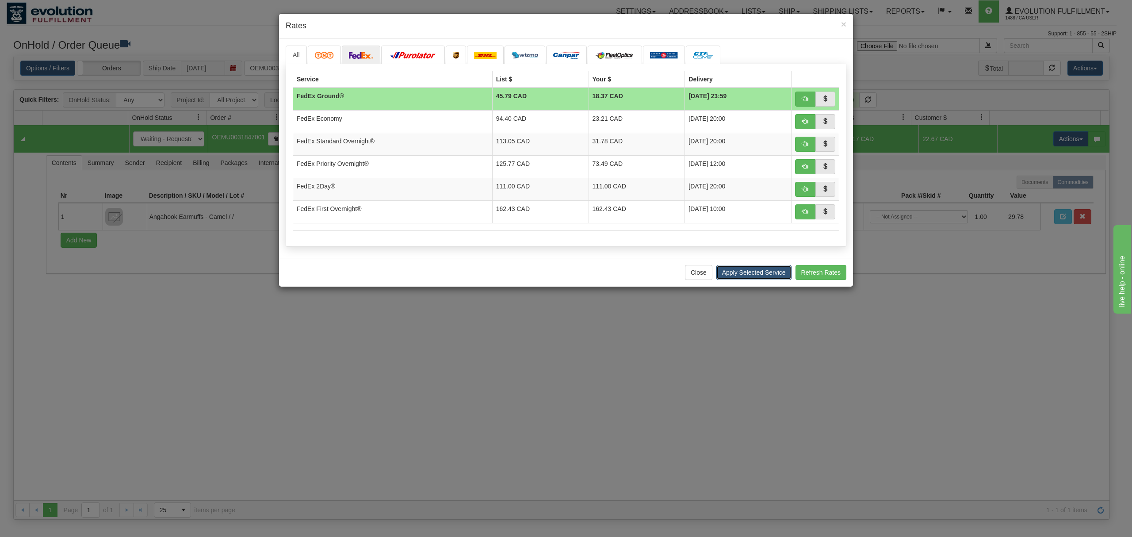
click at [755, 277] on button "Apply Selected Service" at bounding box center [754, 272] width 75 height 15
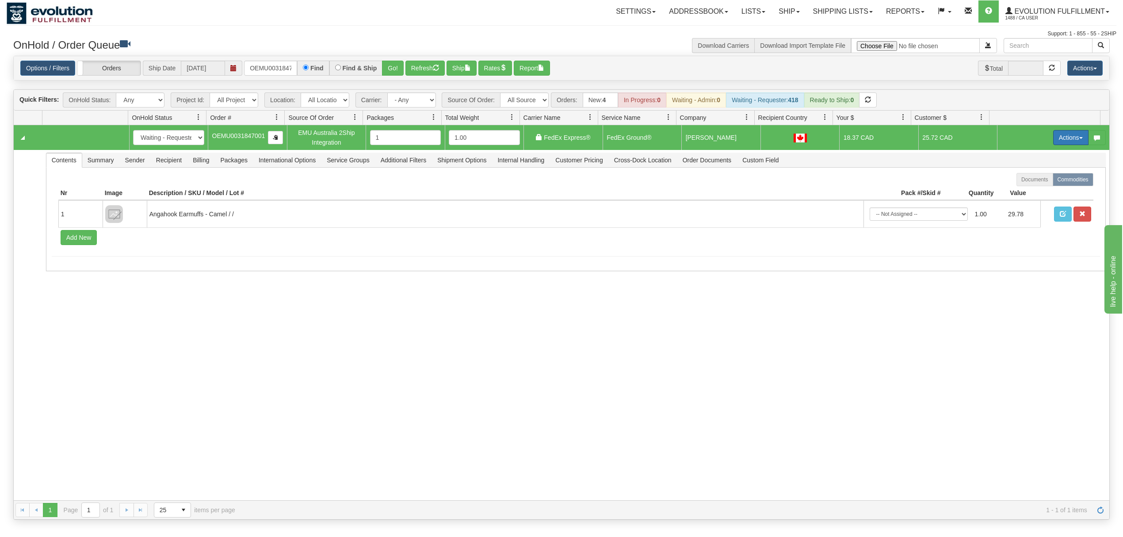
click at [1062, 138] on button "Actions" at bounding box center [1071, 137] width 35 height 15
click at [1027, 191] on span "Ship" at bounding box center [1036, 188] width 19 height 7
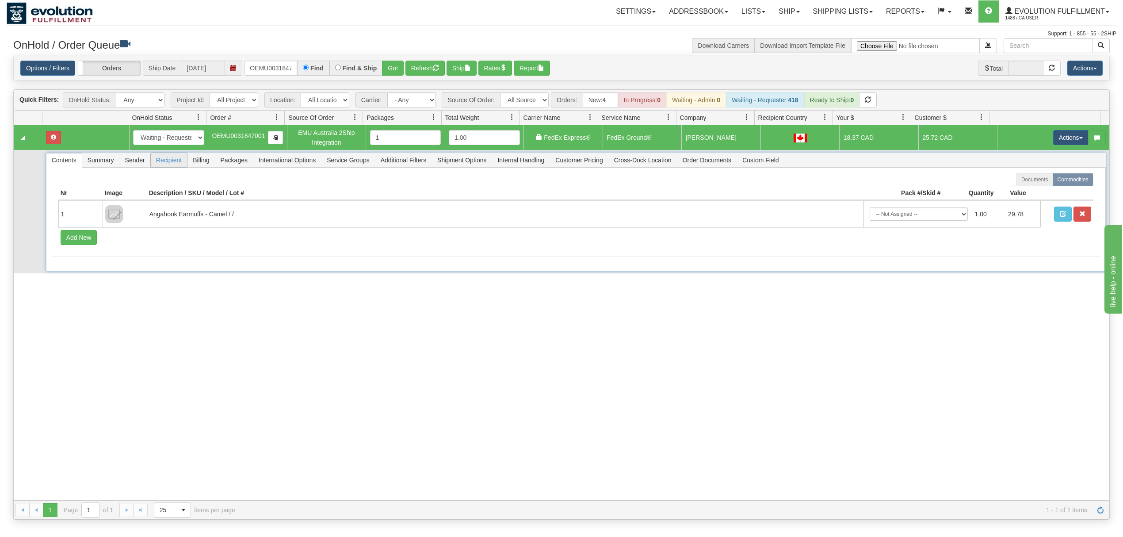
click at [165, 167] on span "Recipient" at bounding box center [169, 160] width 36 height 14
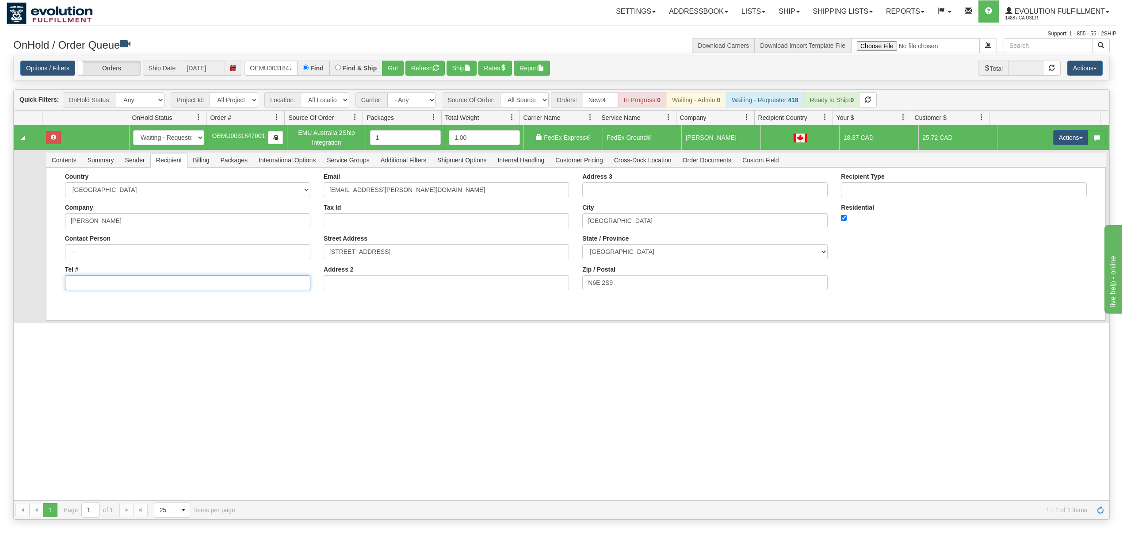
click at [131, 281] on input "Tel #" at bounding box center [187, 282] width 245 height 15
type input "18886562228"
click at [77, 321] on button "Save" at bounding box center [65, 322] width 26 height 15
click at [1071, 142] on button "Actions" at bounding box center [1071, 137] width 35 height 15
click at [1037, 193] on link "Ship" at bounding box center [1053, 189] width 71 height 12
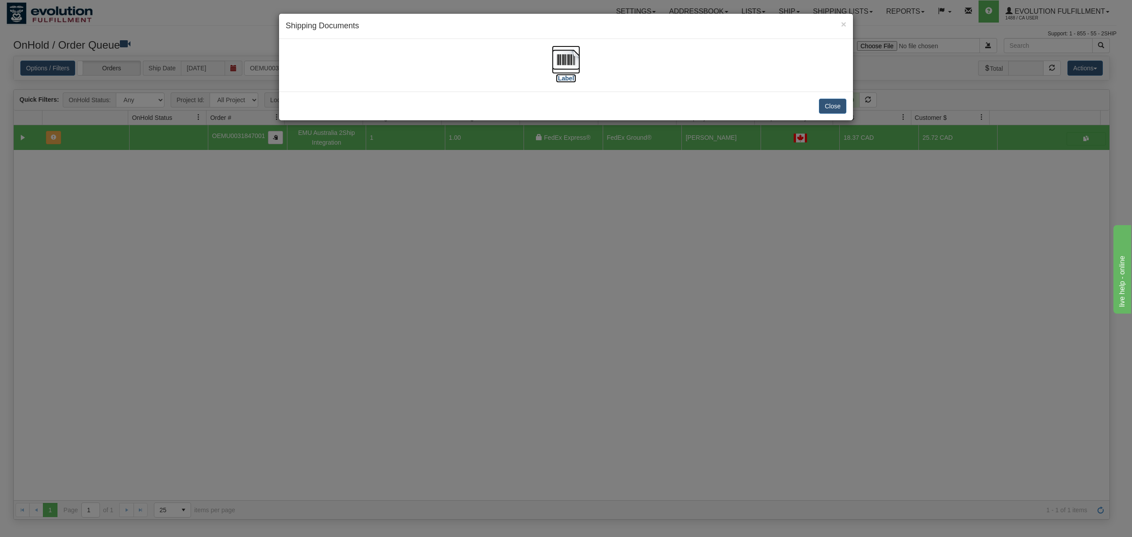
click at [564, 62] on img at bounding box center [566, 60] width 28 height 28
click at [834, 111] on button "Close" at bounding box center [832, 106] width 27 height 15
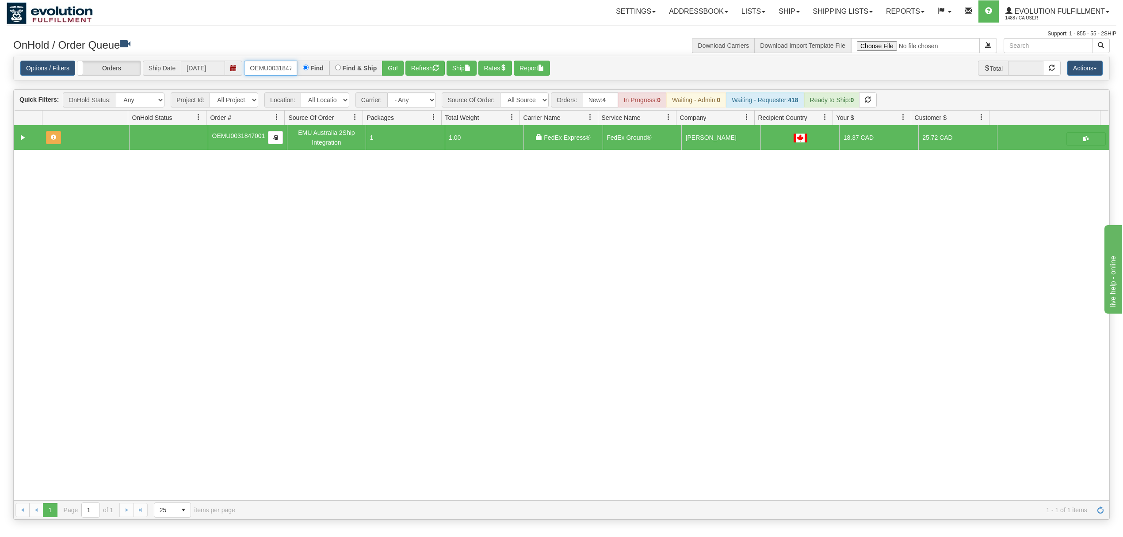
click at [275, 73] on input "OEMU0031847001" at bounding box center [270, 68] width 53 height 15
type input "OEMU0031845001"
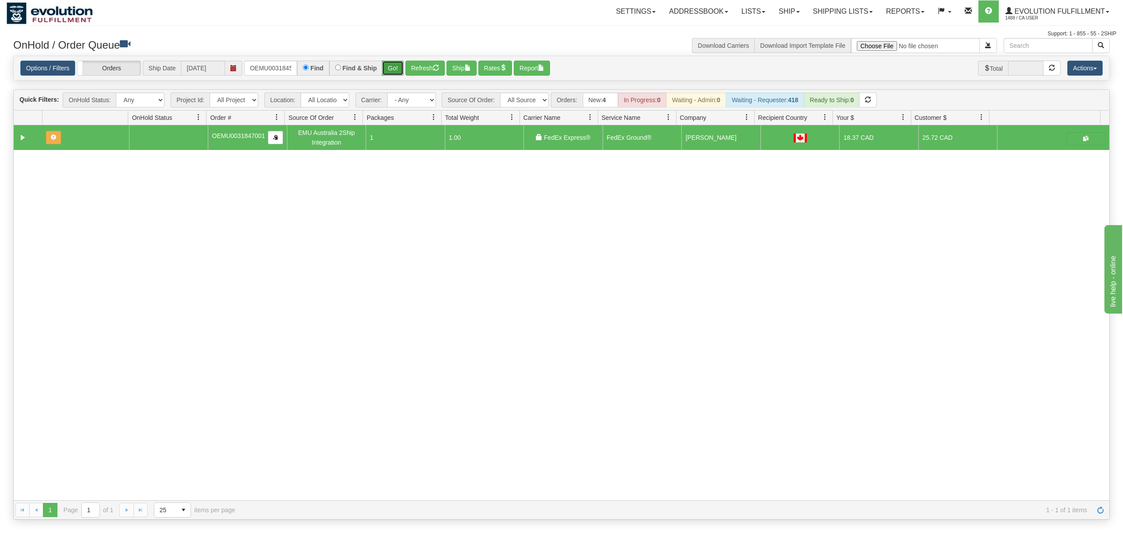
click at [395, 62] on button "Go!" at bounding box center [393, 68] width 22 height 15
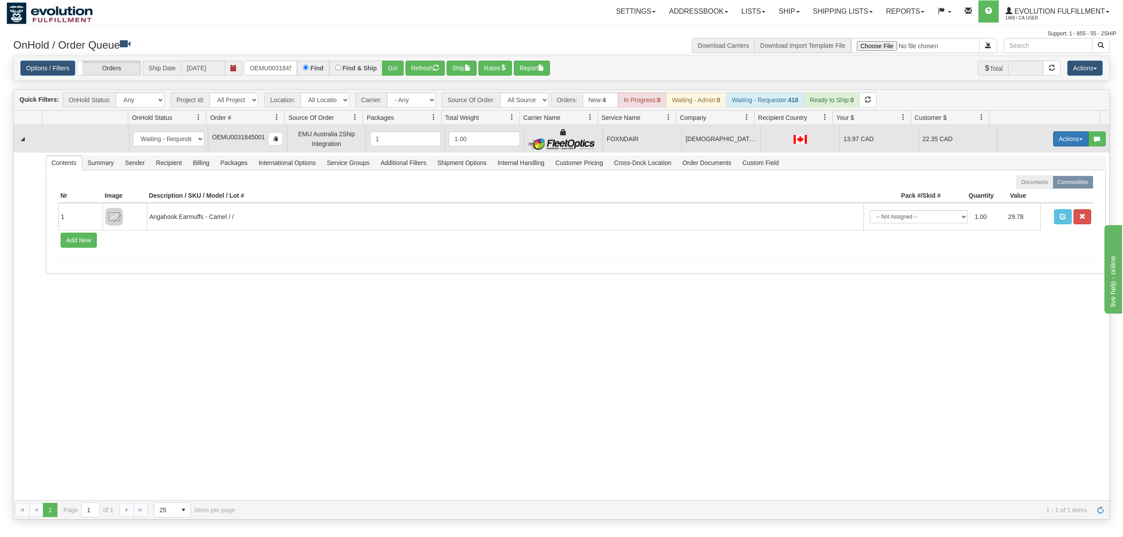
click at [1060, 140] on button "Actions" at bounding box center [1071, 138] width 35 height 15
click at [1037, 177] on span "Rate All Services" at bounding box center [1053, 178] width 53 height 7
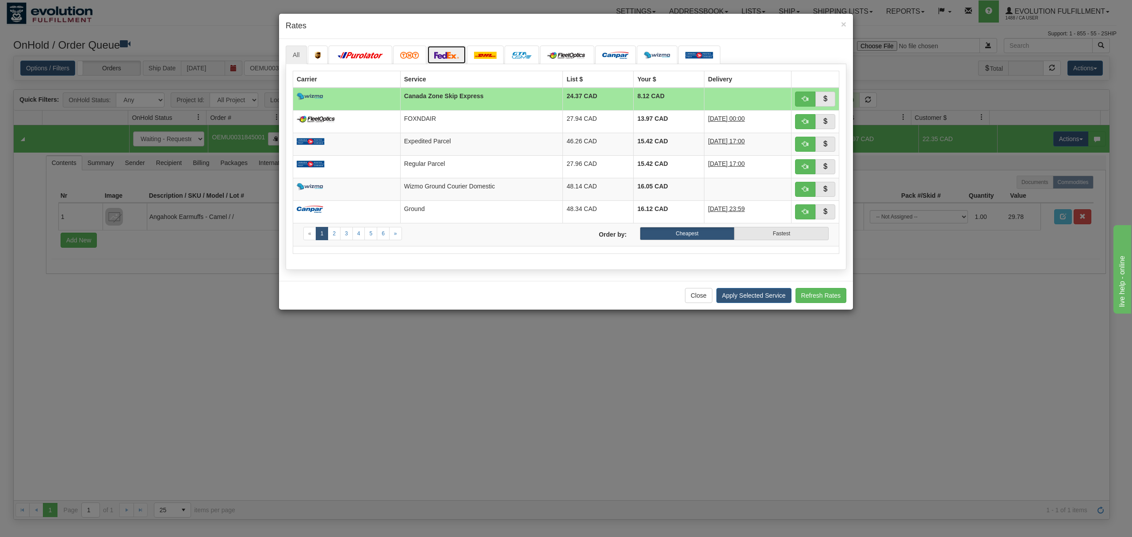
click at [447, 48] on link at bounding box center [446, 55] width 39 height 19
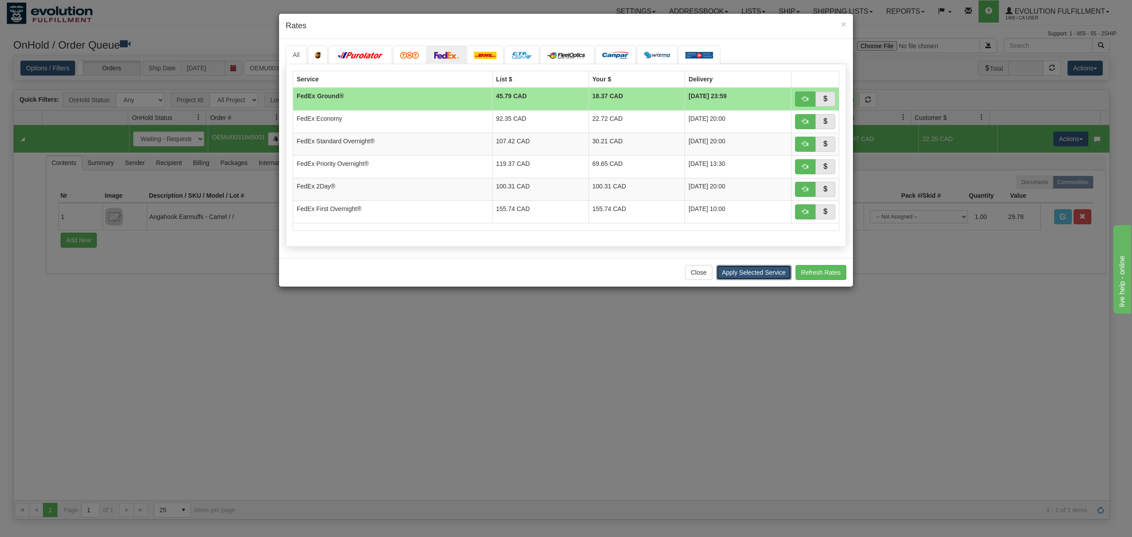
click at [755, 280] on button "Apply Selected Service" at bounding box center [754, 272] width 75 height 15
